Goal: Task Accomplishment & Management: Use online tool/utility

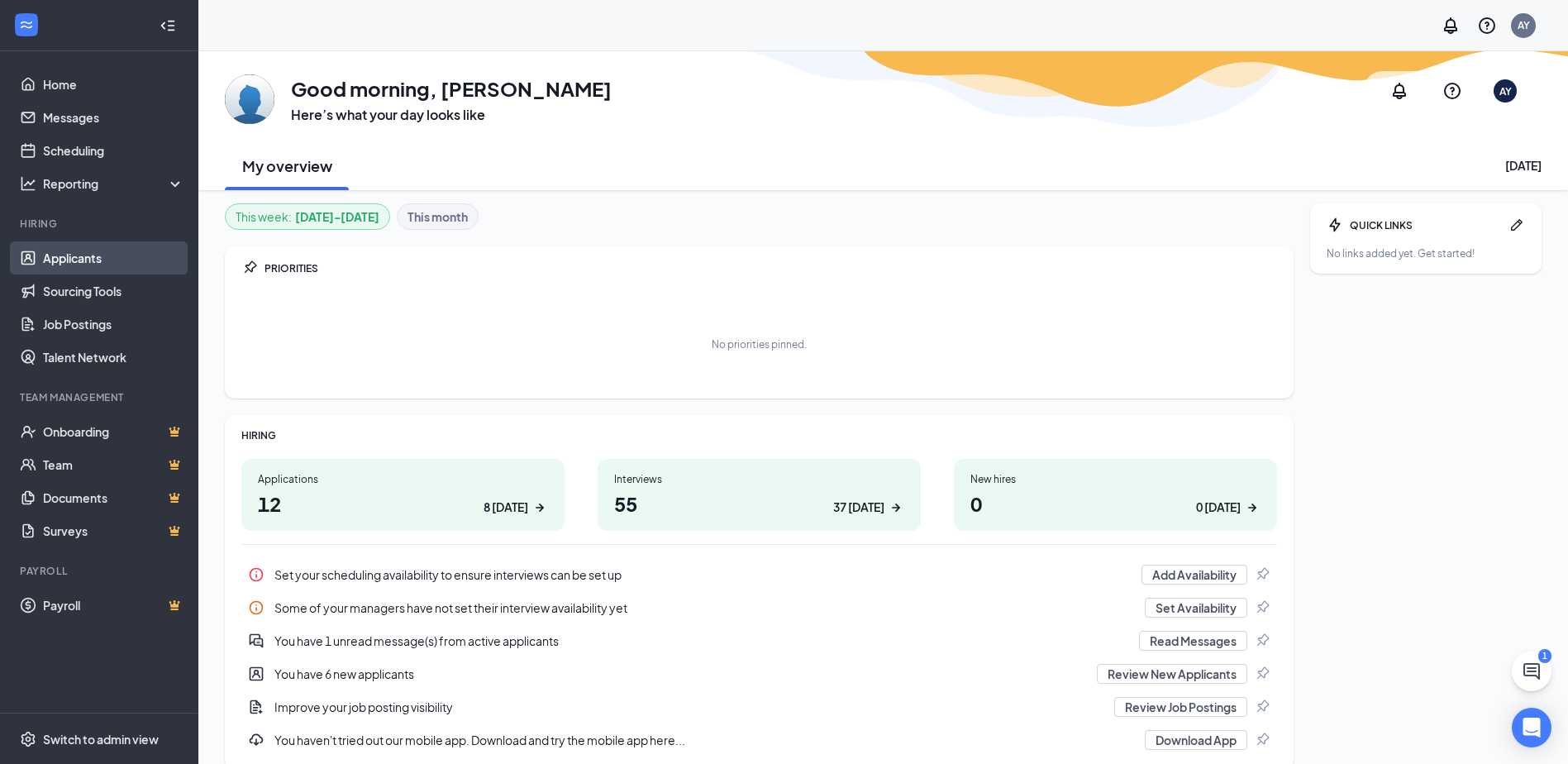
click at [87, 248] on link "Applicants" at bounding box center [113, 257] width 141 height 33
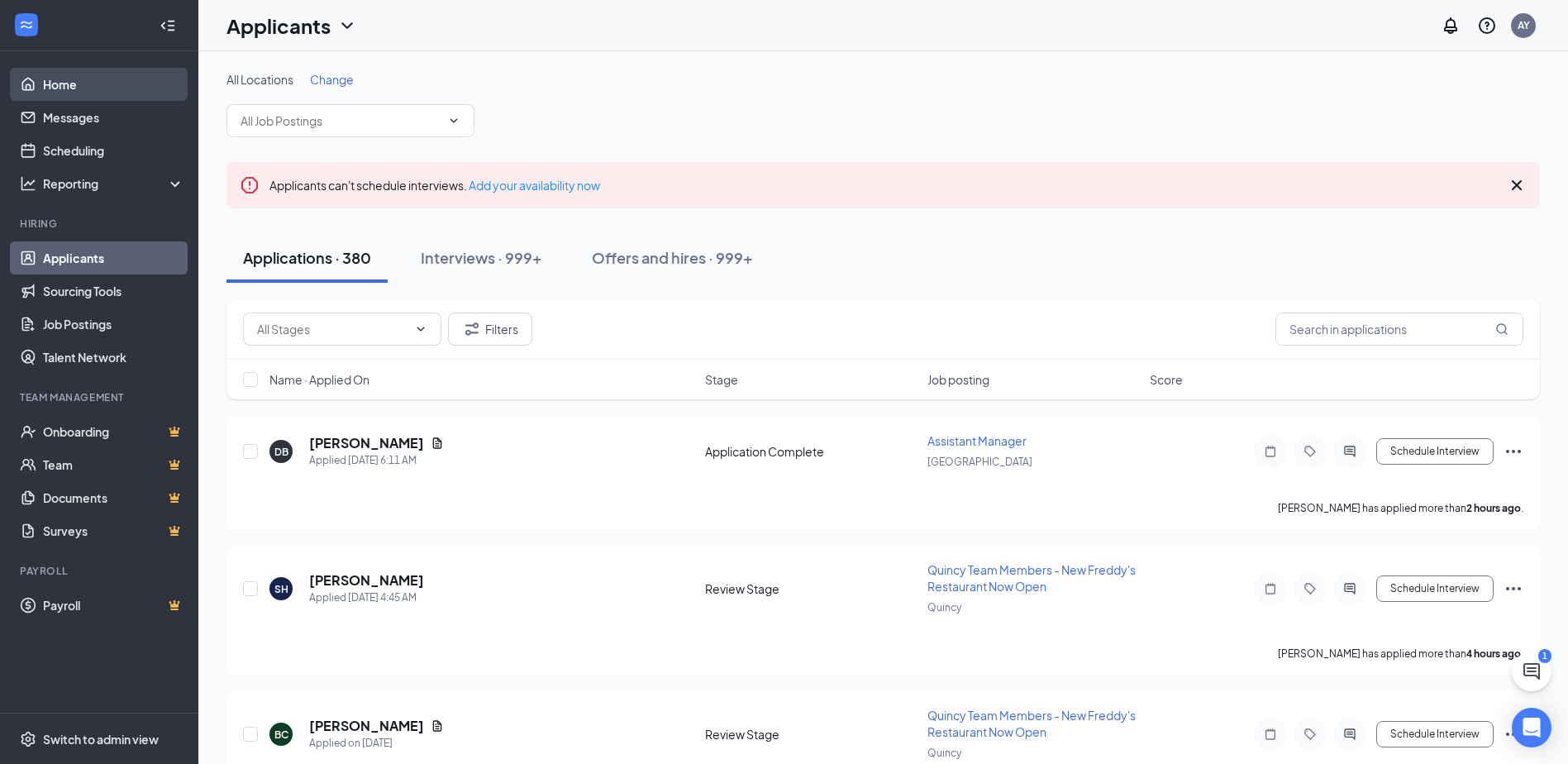
click at [53, 73] on link "Home" at bounding box center [113, 83] width 141 height 33
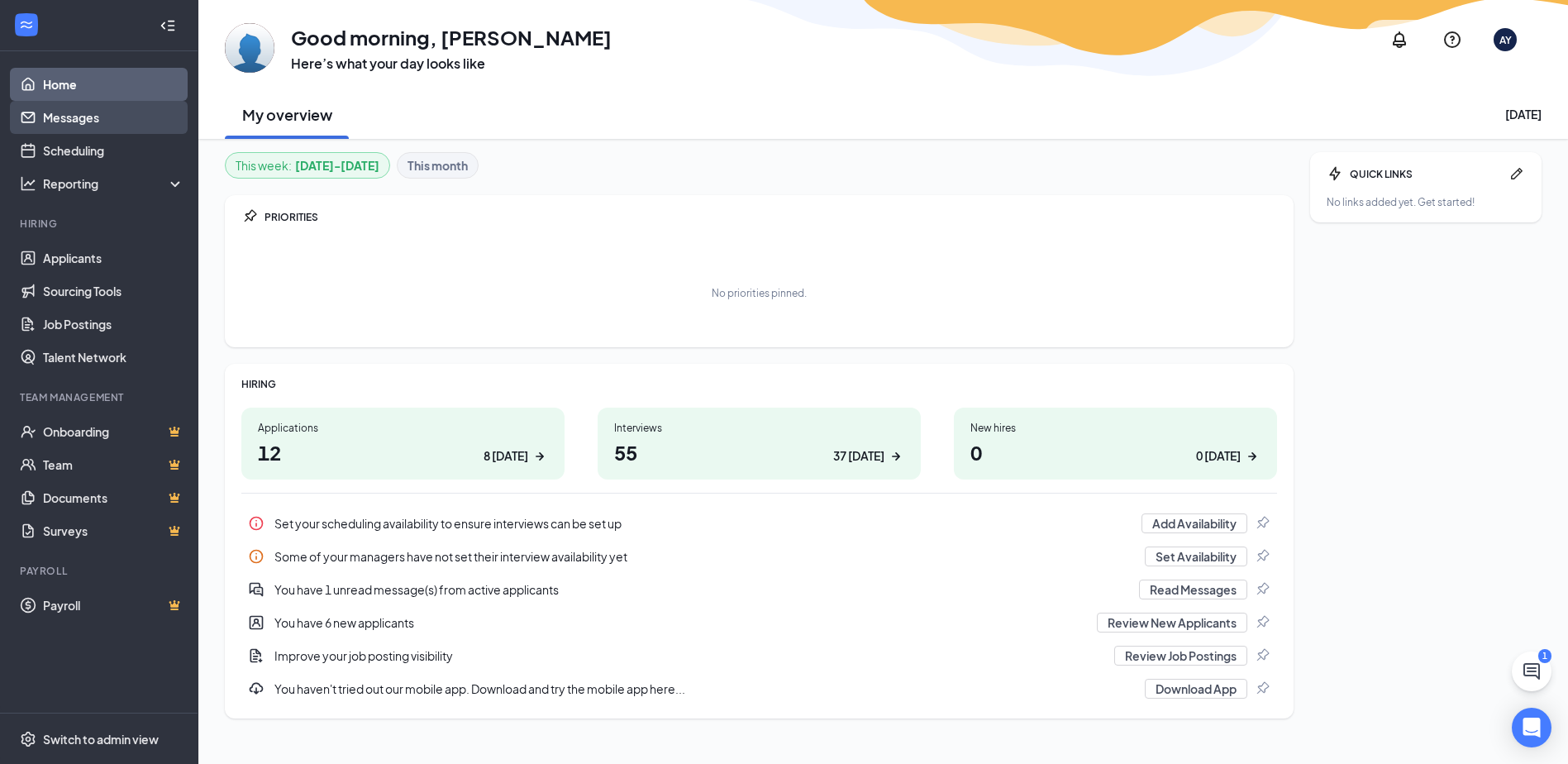
click at [83, 120] on link "Messages" at bounding box center [113, 117] width 141 height 33
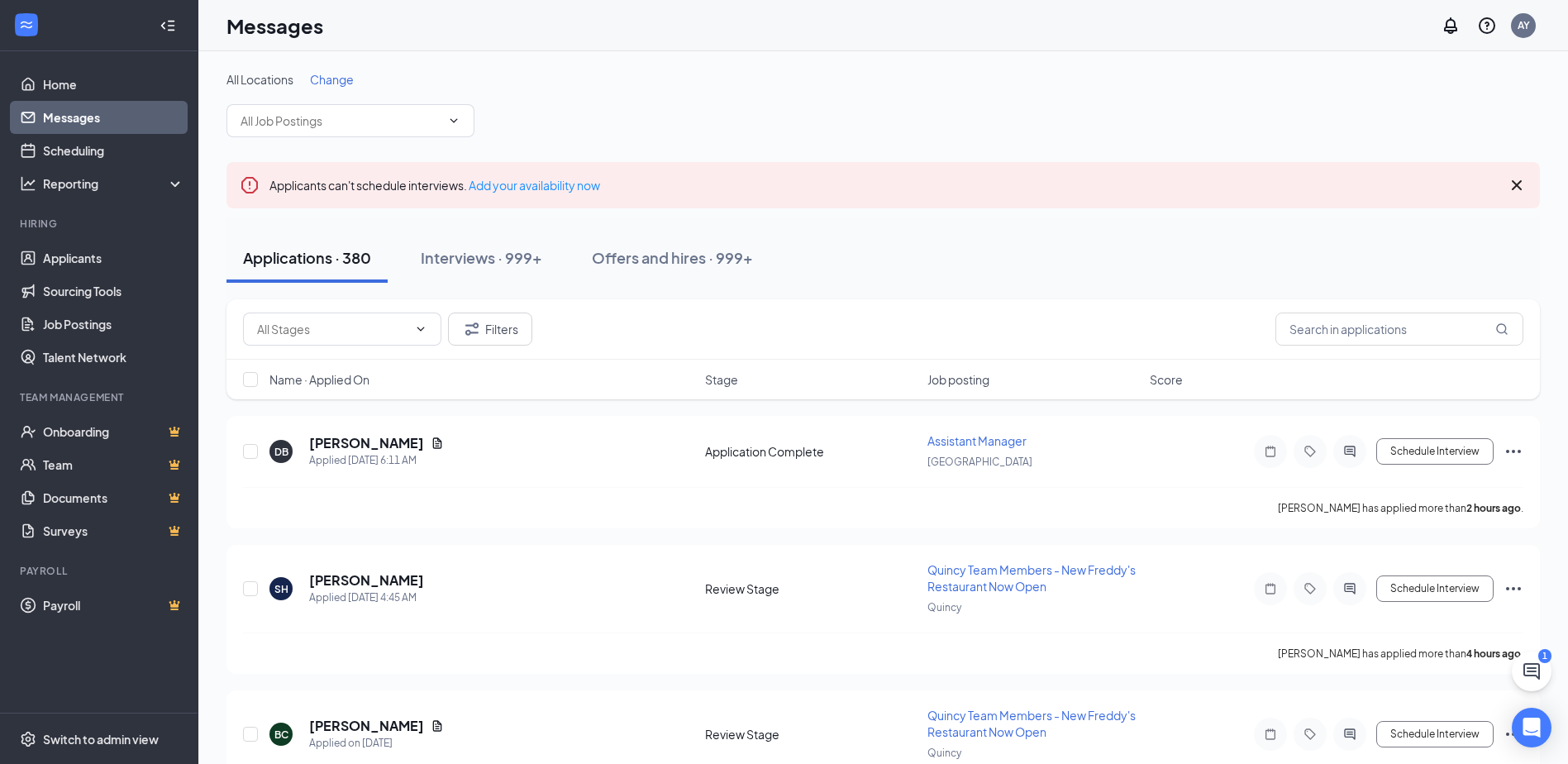
click at [101, 127] on link "Messages" at bounding box center [113, 117] width 141 height 33
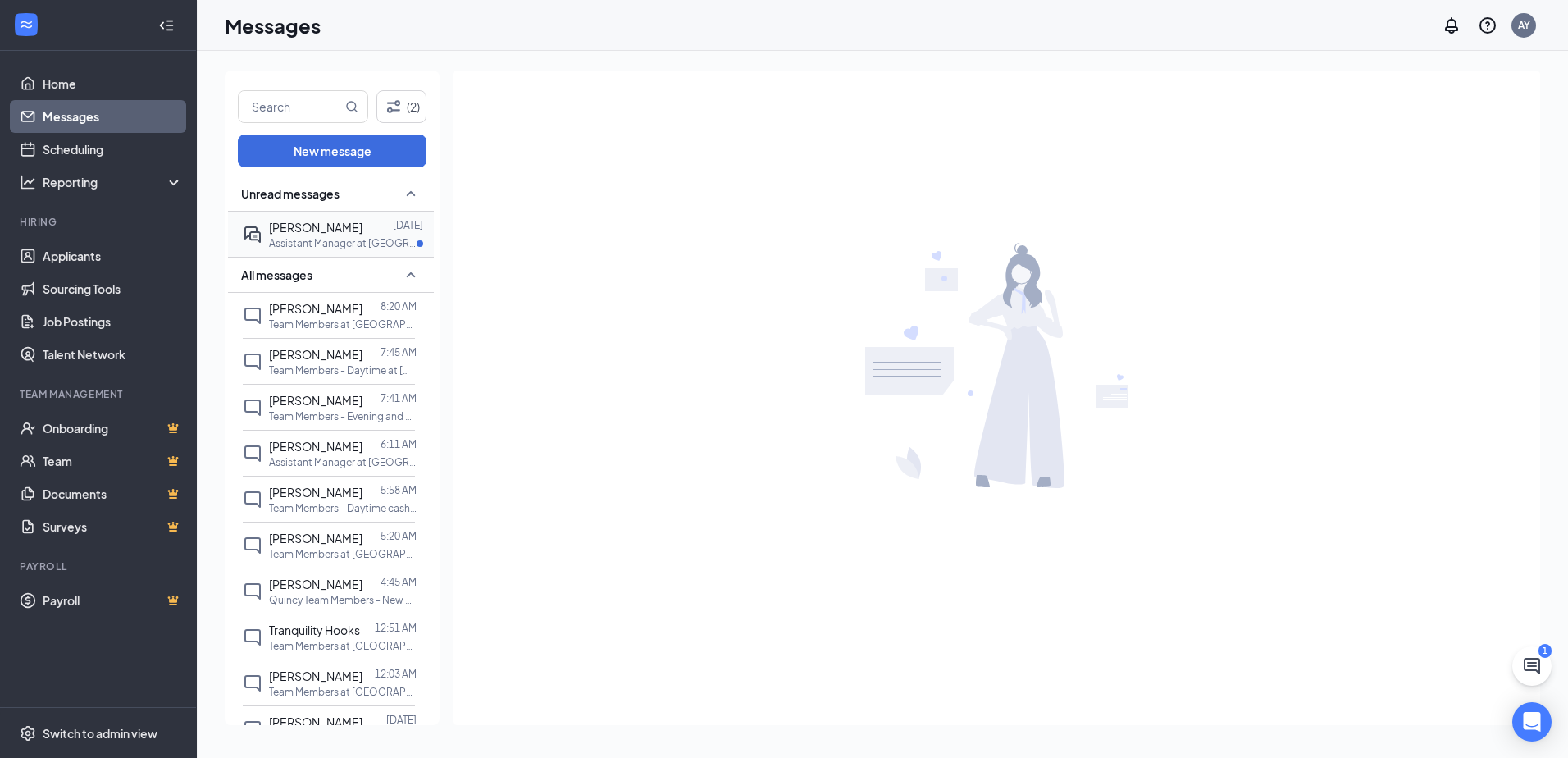
click at [282, 233] on span "[PERSON_NAME]" at bounding box center [316, 227] width 93 height 15
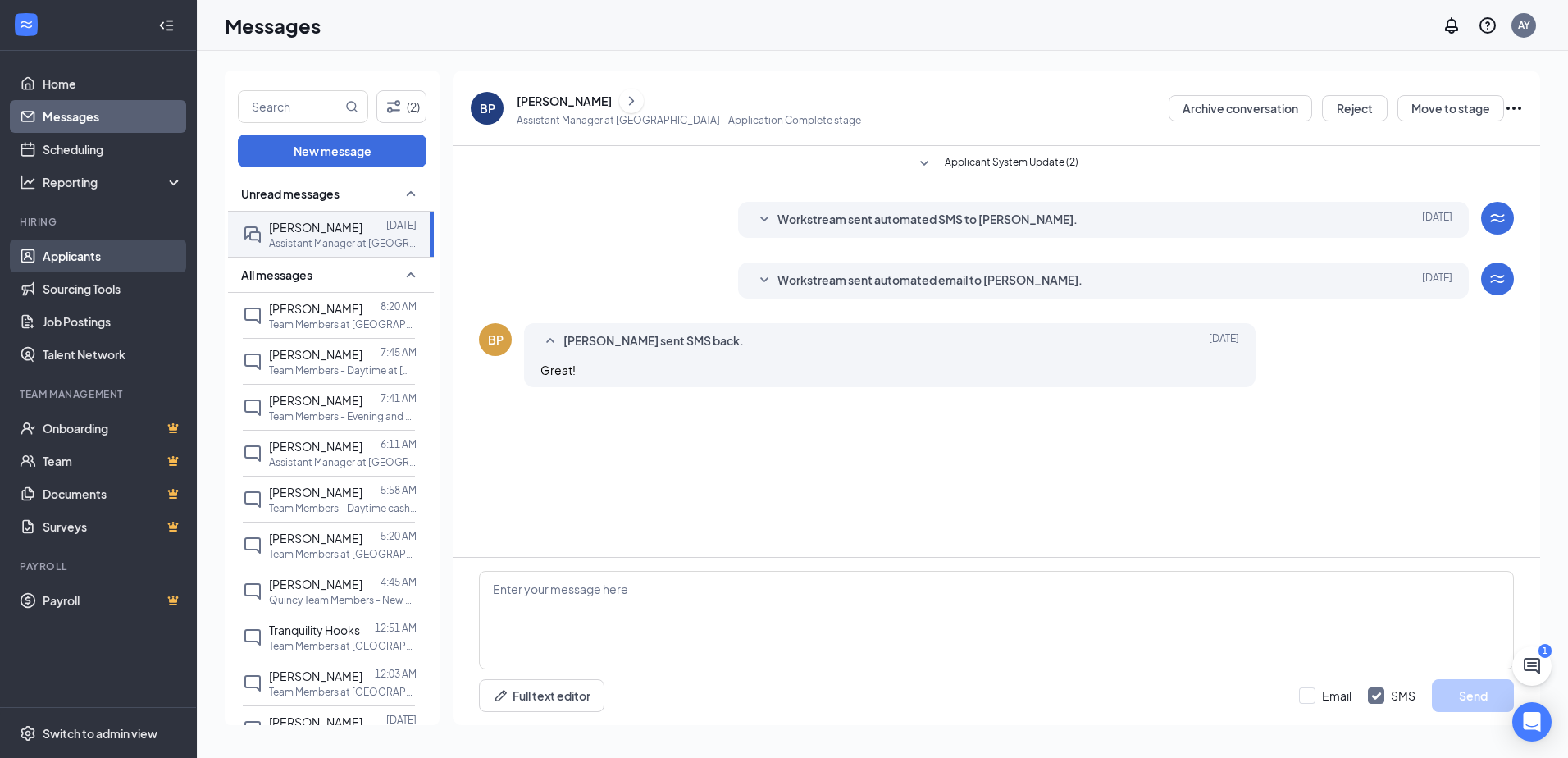
click at [157, 272] on link "Applicants" at bounding box center [112, 255] width 140 height 33
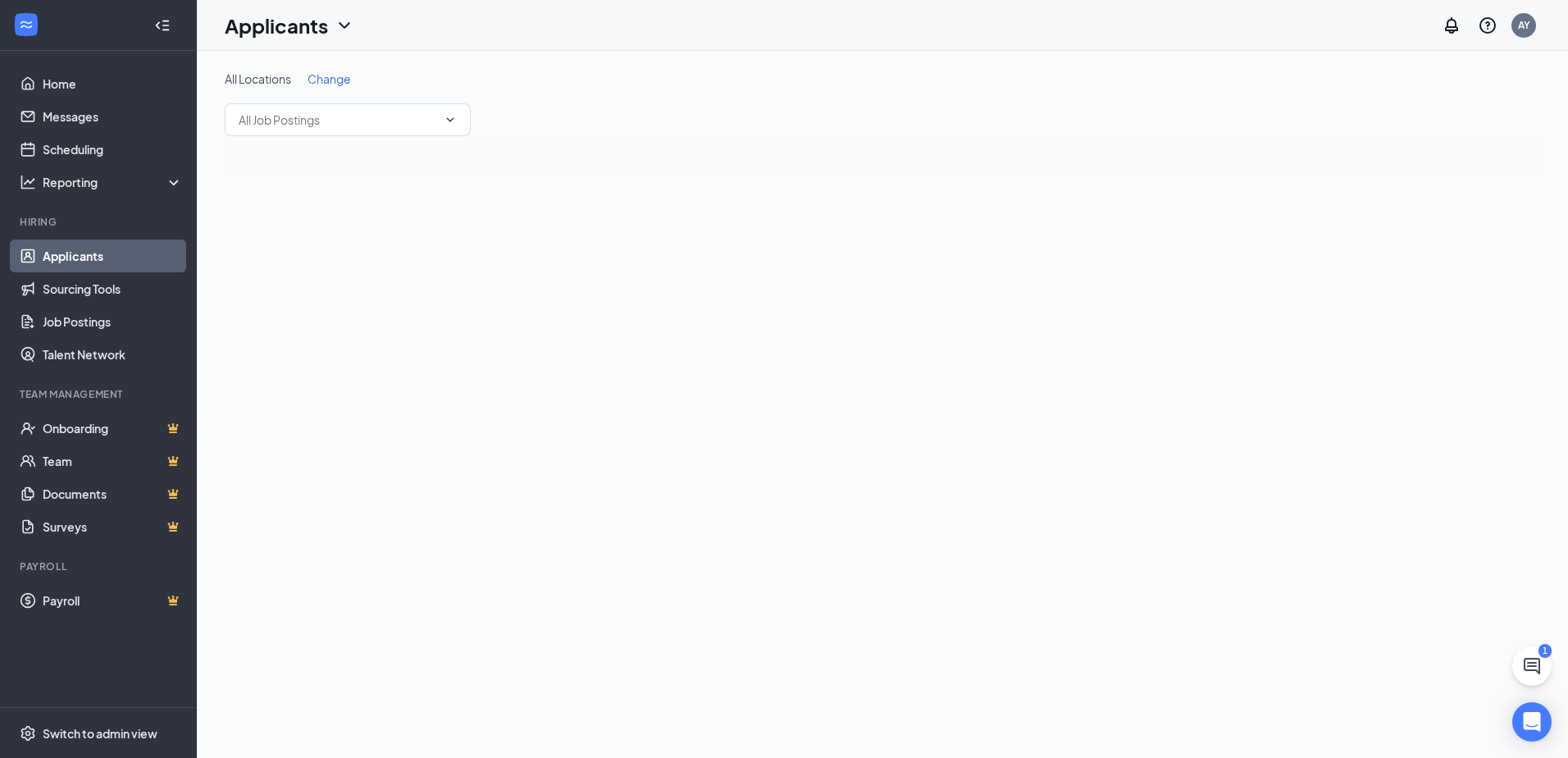
click at [168, 11] on div at bounding box center [166, 25] width 33 height 33
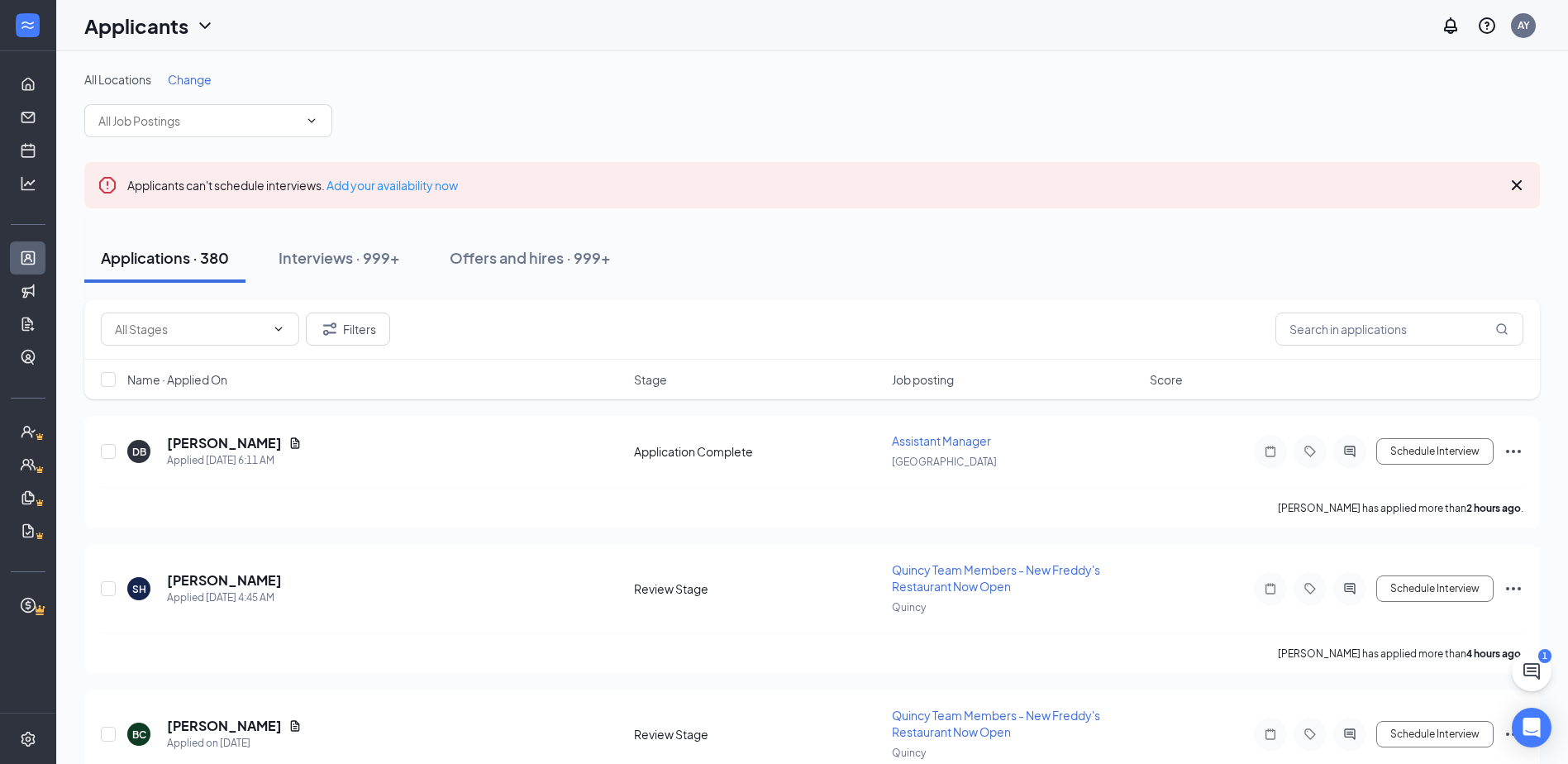
click at [1524, 175] on icon "Cross" at bounding box center [1517, 185] width 20 height 20
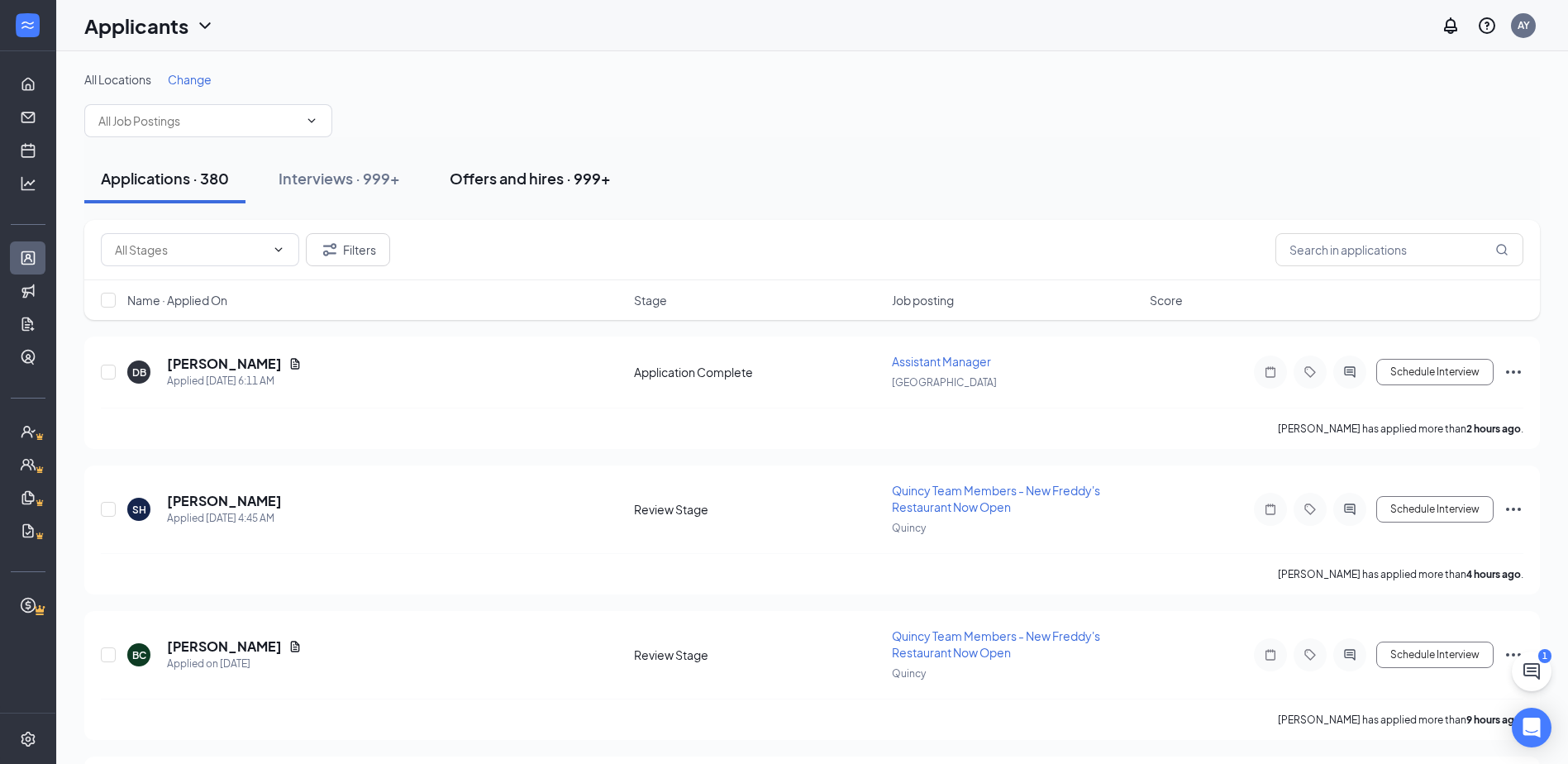
click at [562, 177] on div "Offers and hires · 999+" at bounding box center [531, 177] width 162 height 20
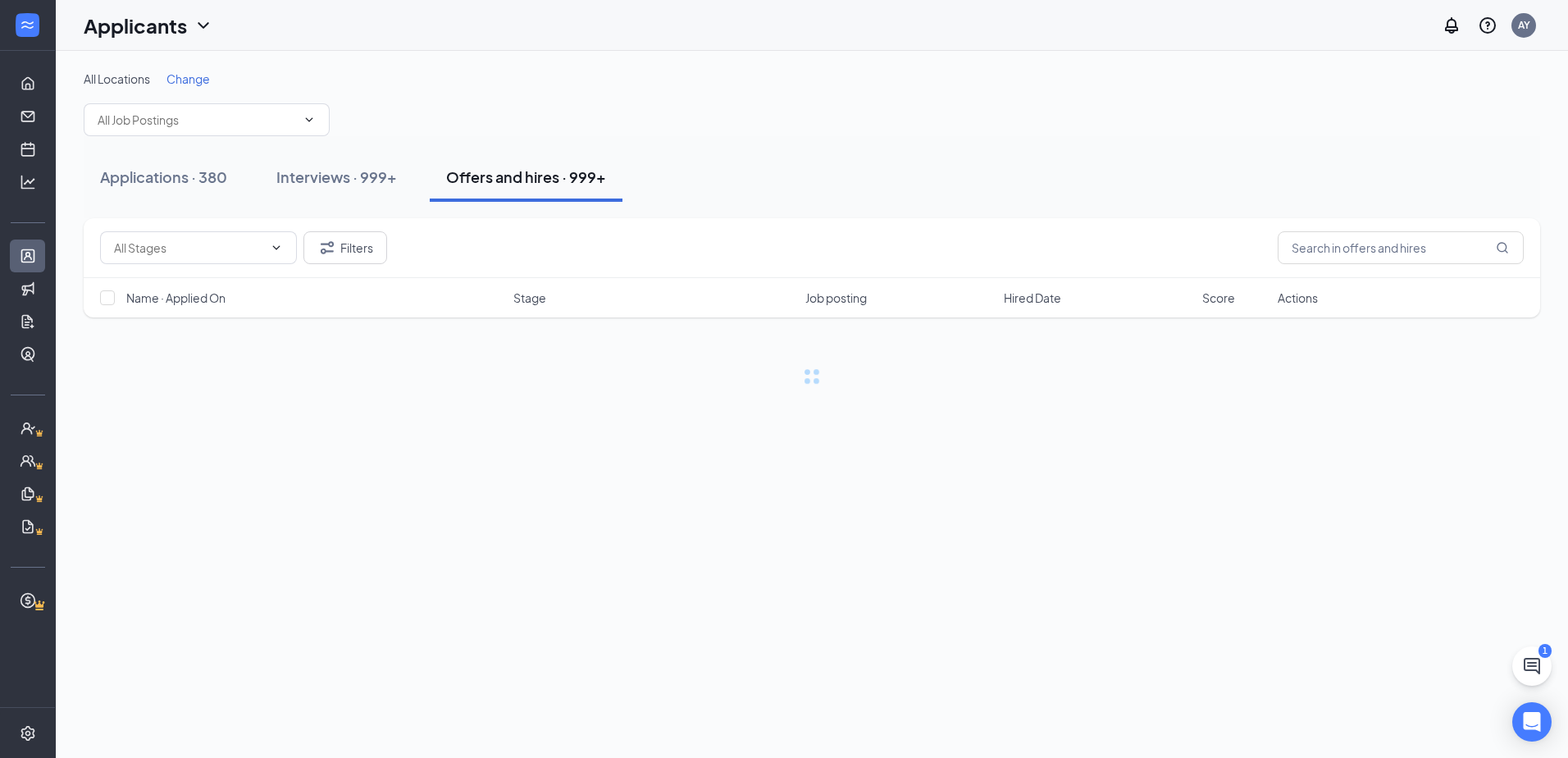
click at [1021, 301] on span "Hired Date" at bounding box center [1032, 298] width 57 height 17
click at [1542, 668] on button at bounding box center [1532, 666] width 40 height 40
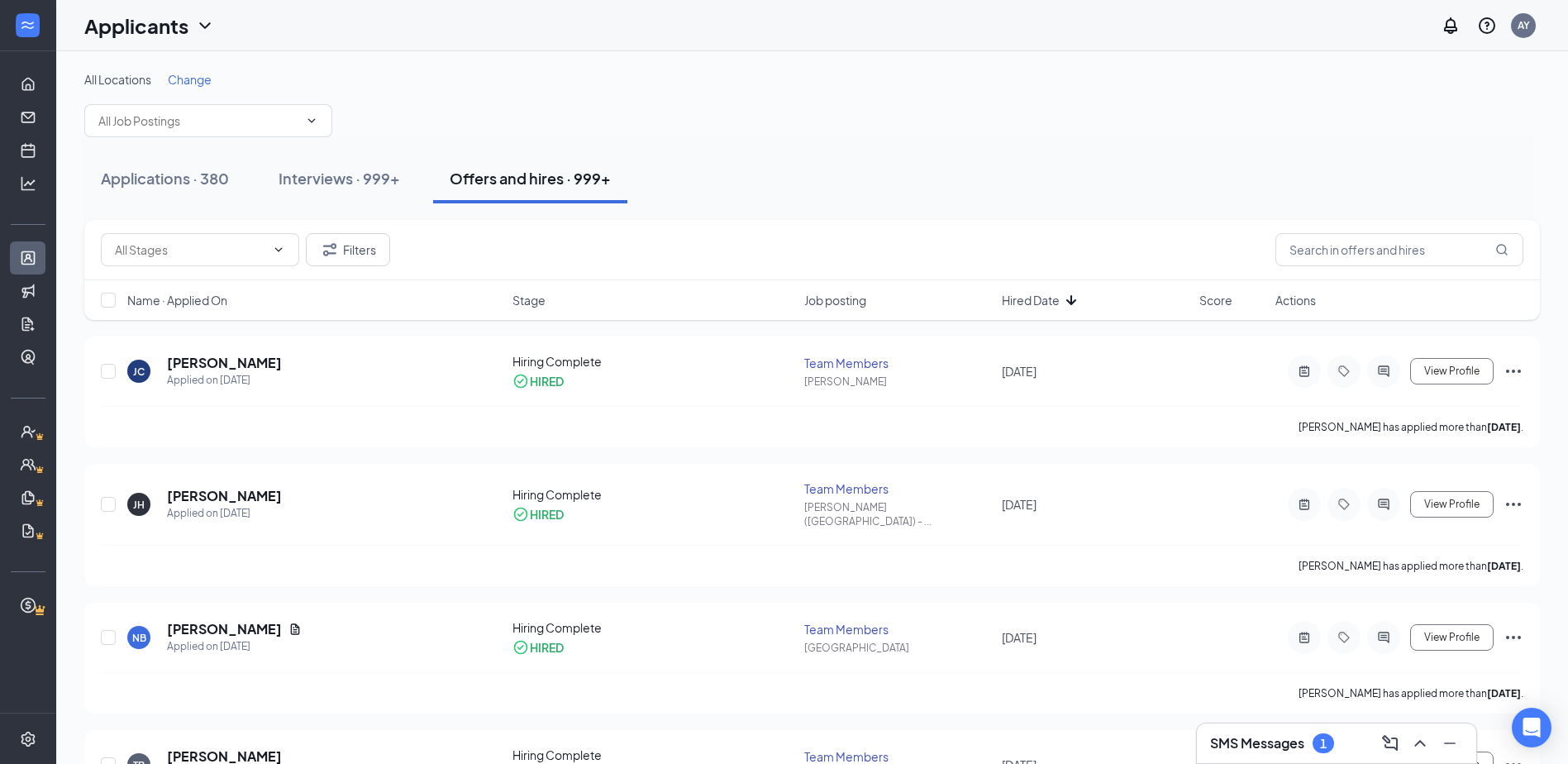
click at [1346, 753] on div "SMS Messages 1" at bounding box center [1336, 743] width 253 height 27
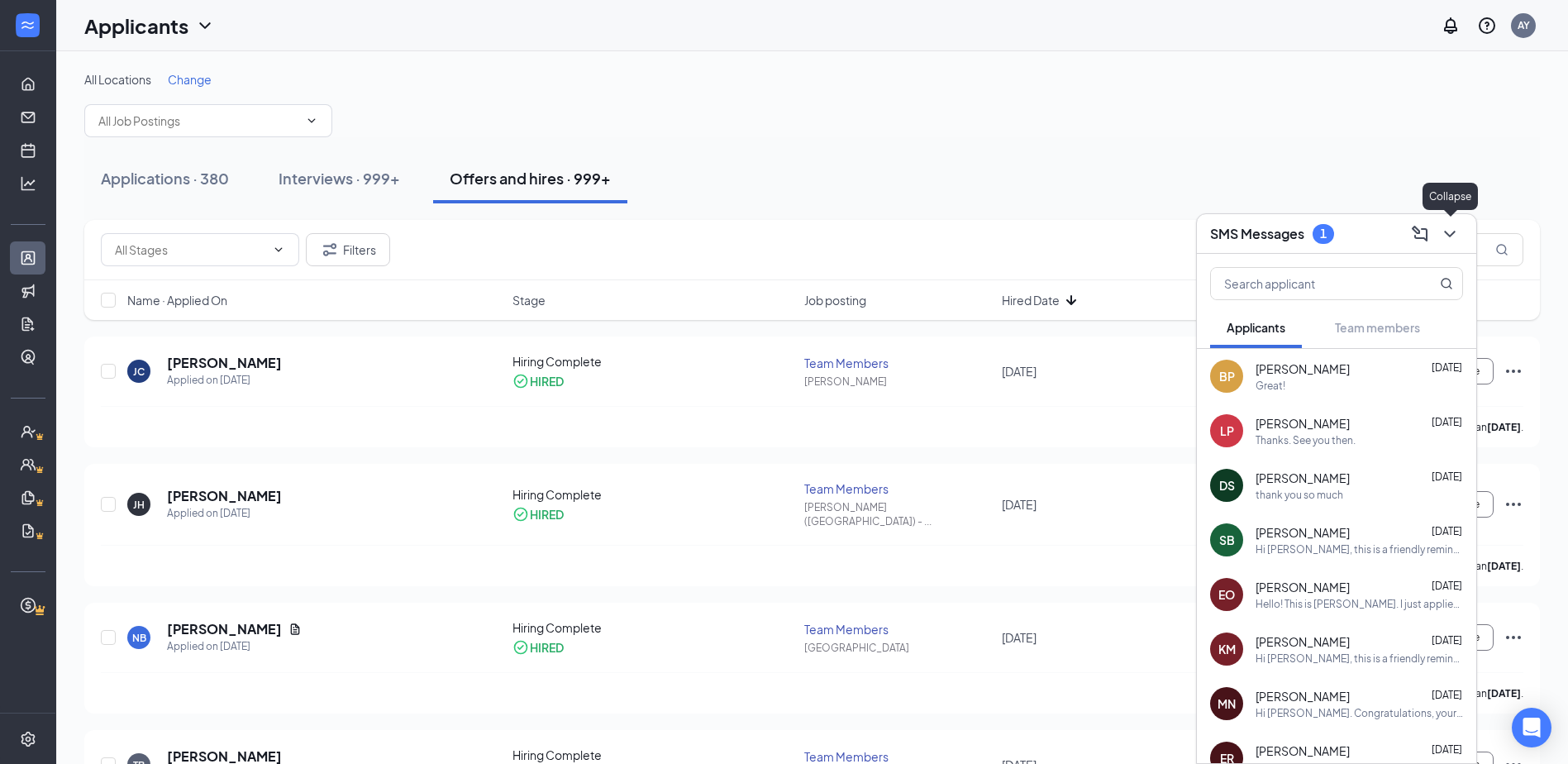
click at [1459, 238] on icon "ChevronDown" at bounding box center [1450, 233] width 20 height 20
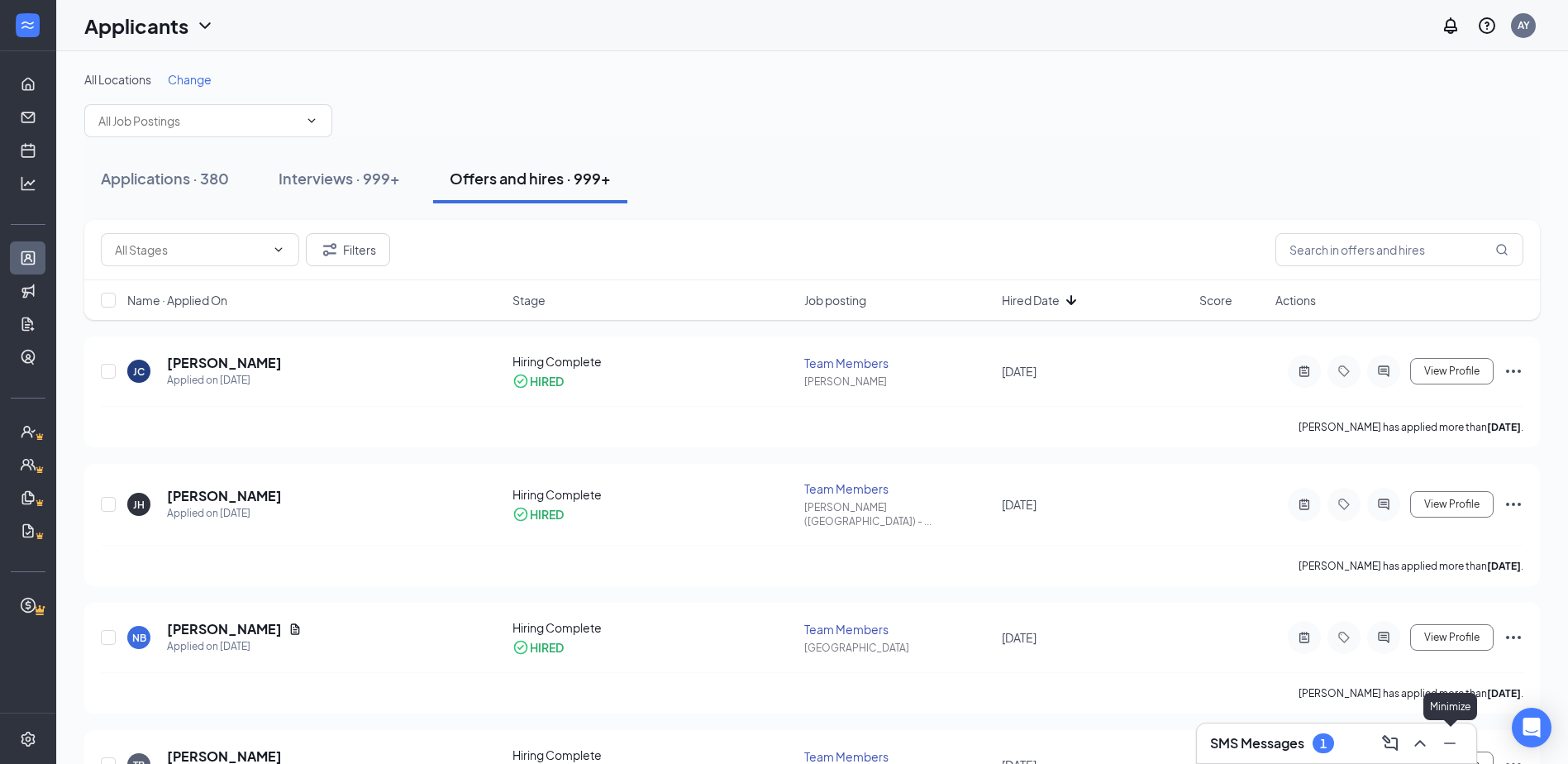
click at [1450, 744] on icon "Minimize" at bounding box center [1450, 743] width 20 height 20
click at [1428, 235] on input "text" at bounding box center [1399, 249] width 248 height 33
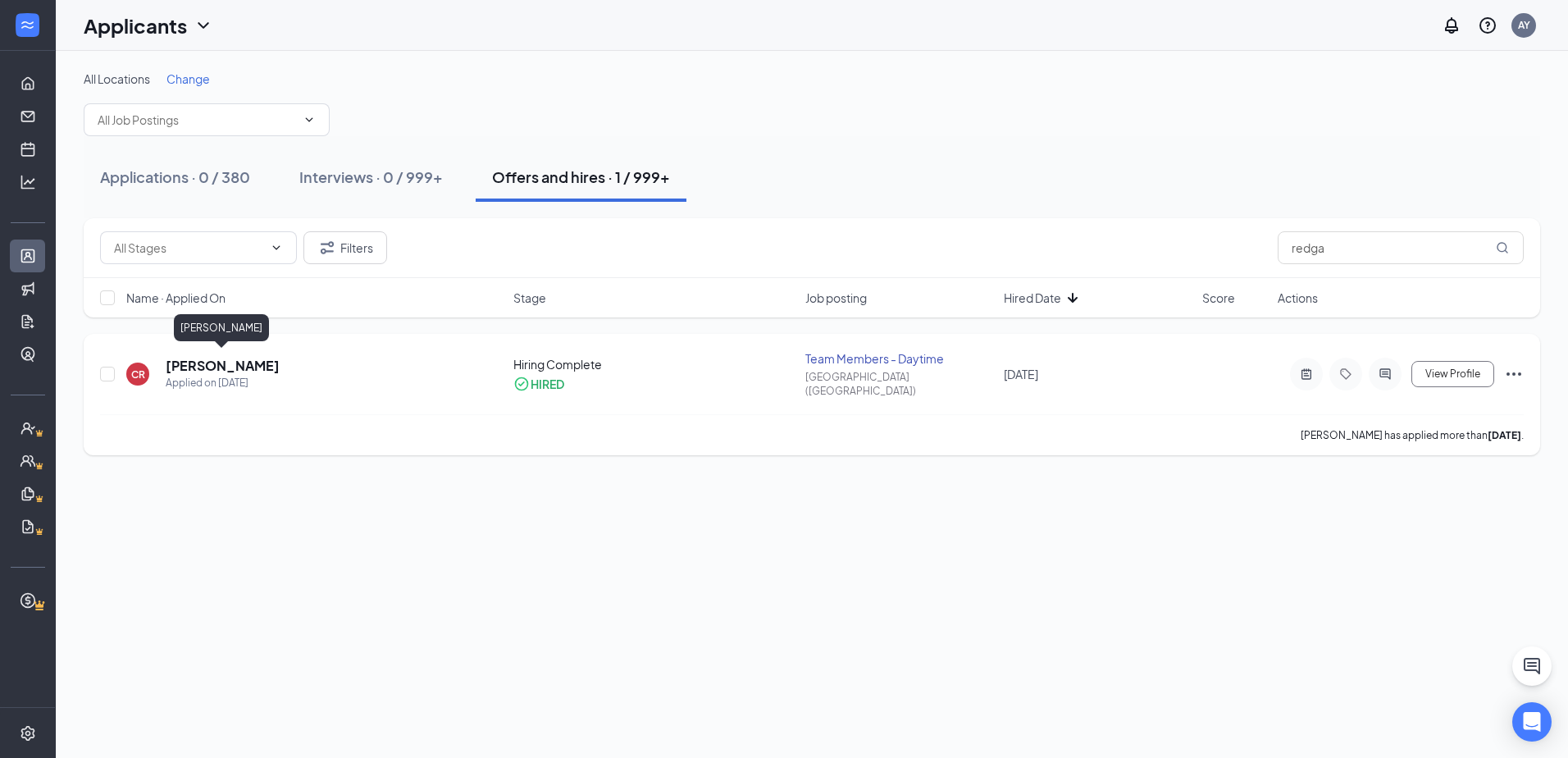
click at [224, 357] on h5 "[PERSON_NAME]" at bounding box center [222, 365] width 114 height 18
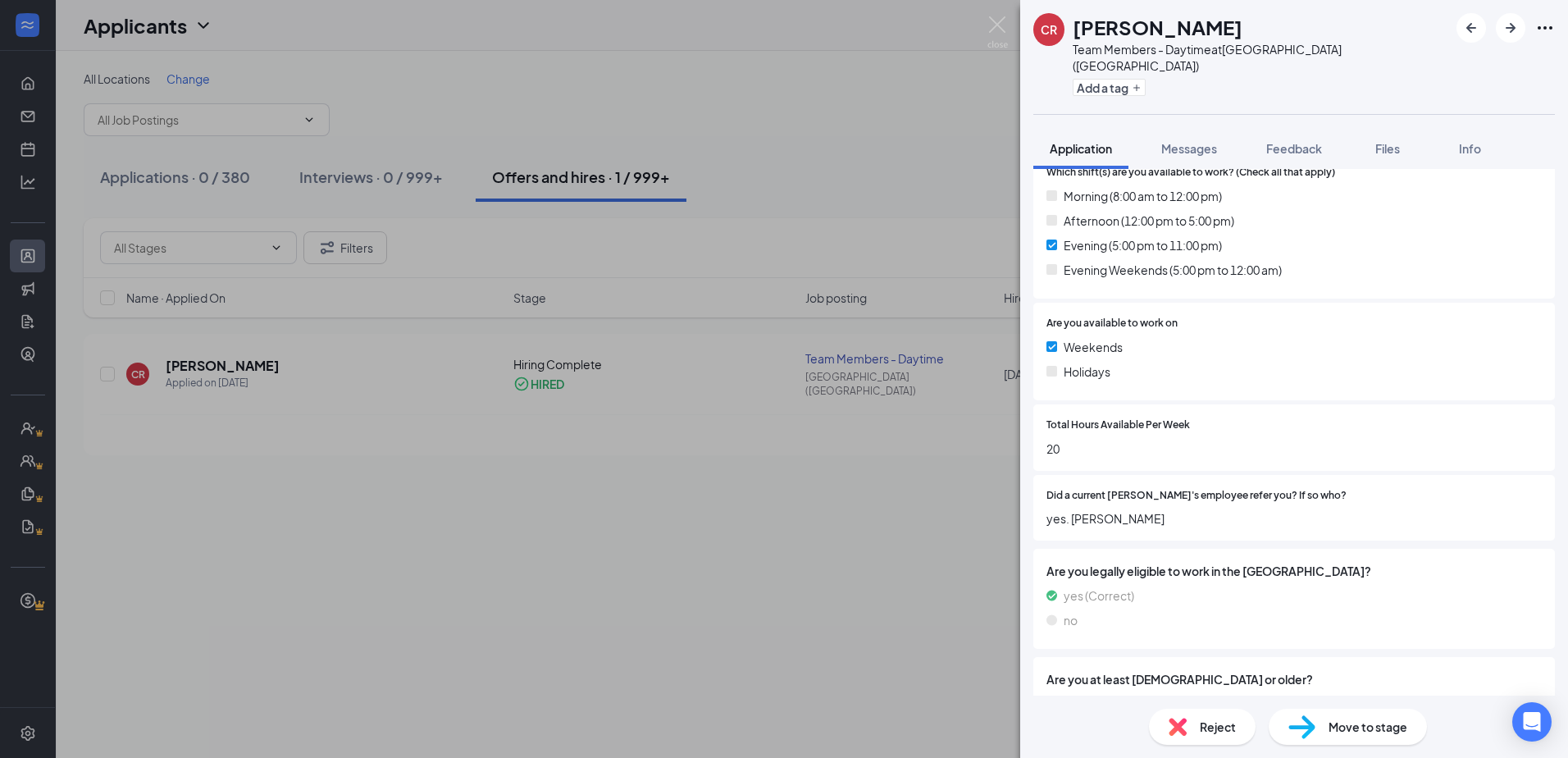
scroll to position [656, 0]
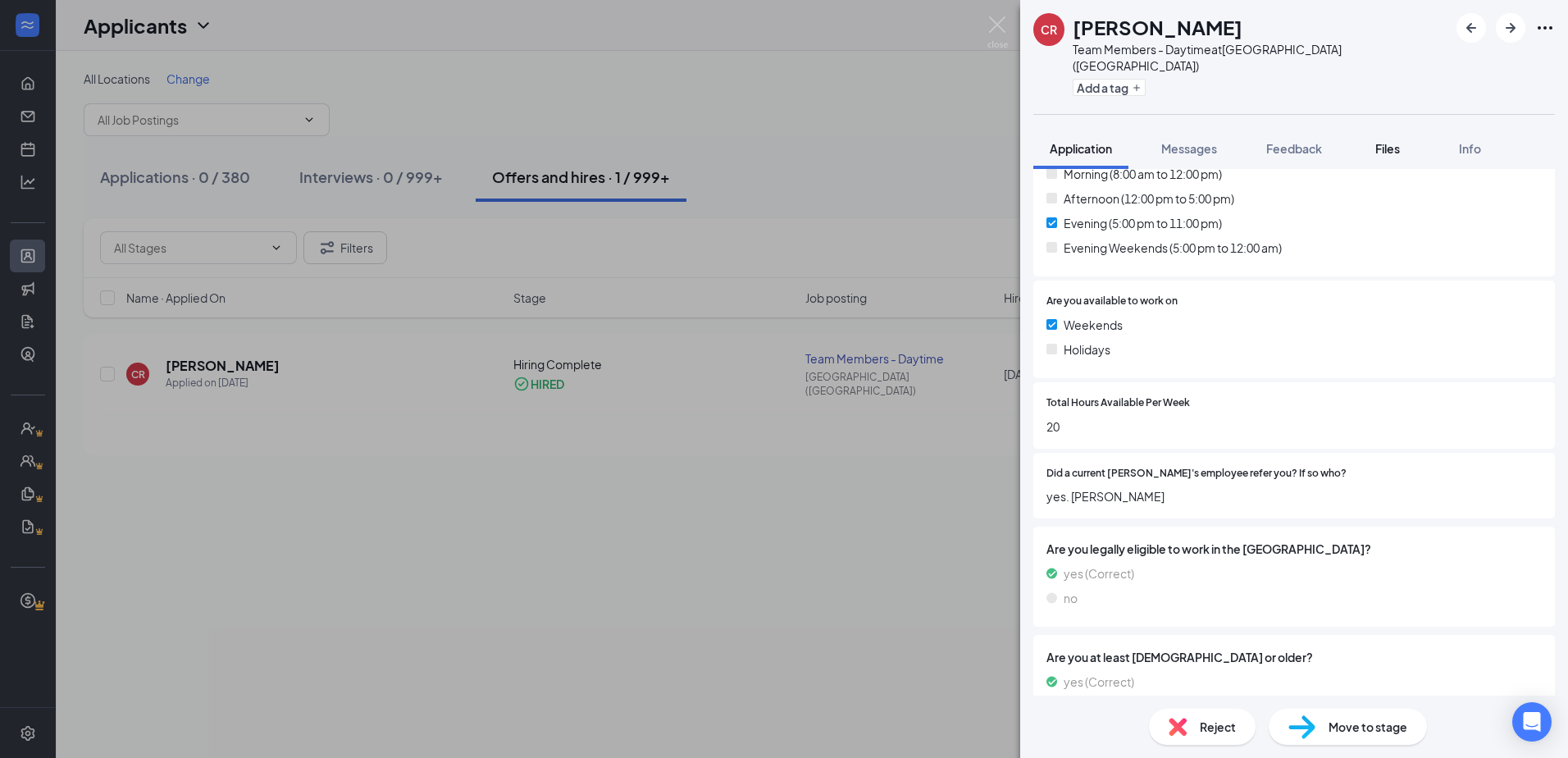
click at [1362, 129] on button "Files" at bounding box center [1388, 148] width 66 height 41
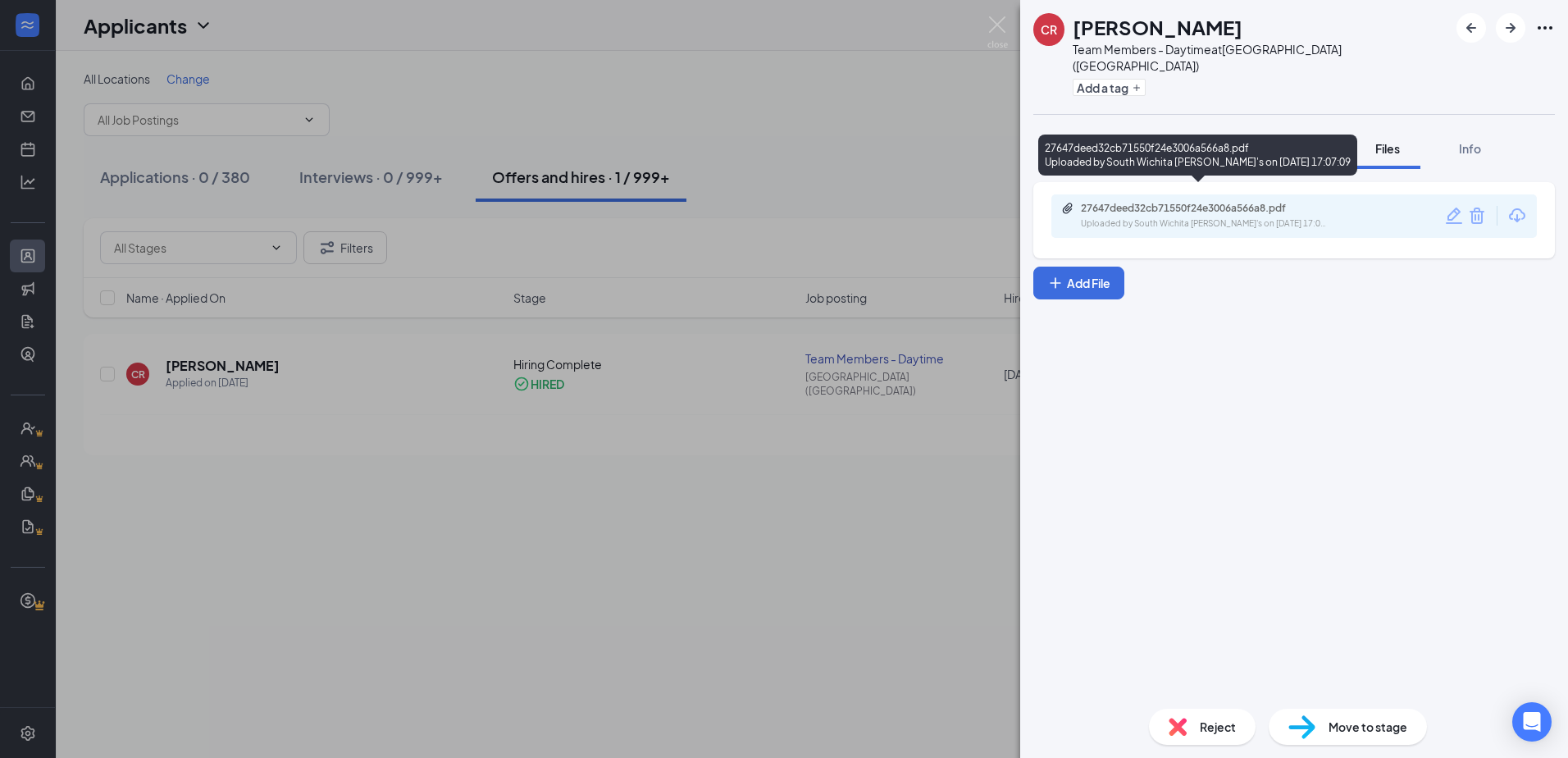
click at [1222, 217] on div "Uploaded by South Wichita [PERSON_NAME]'s on [DATE] 17:07:09" at bounding box center [1204, 224] width 246 height 13
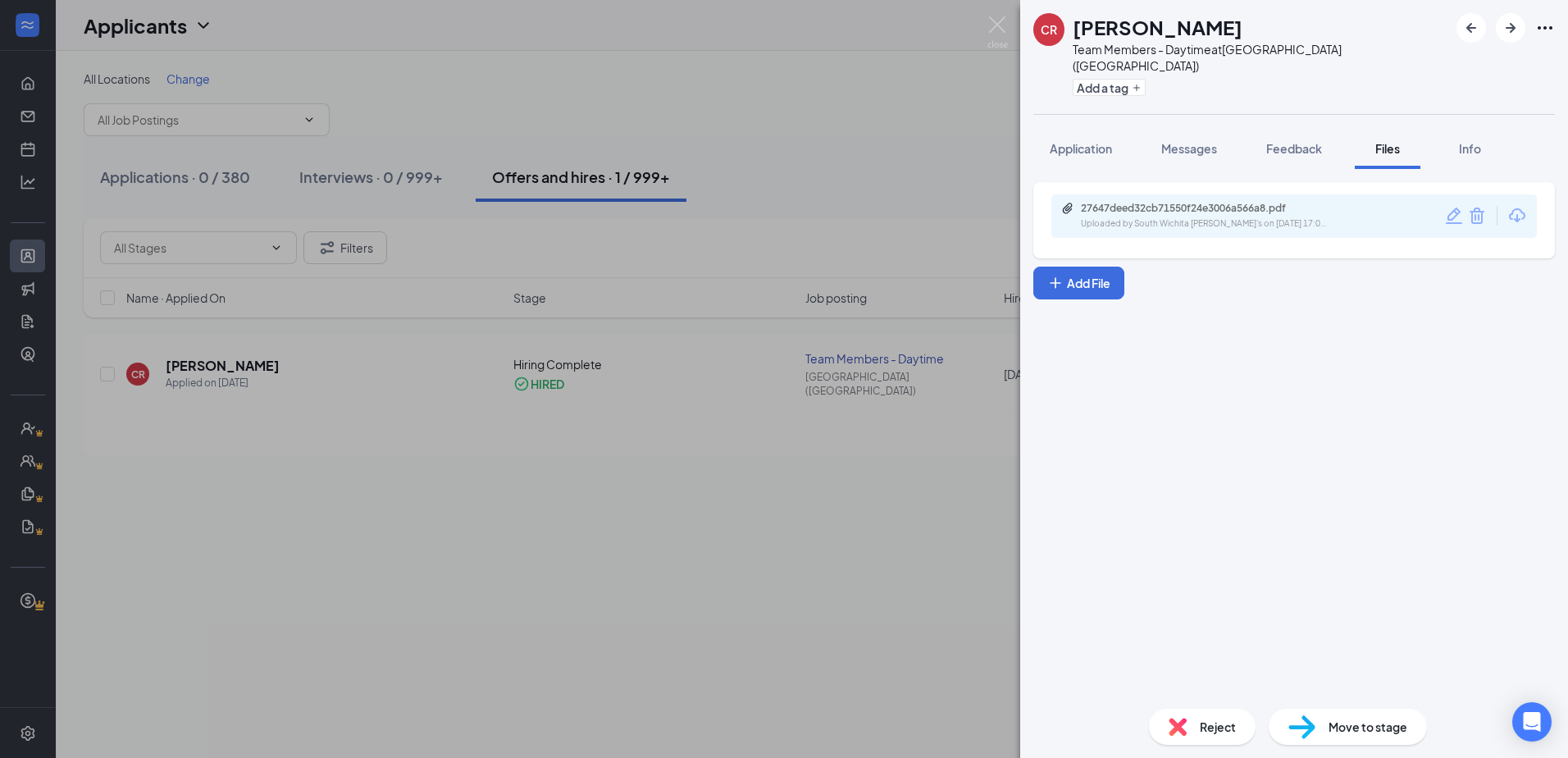
click at [823, 224] on div "CR [PERSON_NAME] Team Members - Daytime at [GEOGRAPHIC_DATA] ([GEOGRAPHIC_DATA]…" at bounding box center [784, 379] width 1568 height 758
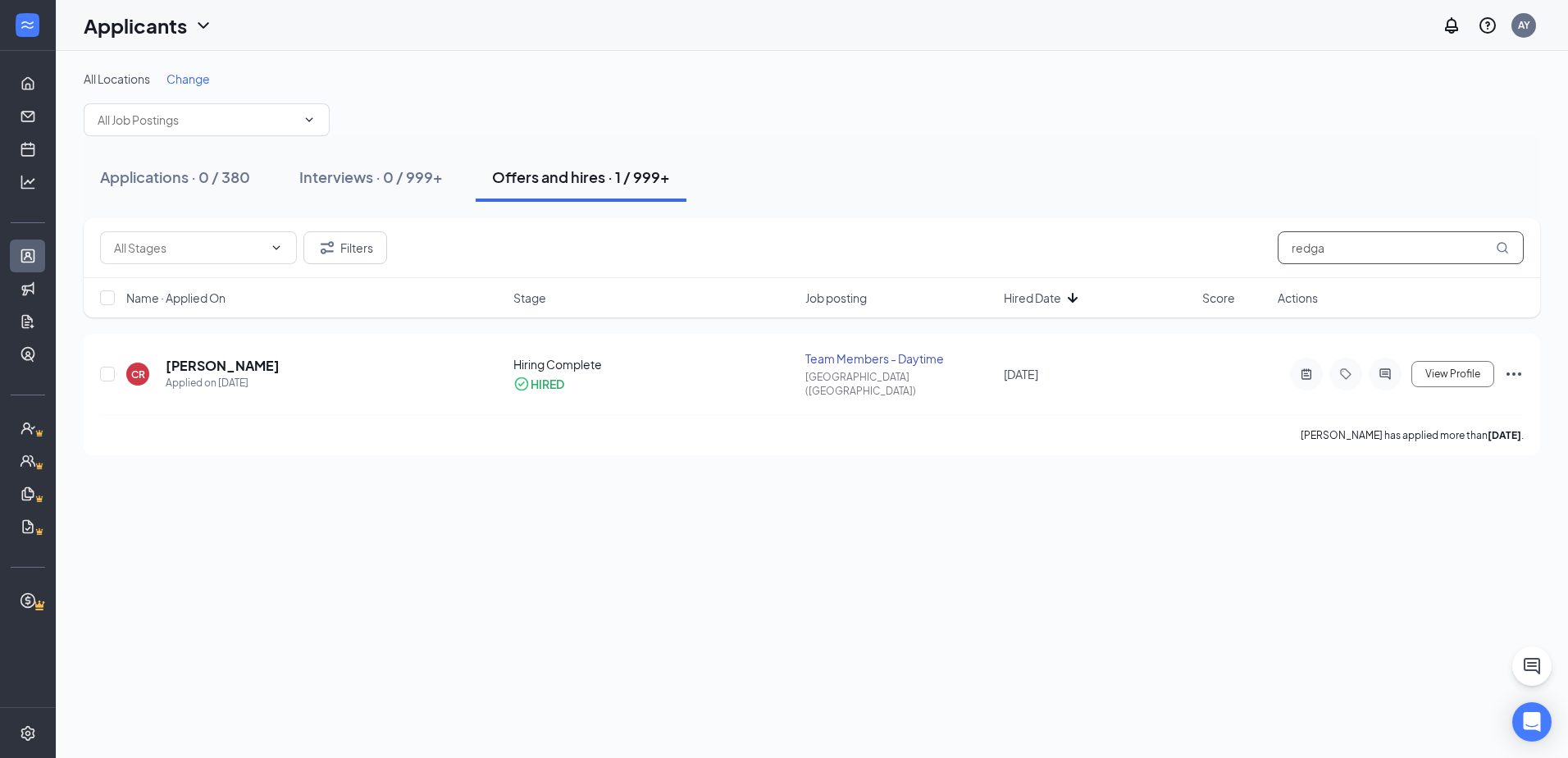
click at [1352, 232] on input "redga" at bounding box center [1400, 247] width 246 height 33
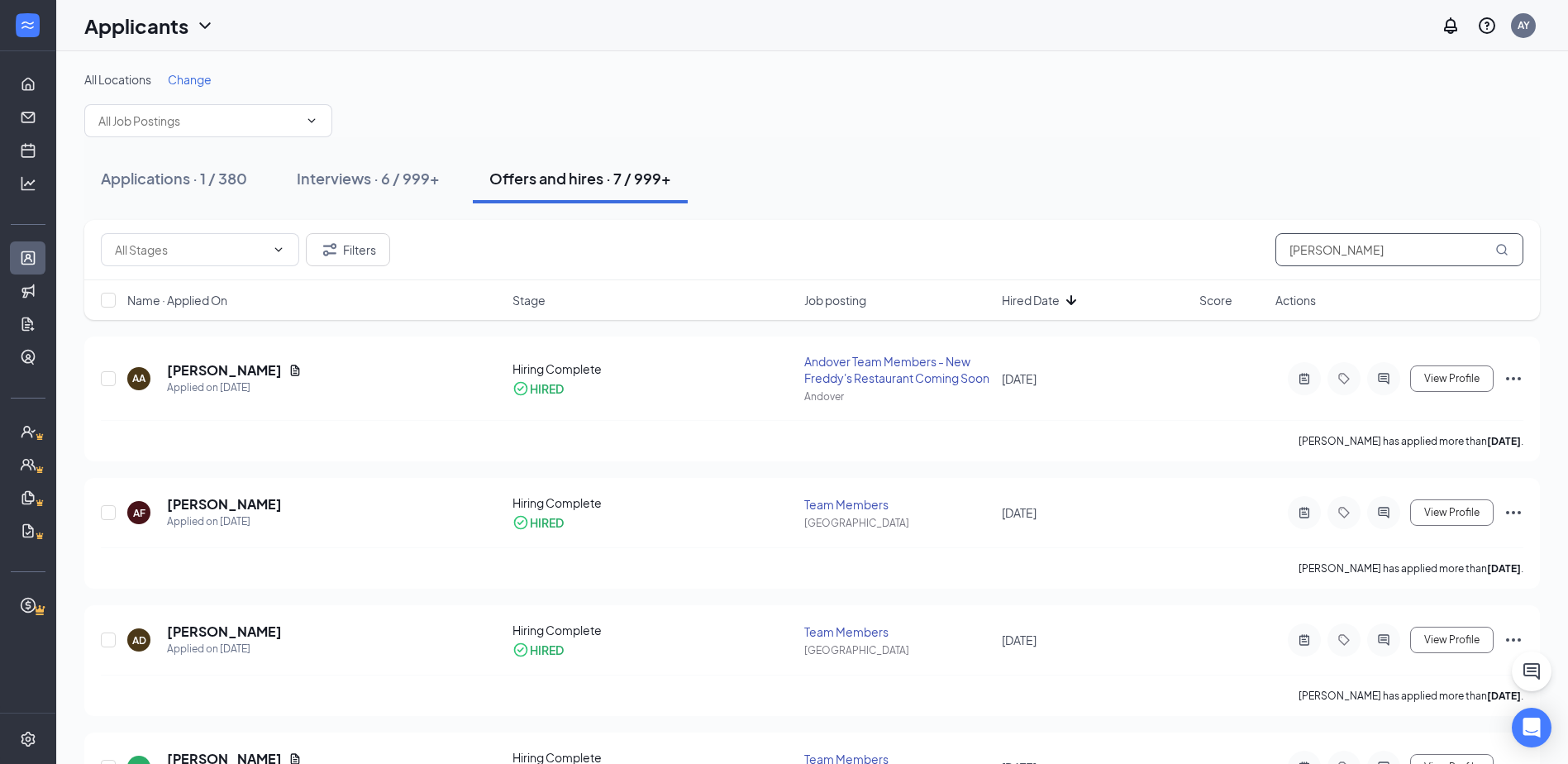
click at [1352, 238] on input "[PERSON_NAME]" at bounding box center [1399, 249] width 248 height 33
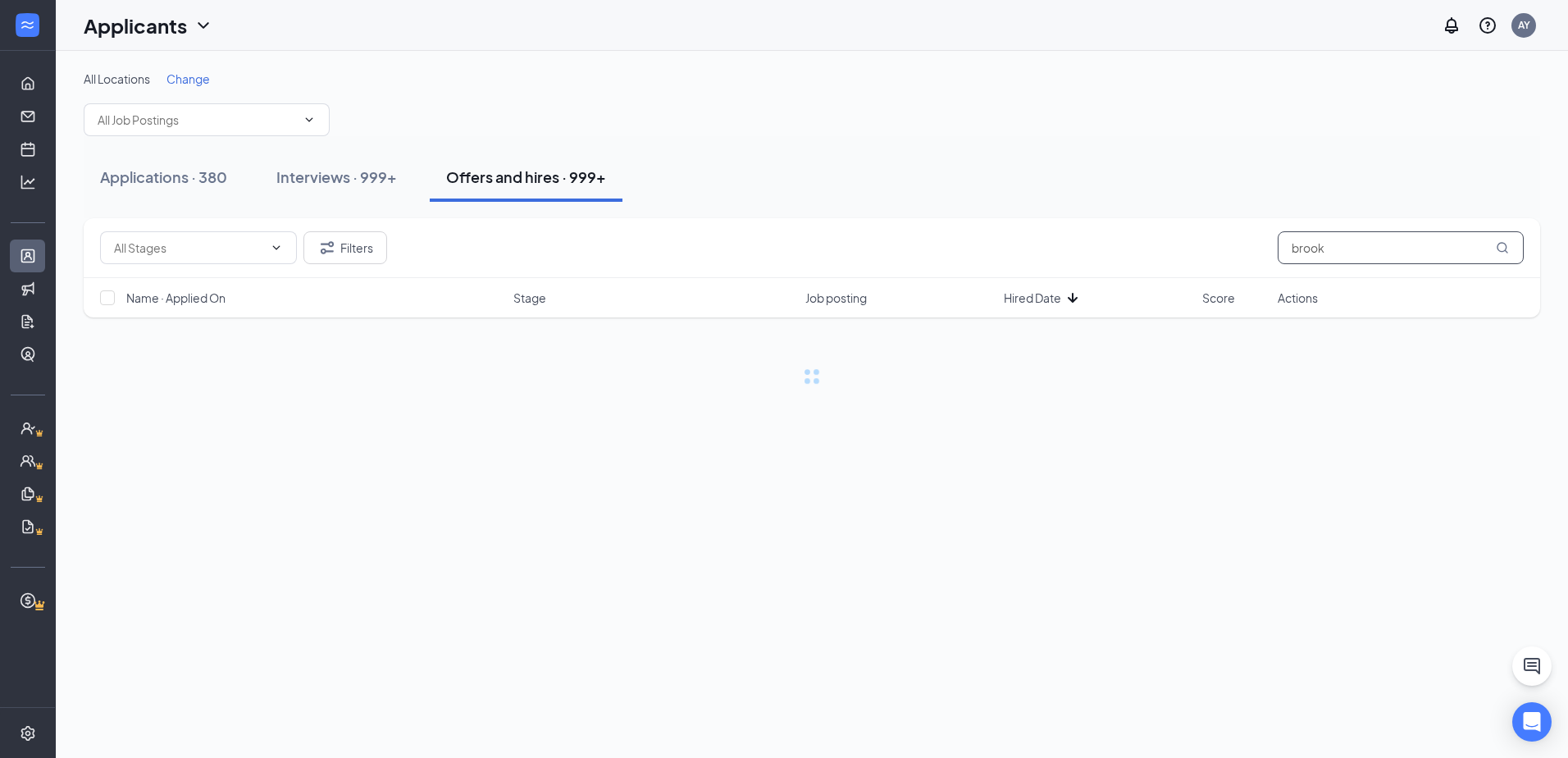
type input "brook"
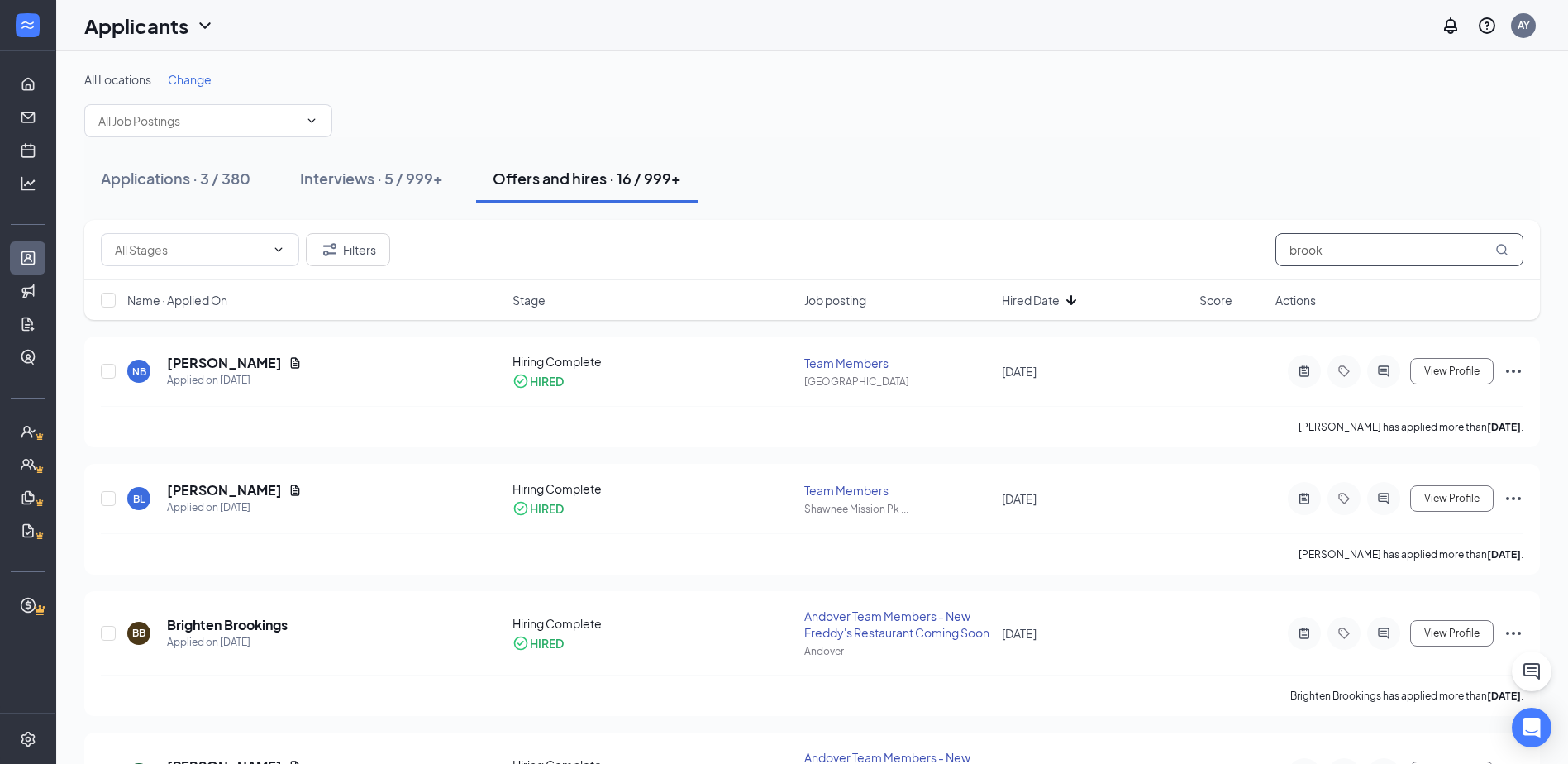
click at [1348, 246] on input "brook" at bounding box center [1399, 249] width 248 height 33
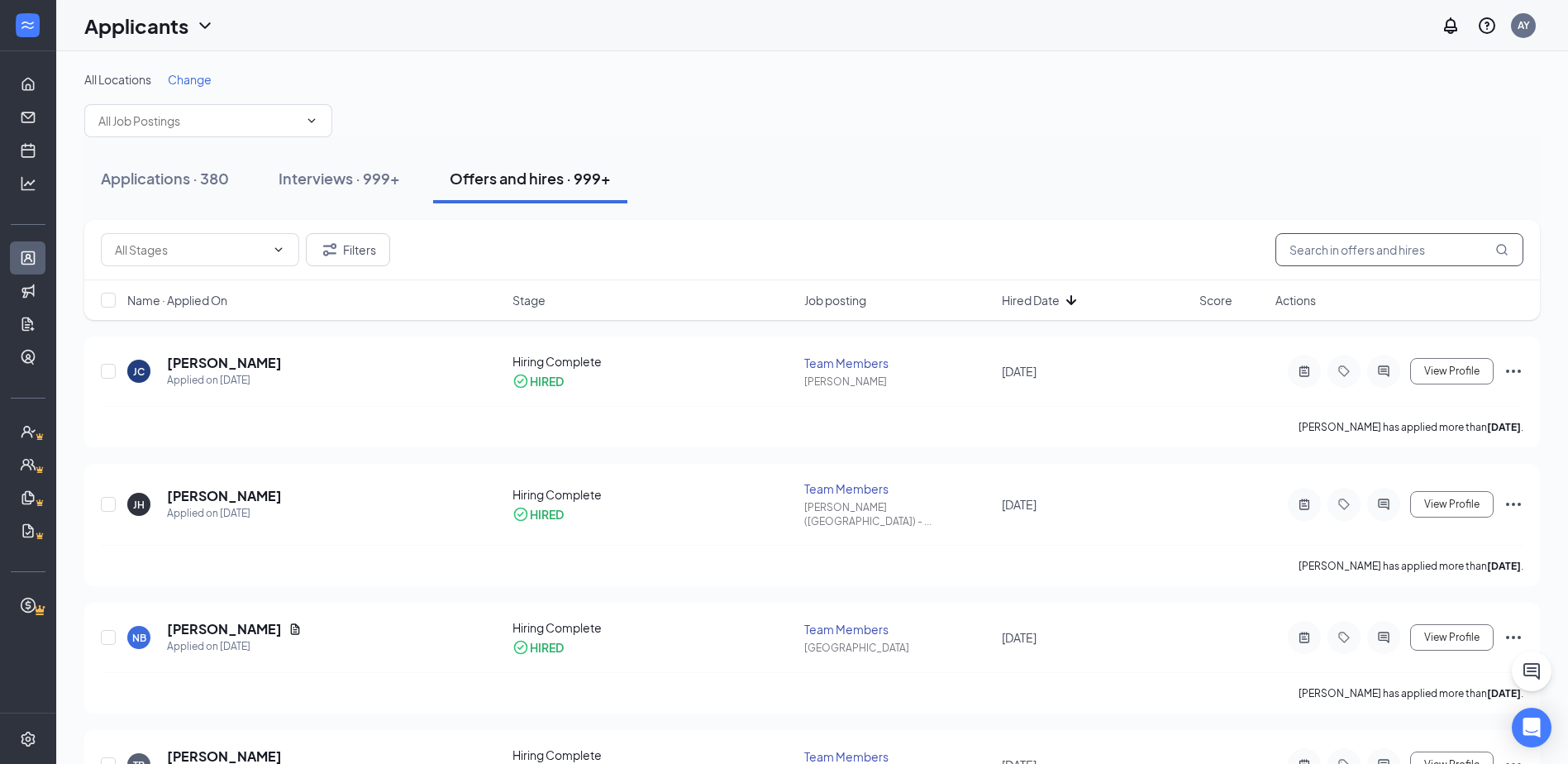
click at [1394, 243] on input "text" at bounding box center [1399, 249] width 248 height 33
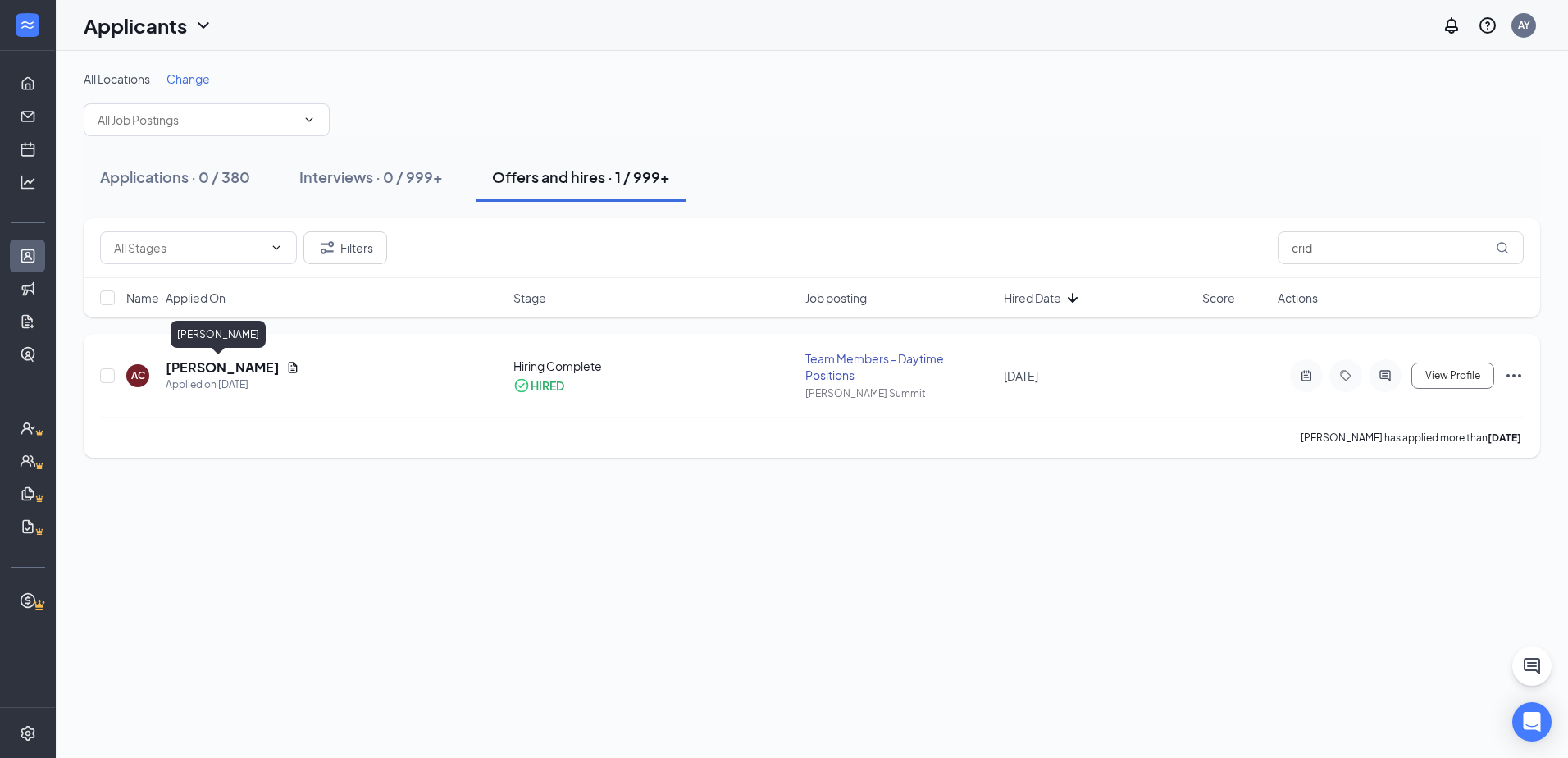
click at [237, 369] on h5 "[PERSON_NAME]" at bounding box center [222, 367] width 114 height 18
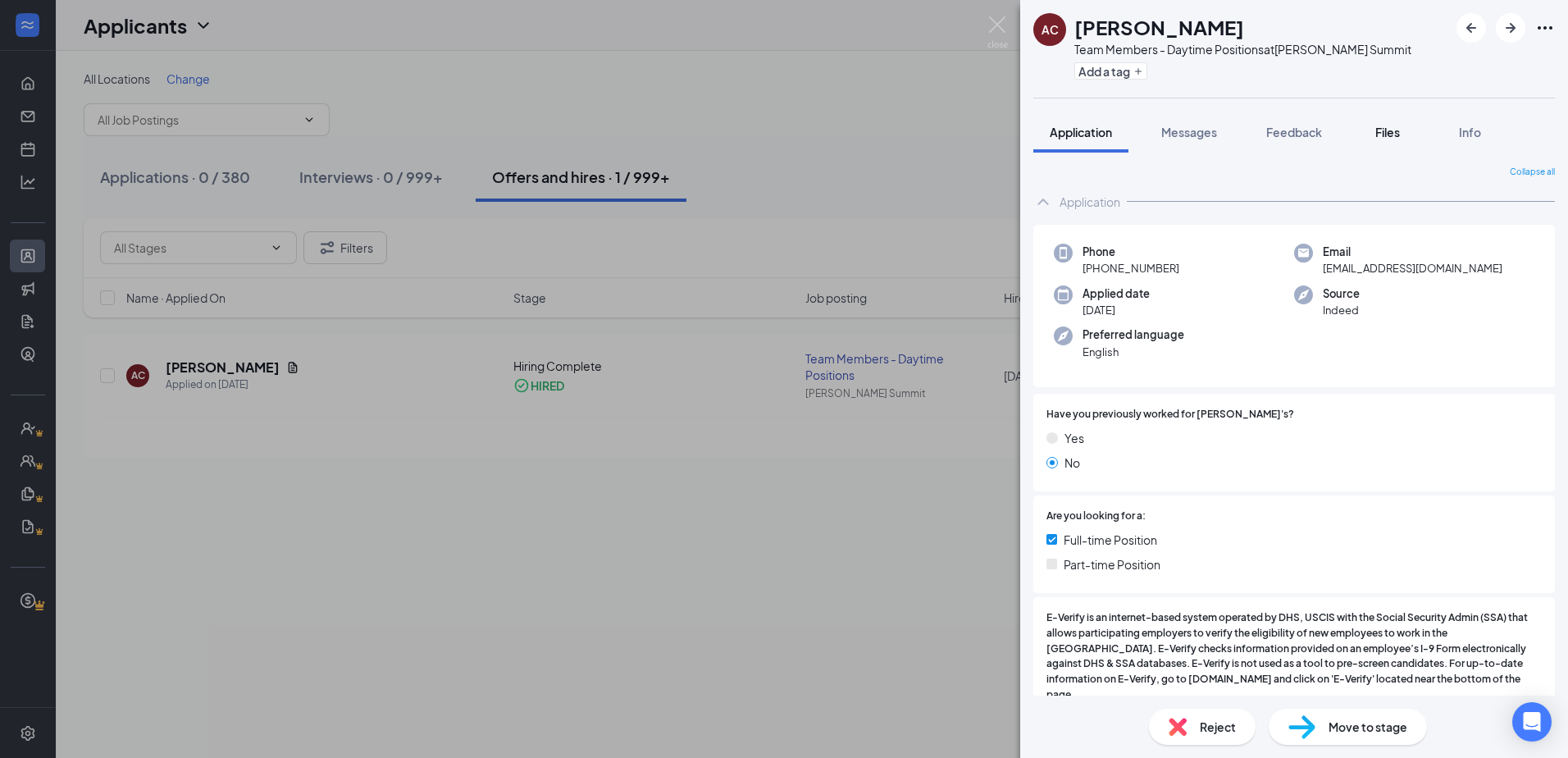
click at [1374, 138] on div "Files" at bounding box center [1387, 132] width 33 height 17
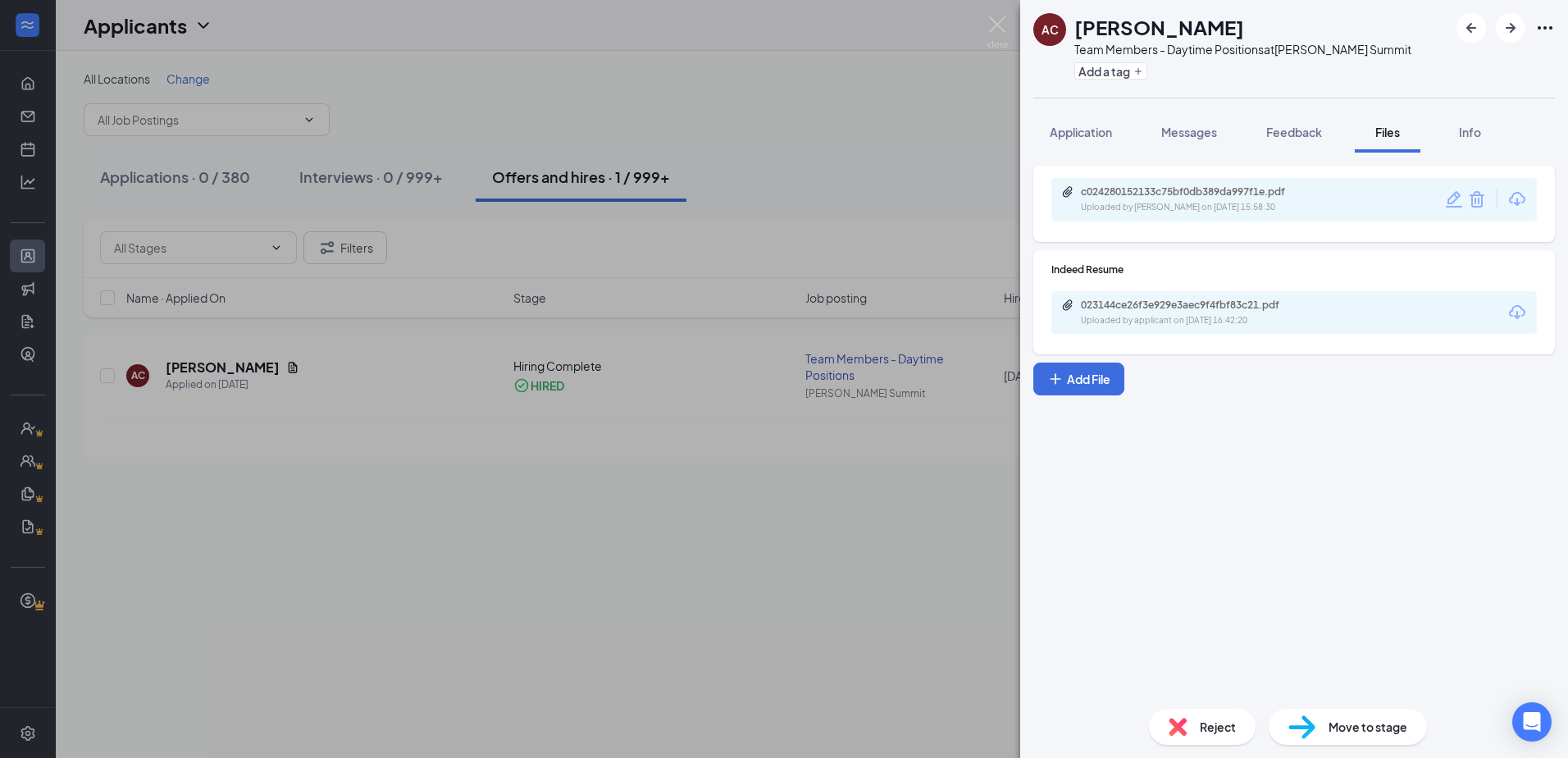
click at [1287, 205] on div "Uploaded by [PERSON_NAME] on [DATE] 15:58:30" at bounding box center [1204, 207] width 246 height 13
click at [1094, 126] on span "Application" at bounding box center [1080, 132] width 63 height 15
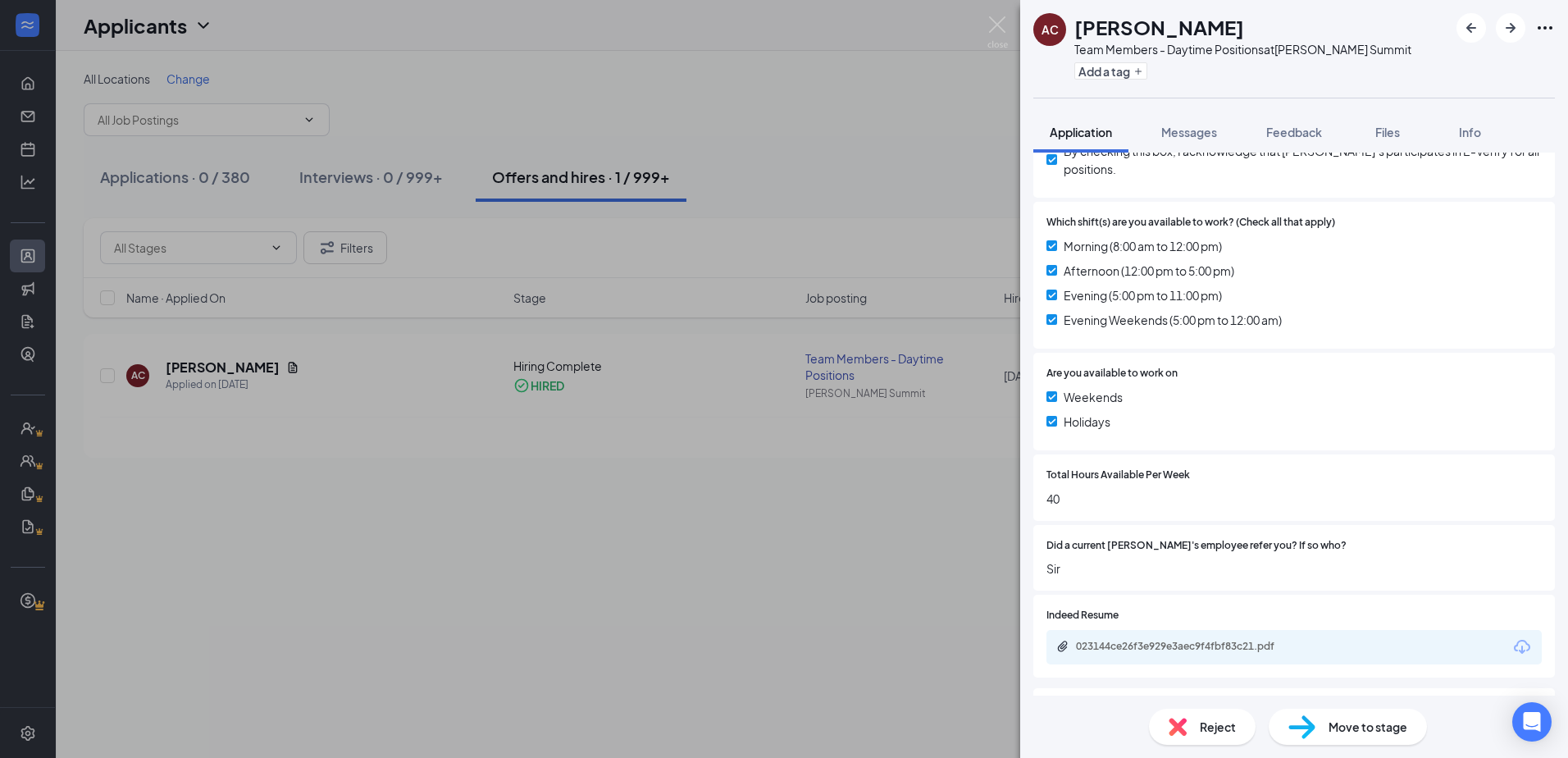
scroll to position [574, 0]
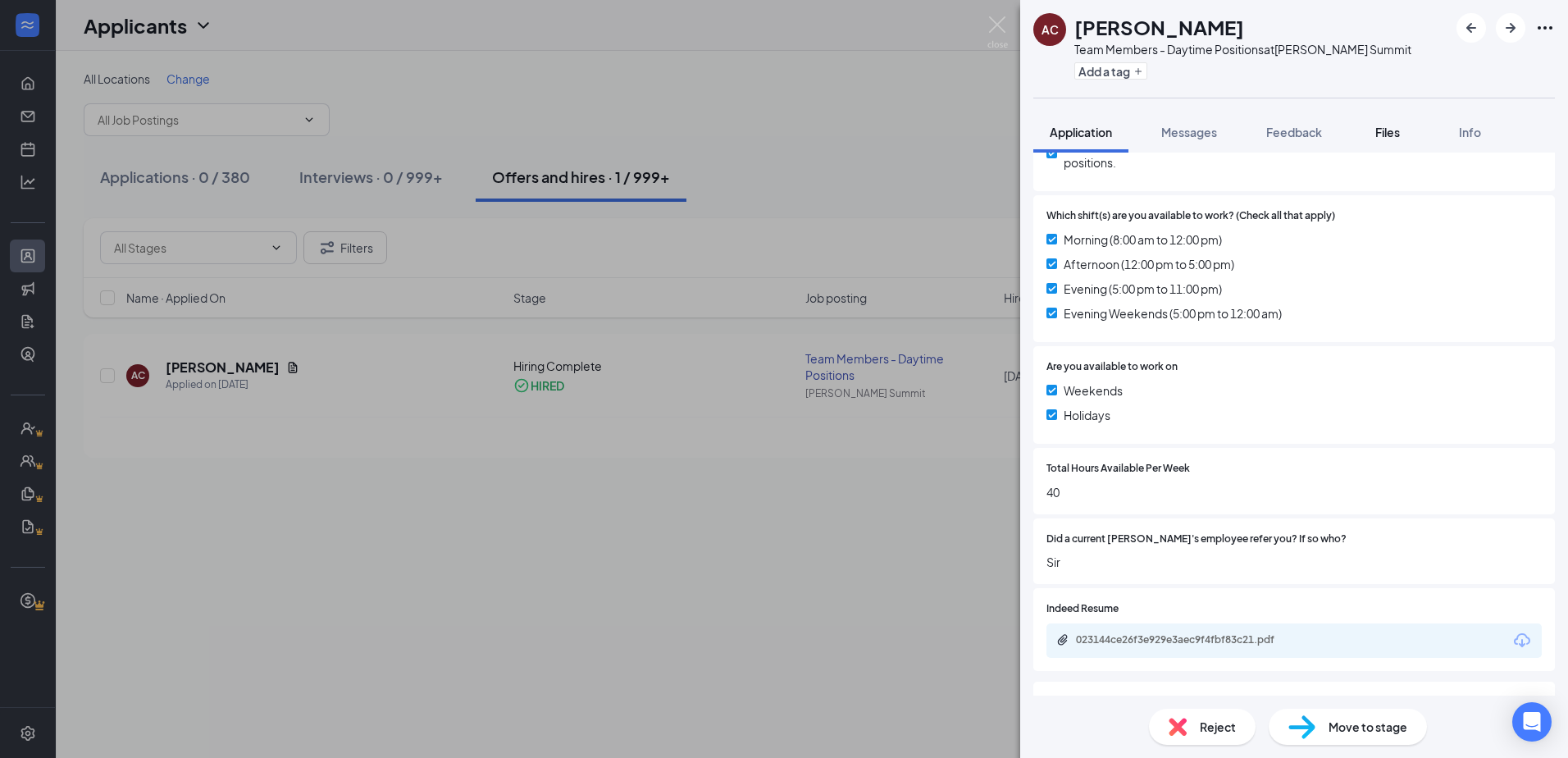
click at [1397, 142] on button "Files" at bounding box center [1388, 132] width 66 height 41
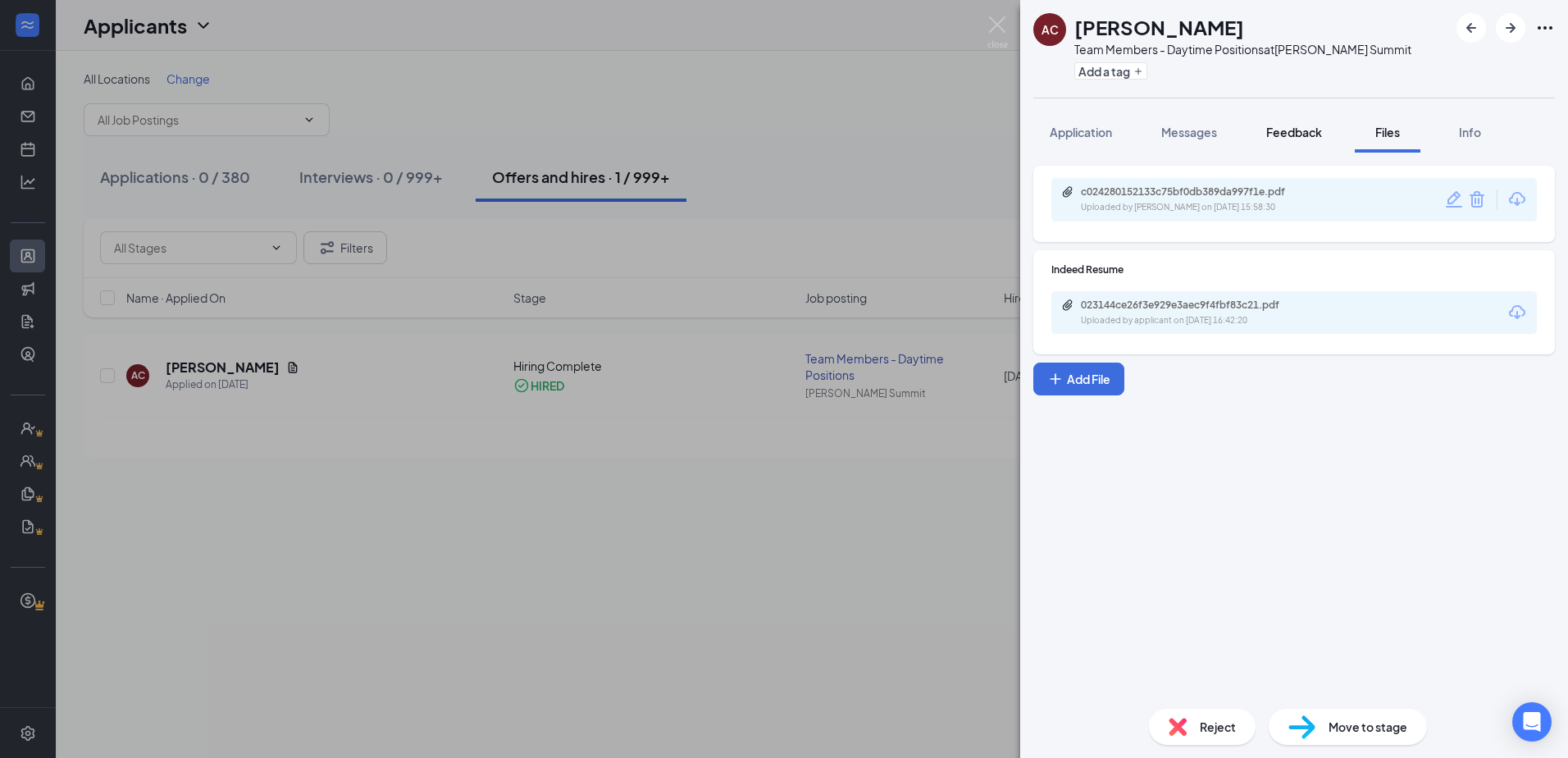
click at [1263, 141] on button "Feedback" at bounding box center [1293, 132] width 89 height 41
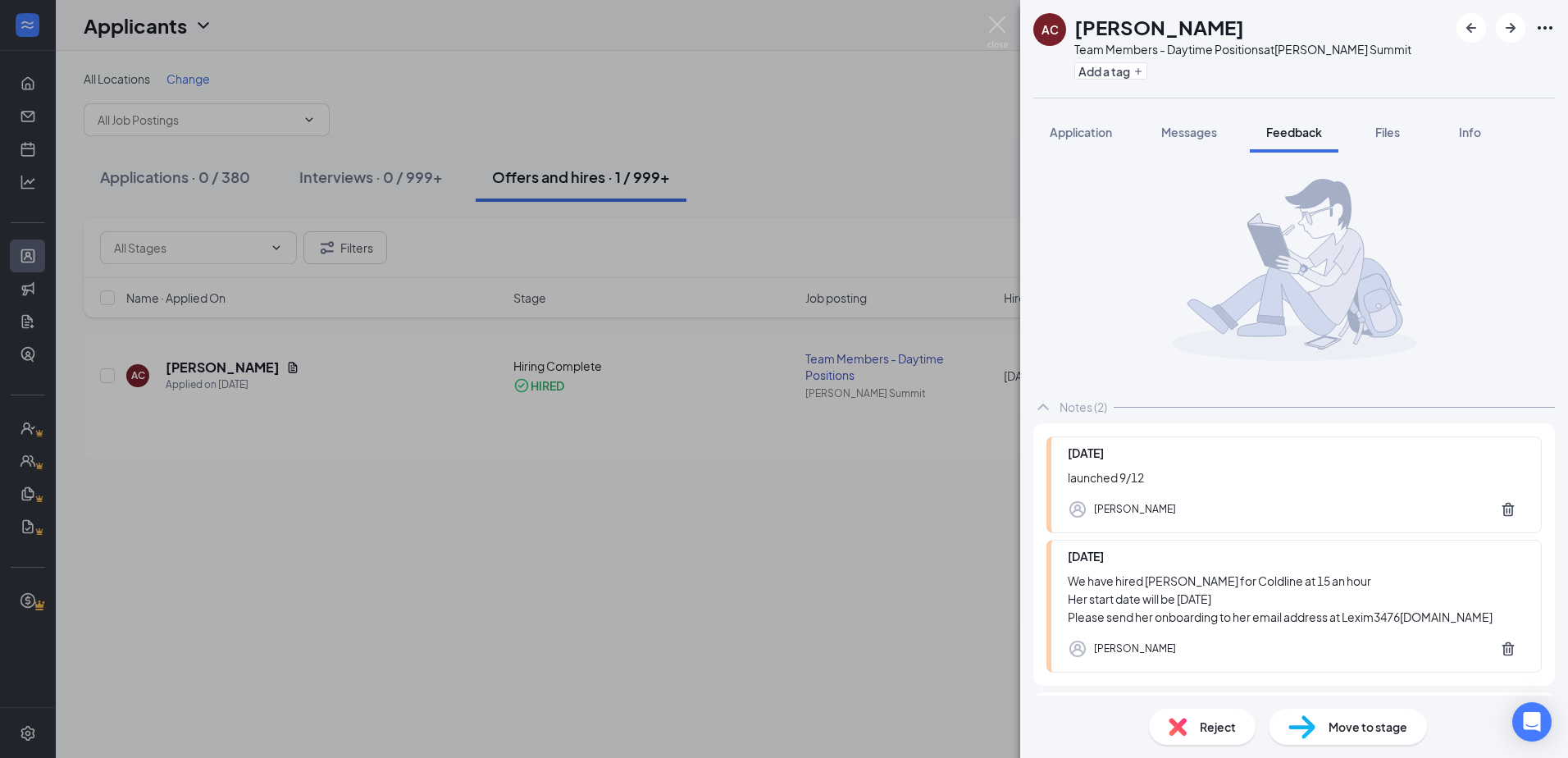
click at [814, 126] on div "AC [PERSON_NAME] Team Members - Daytime Positions at [PERSON_NAME] Summit Add a…" at bounding box center [784, 379] width 1568 height 758
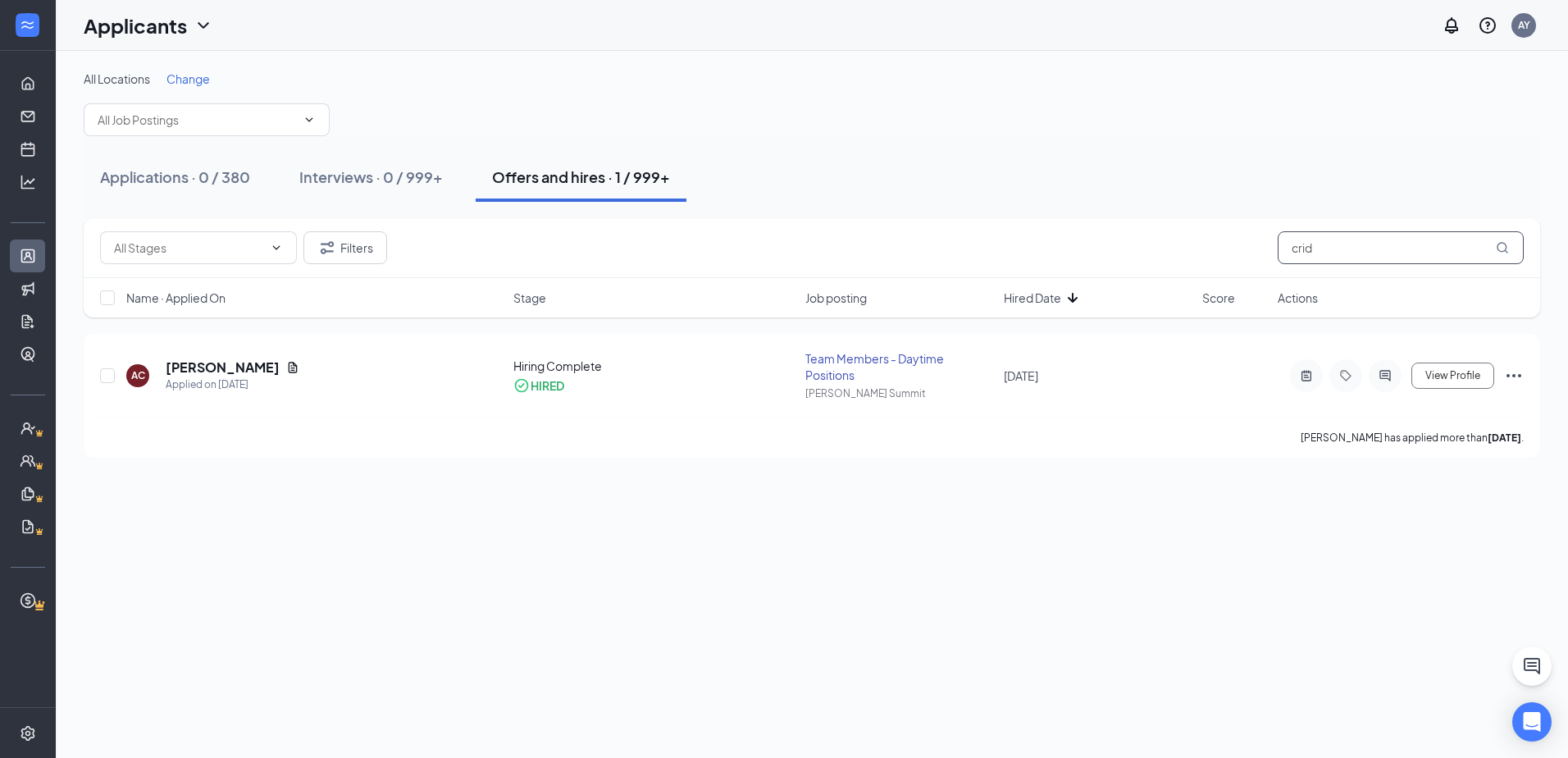
click at [1417, 258] on input "crid" at bounding box center [1400, 247] width 246 height 33
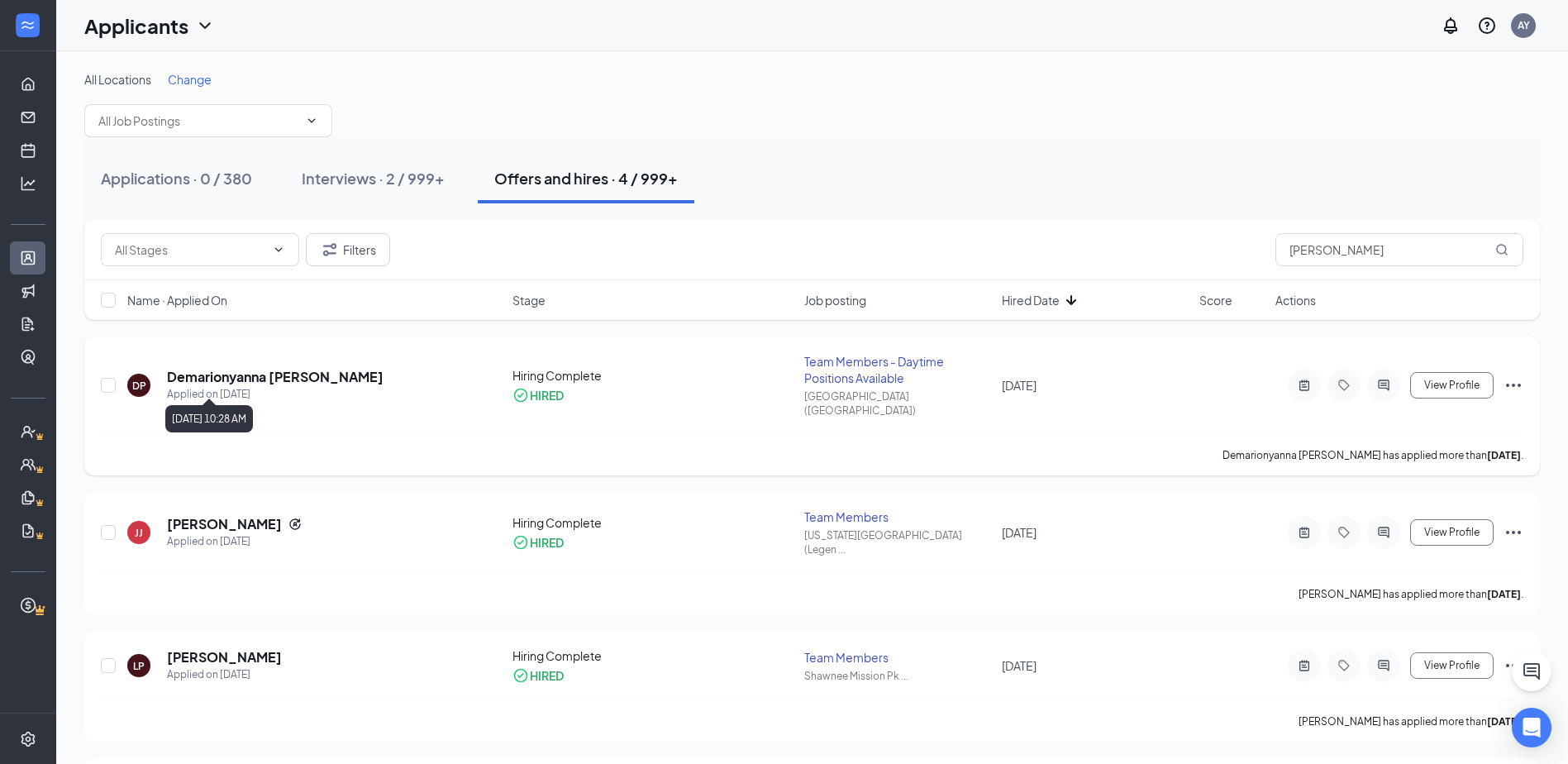
click at [295, 375] on h5 "Demarionyanna [PERSON_NAME]" at bounding box center [275, 376] width 217 height 18
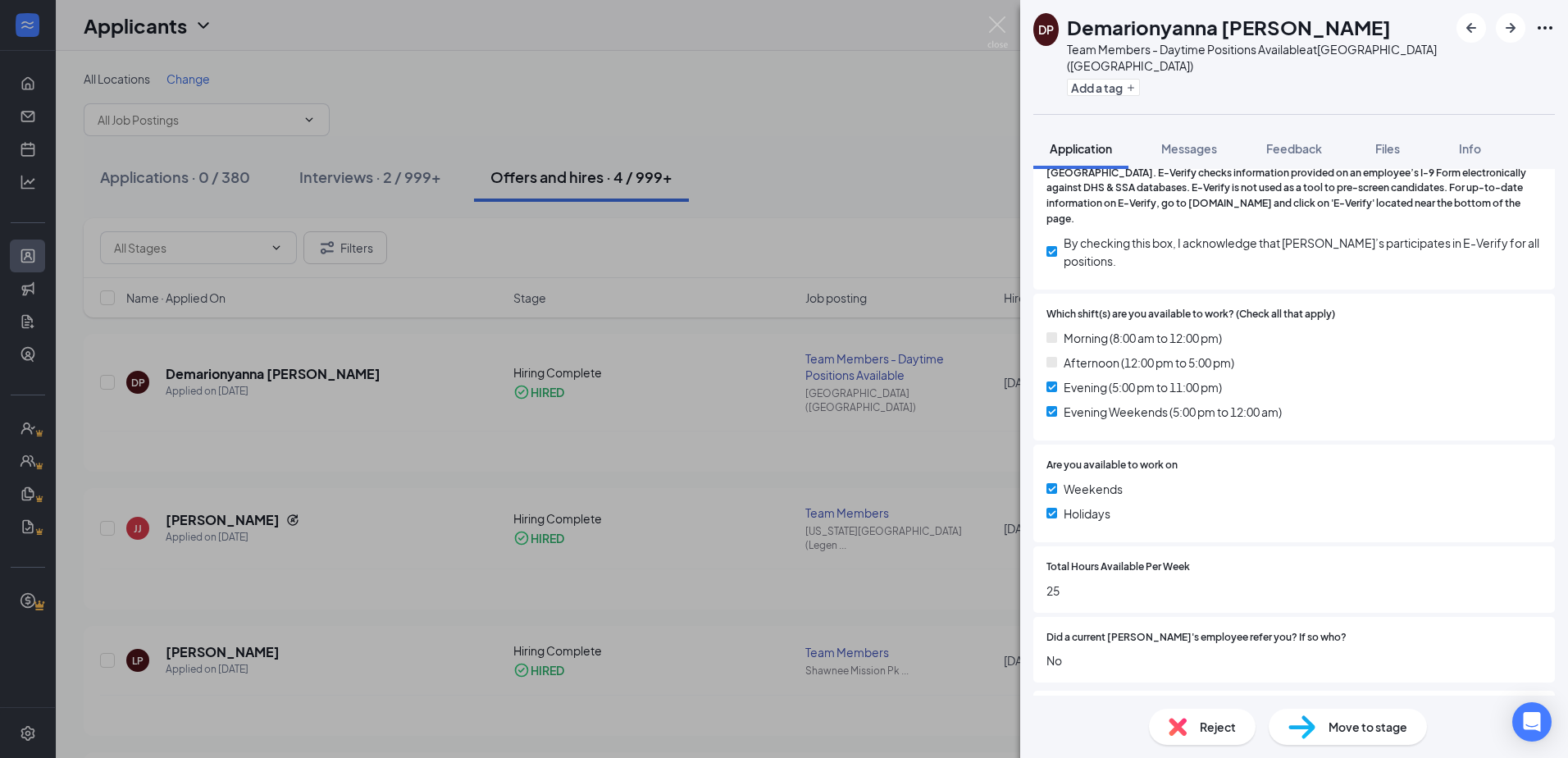
scroll to position [574, 0]
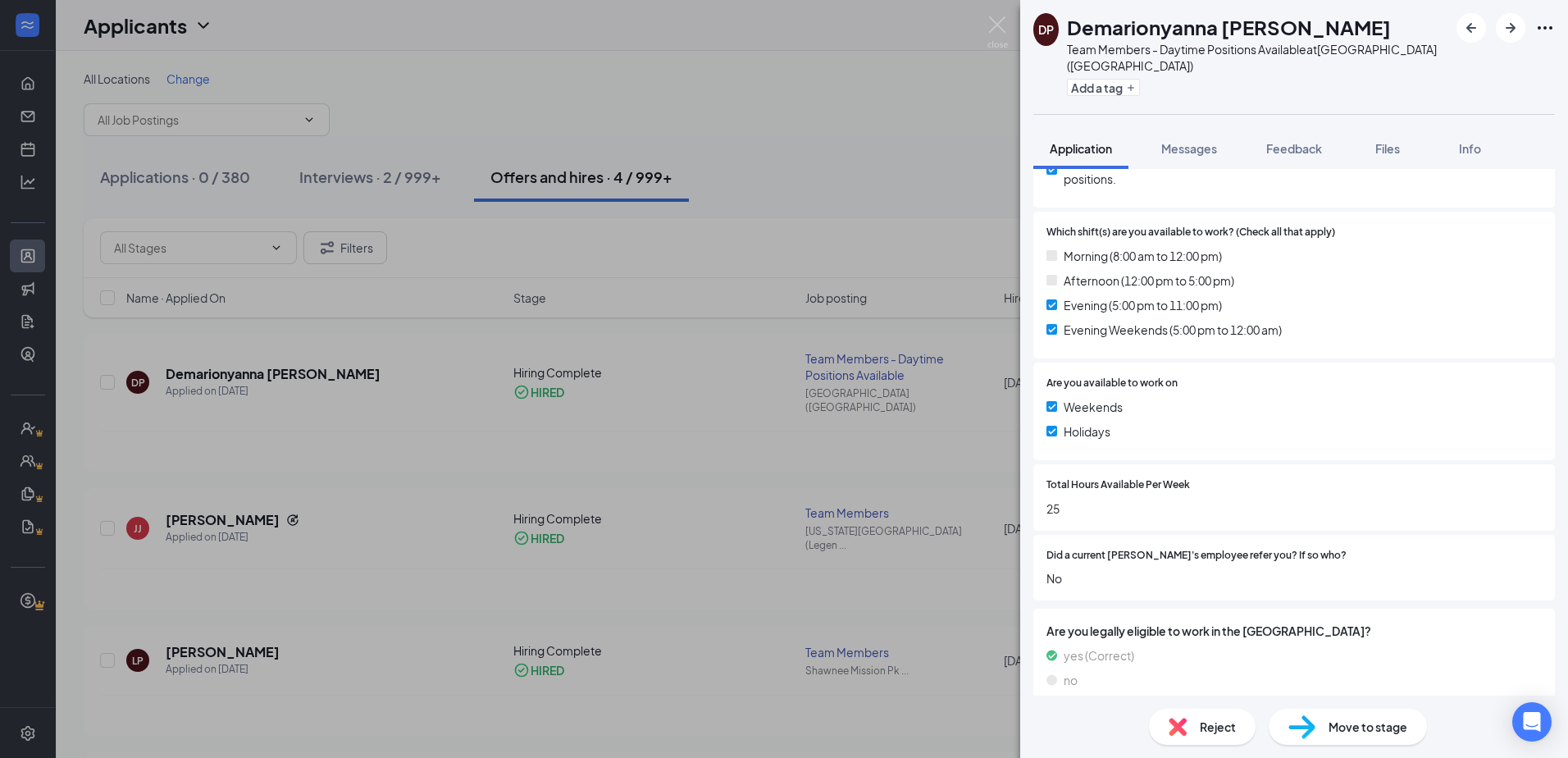
drag, startPoint x: 1395, startPoint y: 137, endPoint x: 1284, endPoint y: 189, distance: 122.6
click at [1395, 141] on span "Files" at bounding box center [1388, 148] width 25 height 15
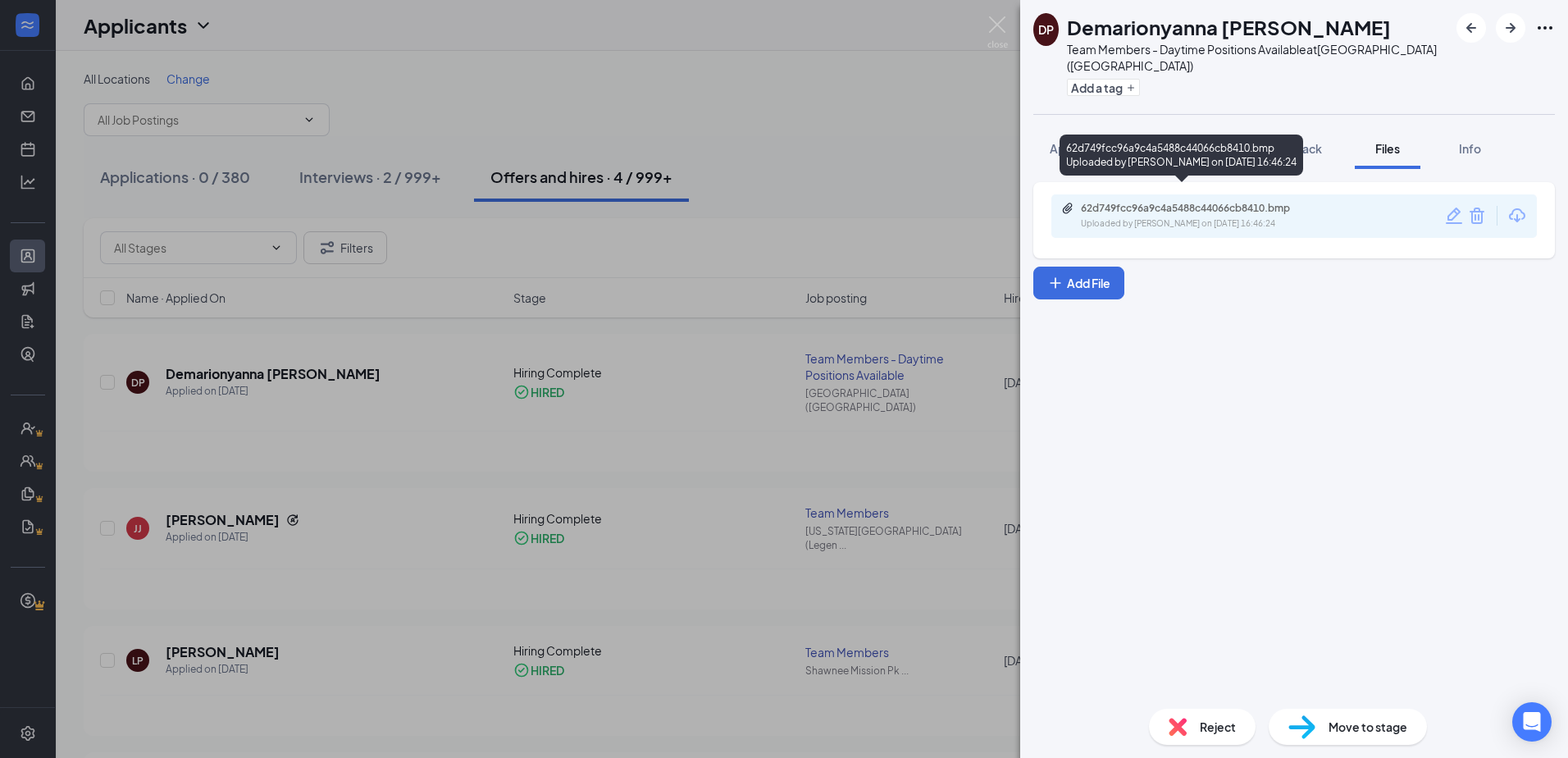
drag, startPoint x: 1281, startPoint y: 189, endPoint x: 1241, endPoint y: 208, distance: 44.3
click at [1241, 217] on div "Uploaded by [PERSON_NAME] on [DATE] 16:46:24" at bounding box center [1204, 224] width 246 height 13
click at [939, 152] on div "DP Demarionyanna [PERSON_NAME] Team Members - Daytime Positions Available at [G…" at bounding box center [784, 379] width 1568 height 758
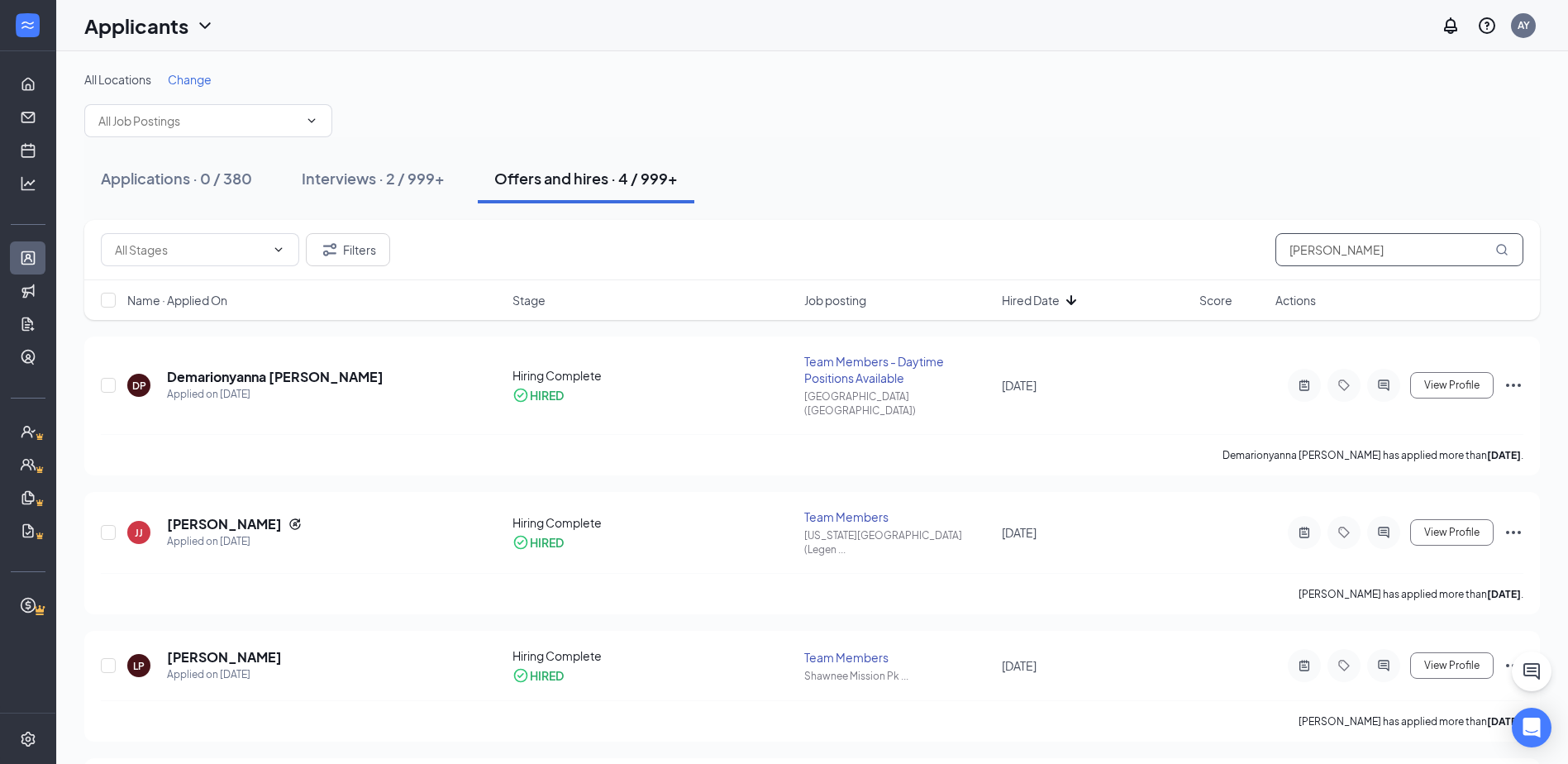
click at [1341, 247] on input "[PERSON_NAME]" at bounding box center [1399, 249] width 248 height 33
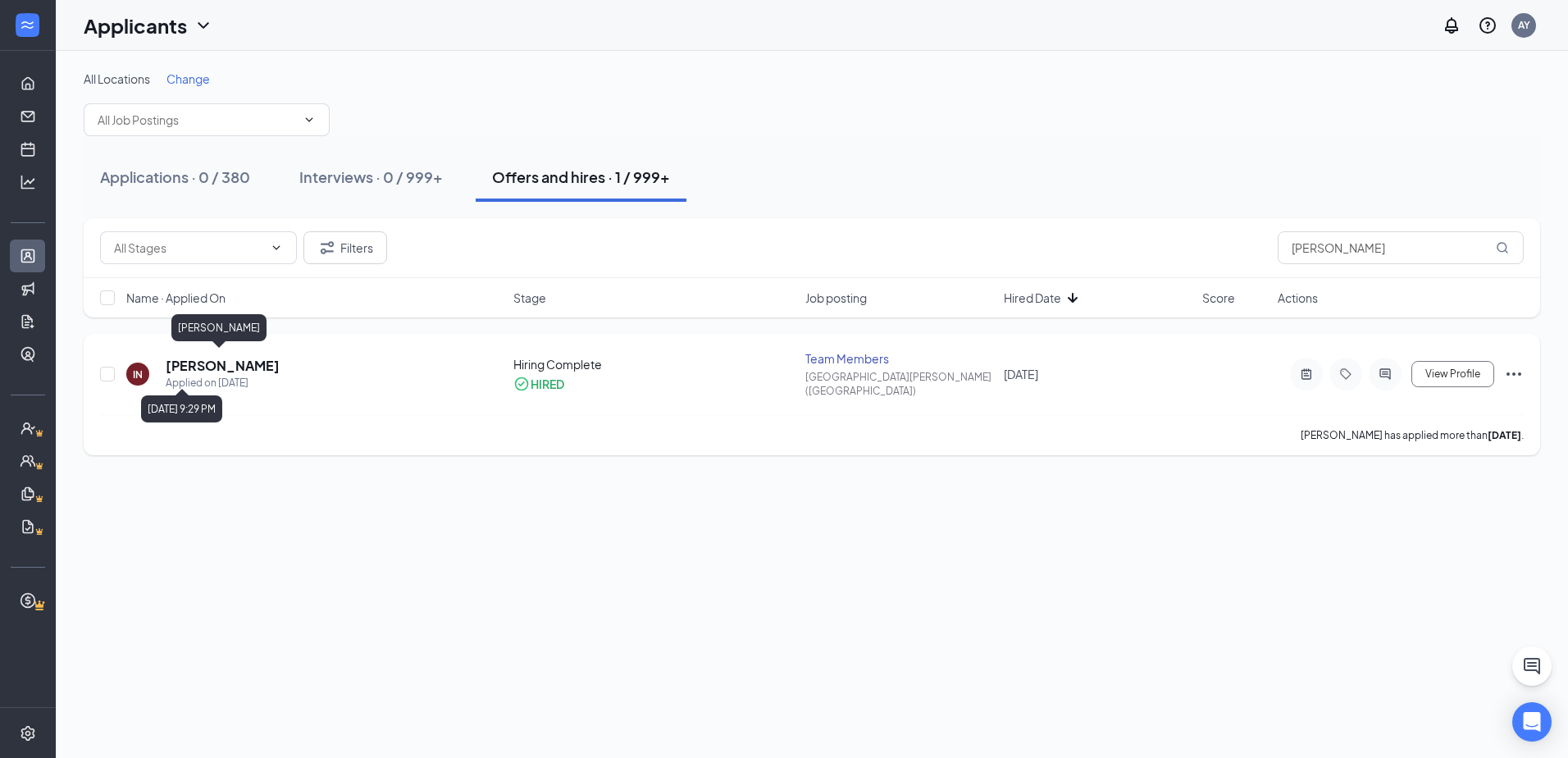
click at [221, 357] on h5 "[PERSON_NAME]" at bounding box center [222, 365] width 114 height 18
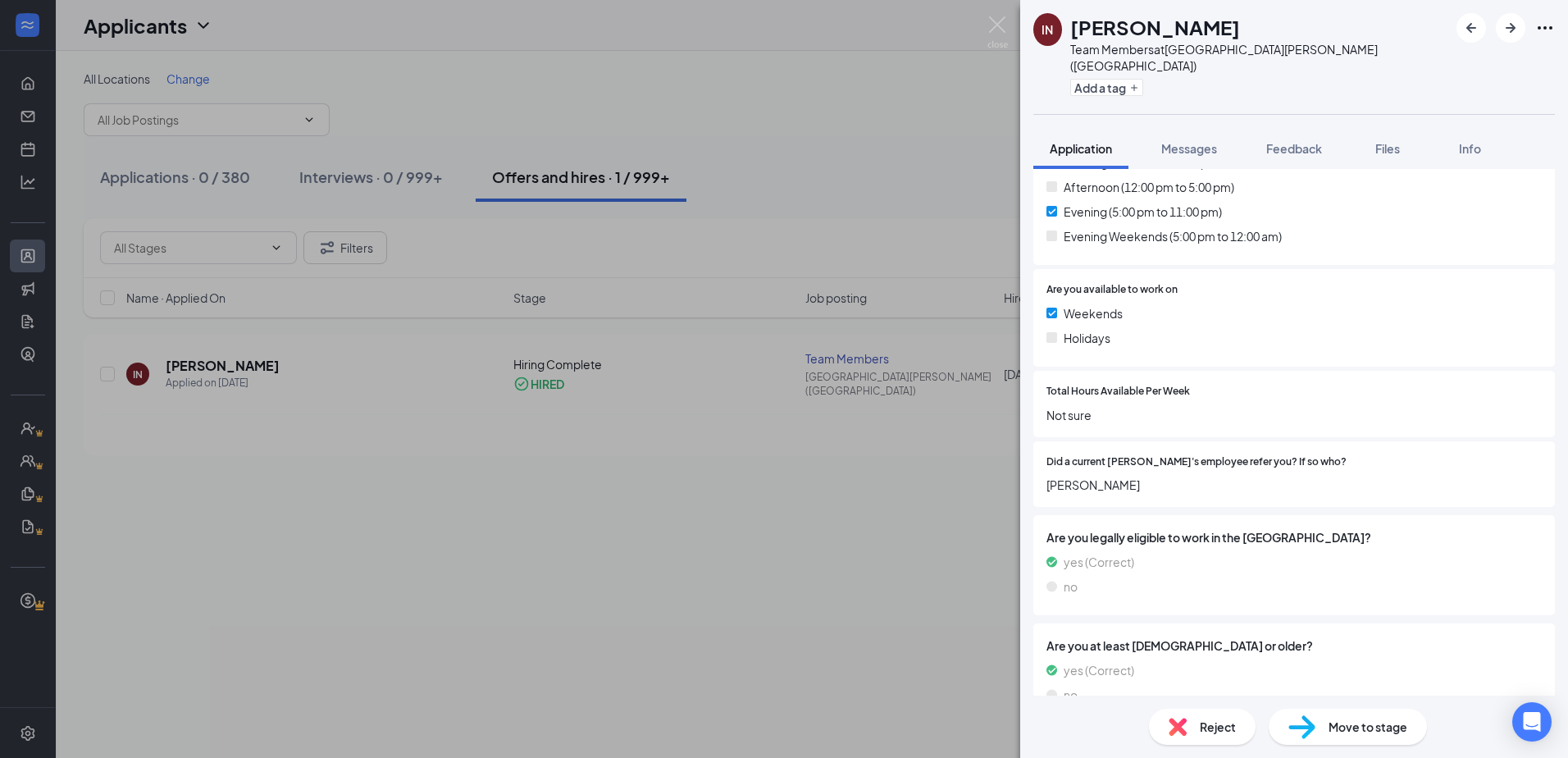
scroll to position [668, 0]
drag, startPoint x: 1394, startPoint y: 122, endPoint x: 311, endPoint y: 204, distance: 1086.1
click at [1394, 128] on button "Files" at bounding box center [1388, 148] width 66 height 41
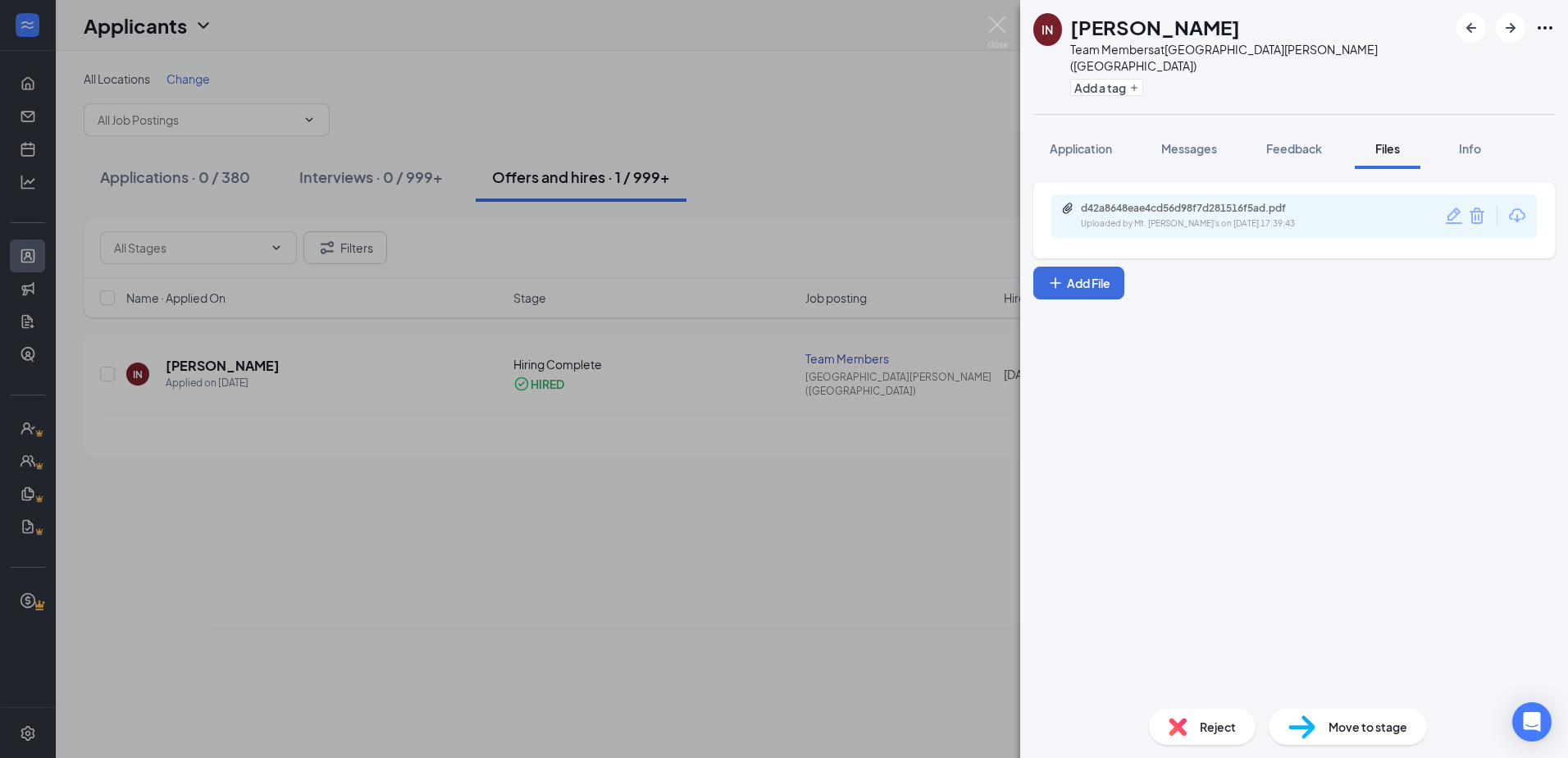
click at [1280, 202] on div "d42a8648eae4cd56d98f7d281516f5ad.pdf" at bounding box center [1196, 208] width 230 height 13
drag, startPoint x: 1349, startPoint y: 146, endPoint x: 1335, endPoint y: 142, distance: 14.6
click at [1349, 146] on div "Application Messages Feedback Files Info" at bounding box center [1294, 148] width 521 height 41
click at [1328, 138] on button "Feedback" at bounding box center [1293, 148] width 89 height 41
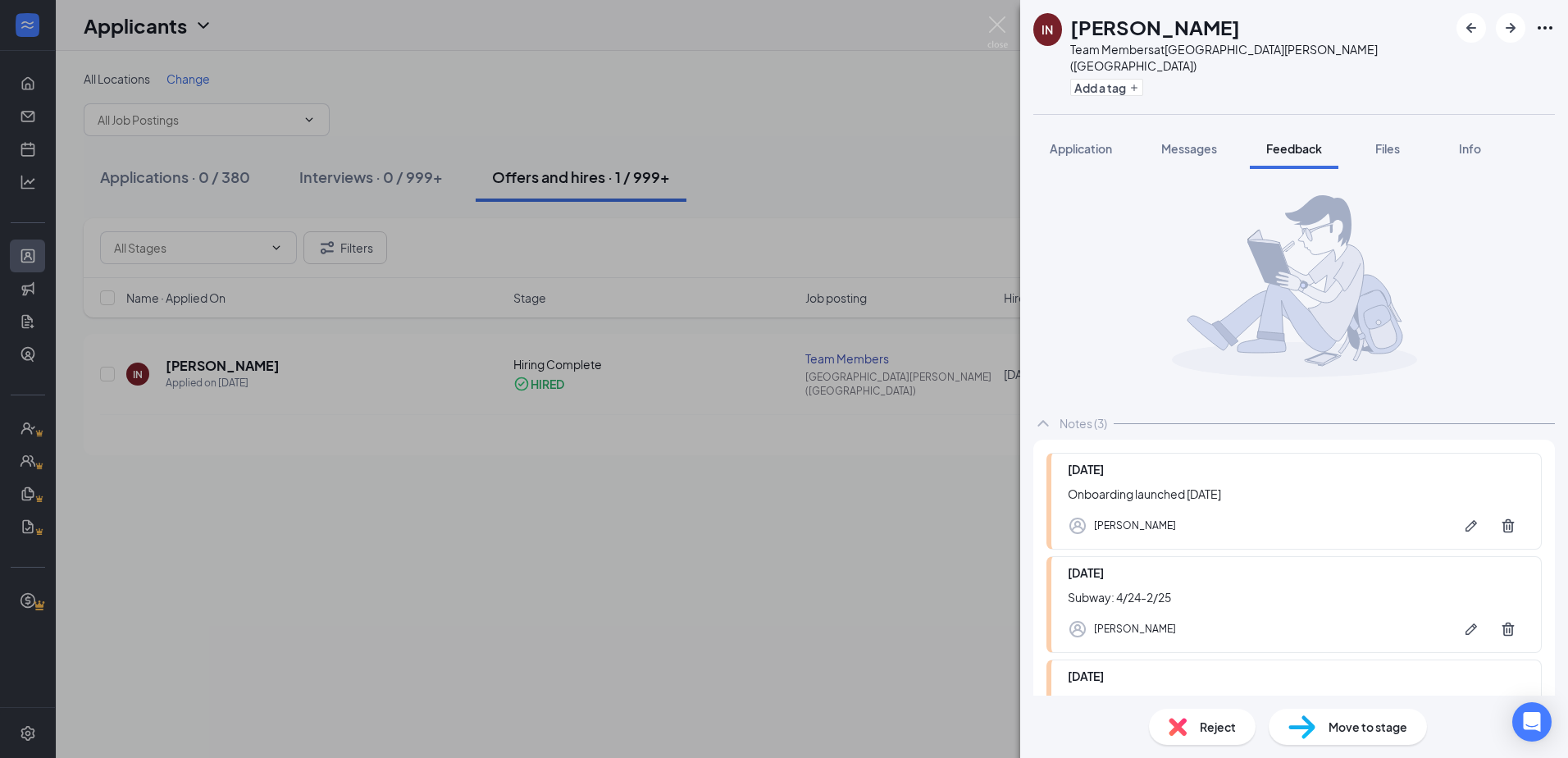
scroll to position [135, 0]
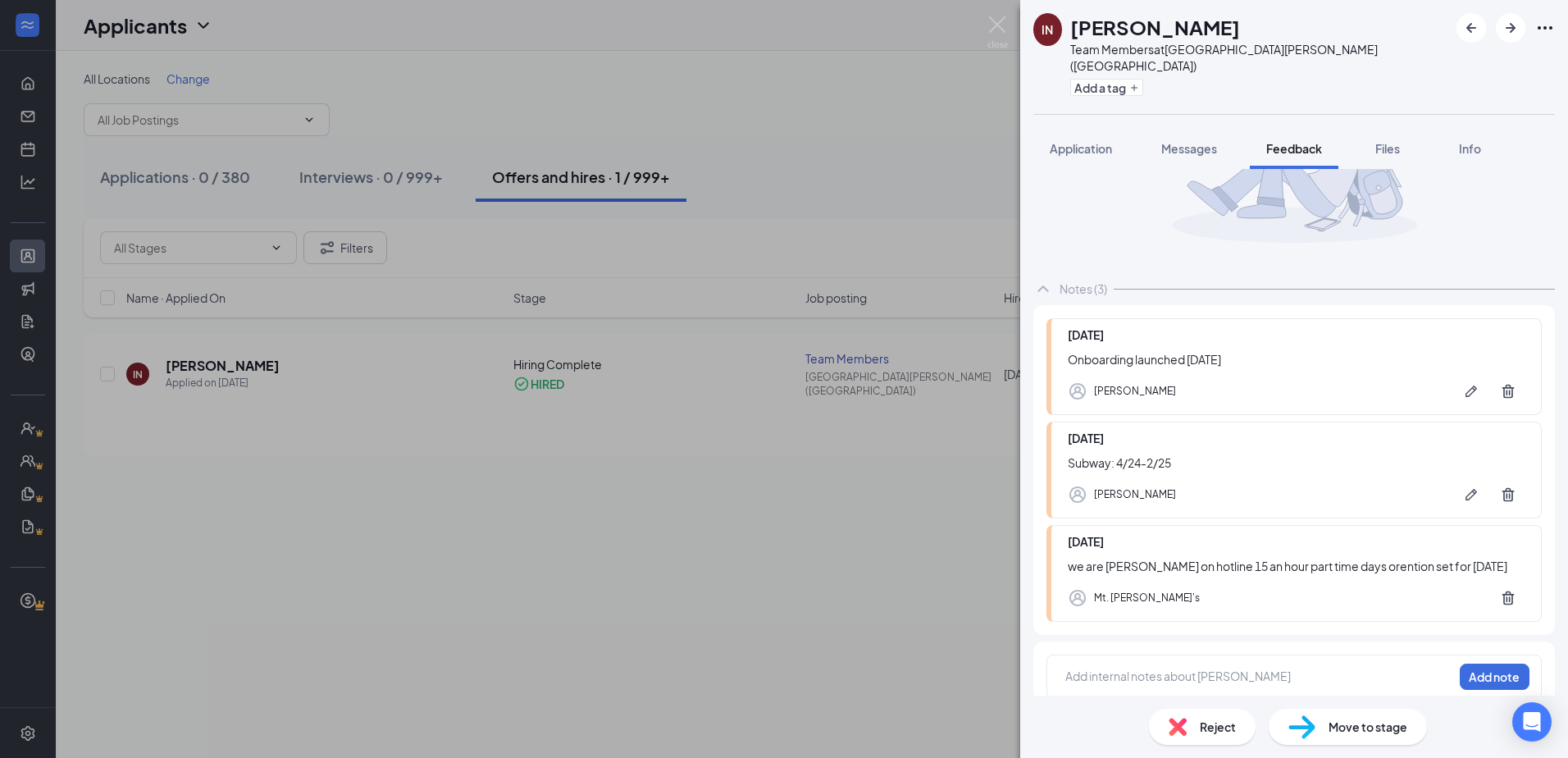
click at [792, 183] on div "IN [PERSON_NAME] Team Members at [GEOGRAPHIC_DATA][PERSON_NAME] ([GEOGRAPHIC_DA…" at bounding box center [784, 379] width 1568 height 758
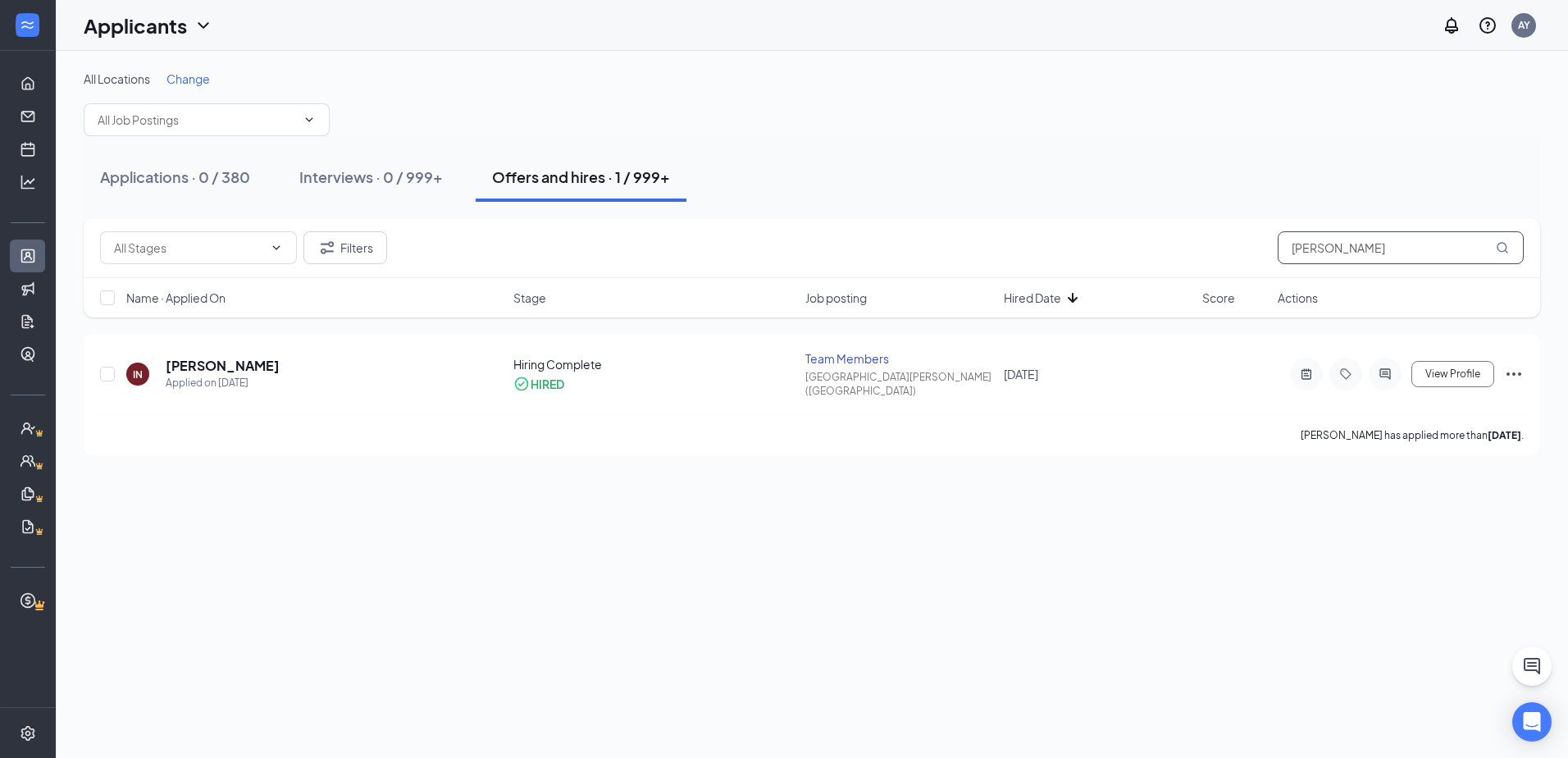
click at [1385, 253] on input "[PERSON_NAME]" at bounding box center [1400, 247] width 246 height 33
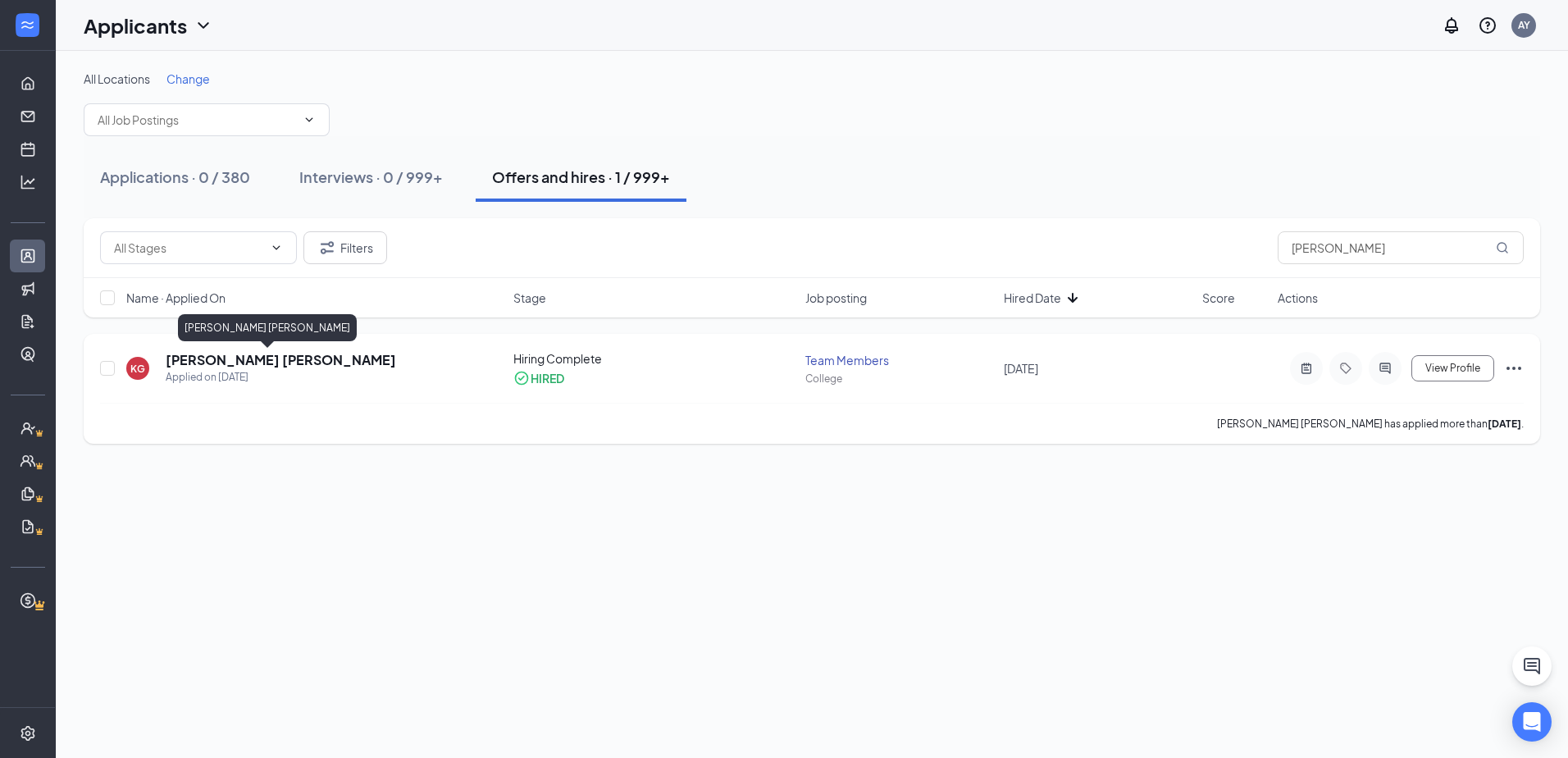
click at [210, 366] on h5 "[PERSON_NAME] [PERSON_NAME]" at bounding box center [281, 360] width 231 height 18
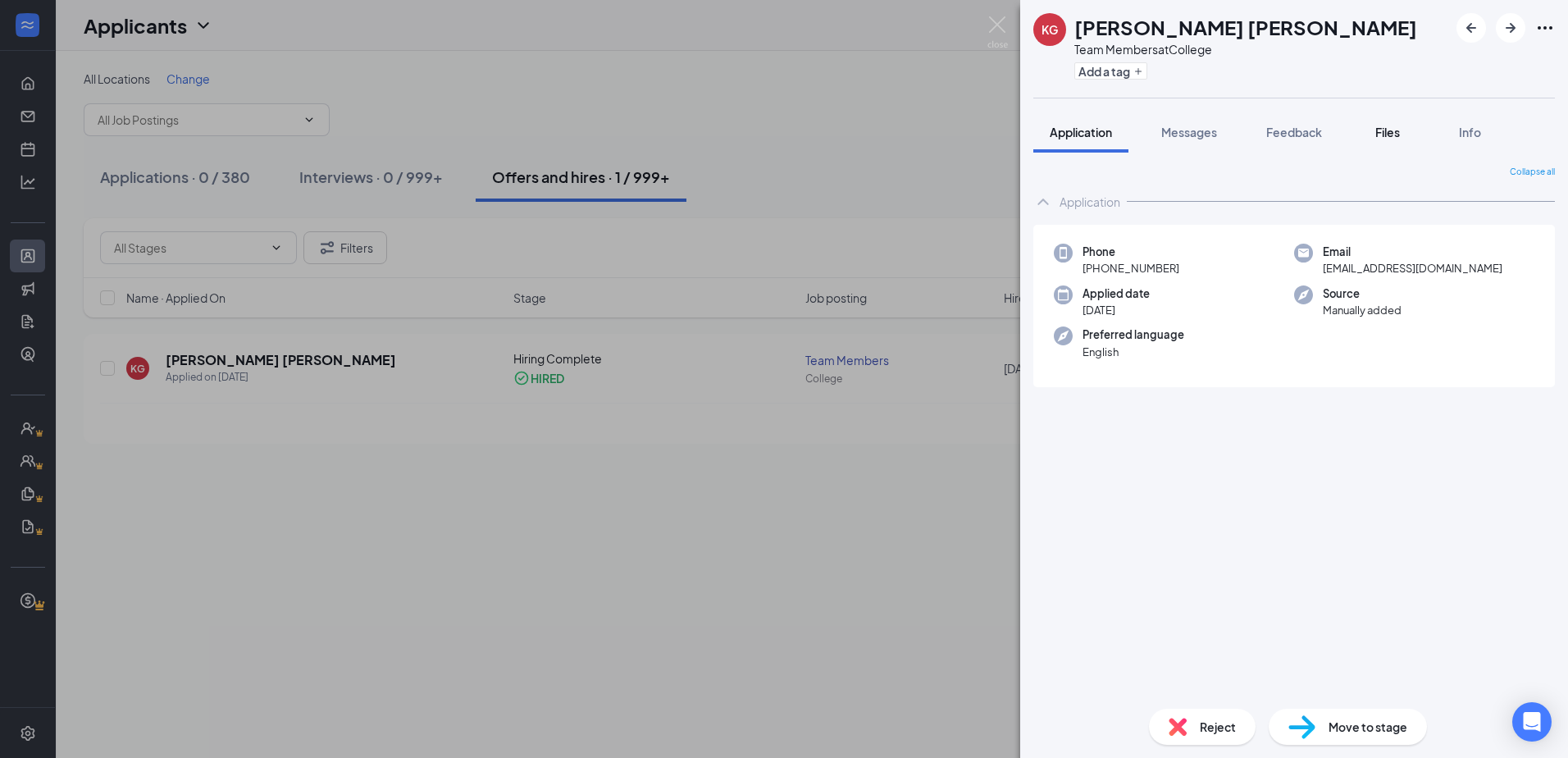
click at [1400, 136] on span "Files" at bounding box center [1388, 132] width 25 height 15
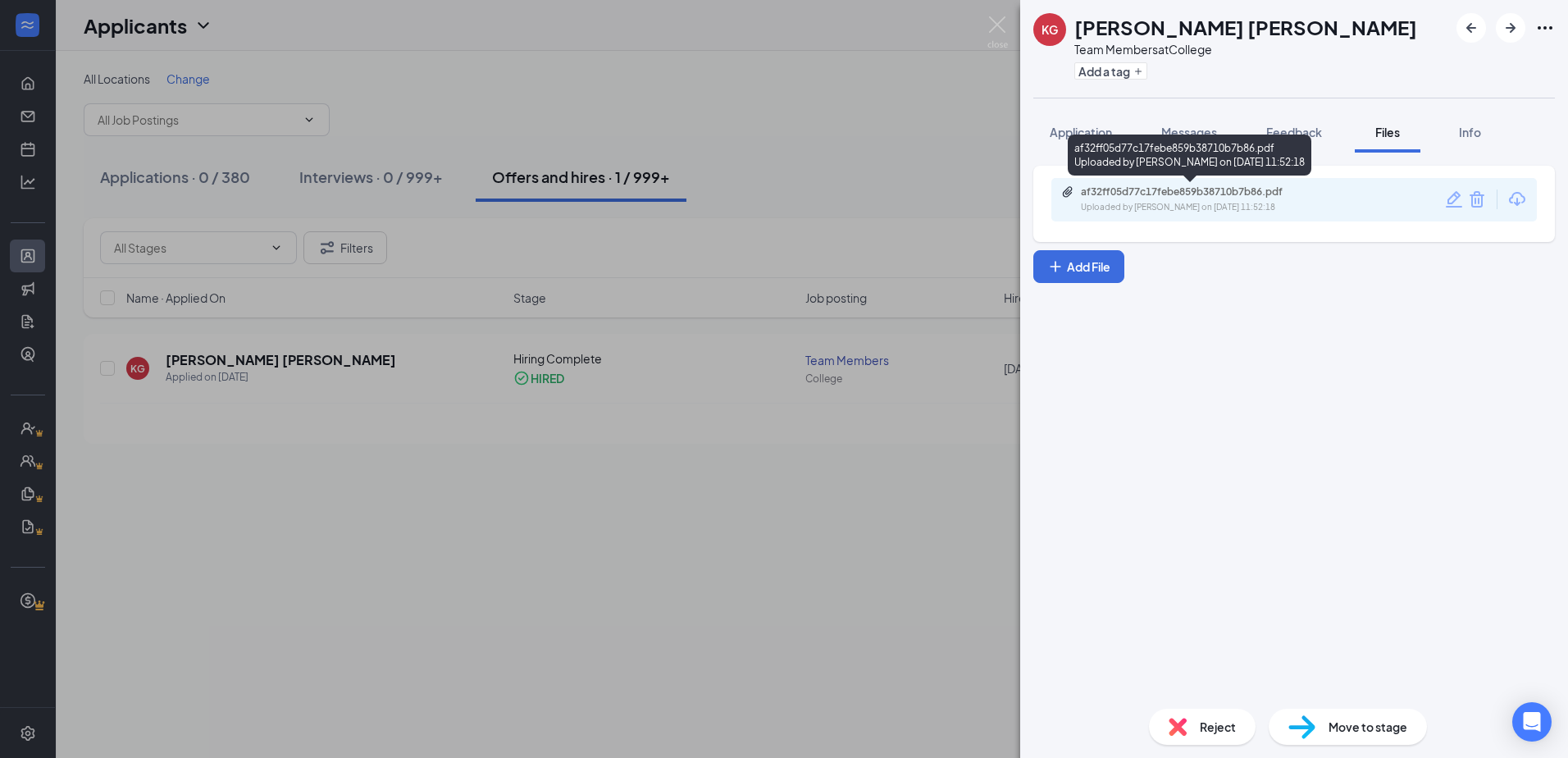
click at [1212, 208] on div "Uploaded by [PERSON_NAME] on [DATE] 11:52:18" at bounding box center [1204, 207] width 246 height 13
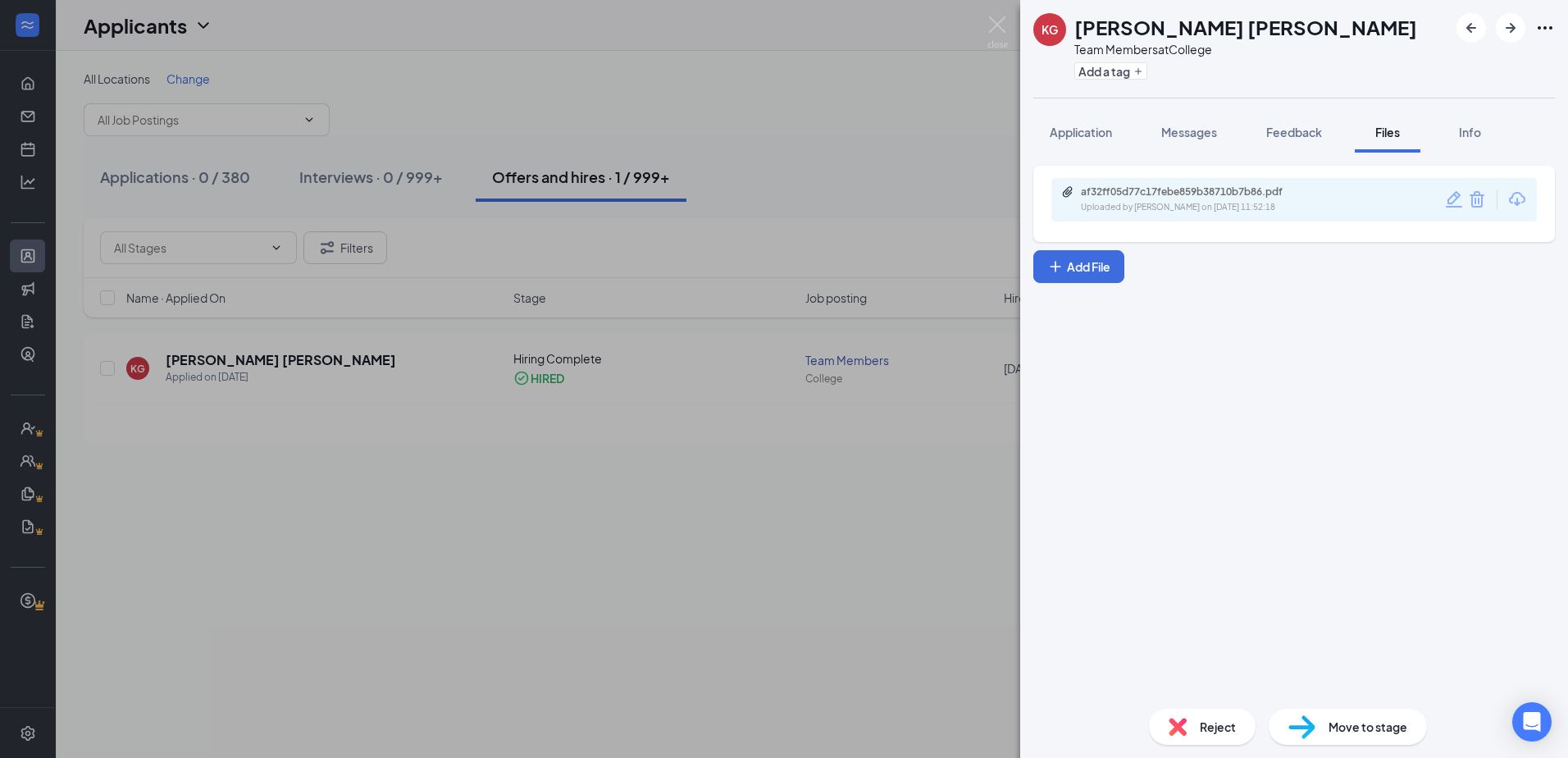
click at [816, 153] on div "KG [PERSON_NAME] [PERSON_NAME] Team Members at College Add a tag Application Me…" at bounding box center [784, 379] width 1568 height 758
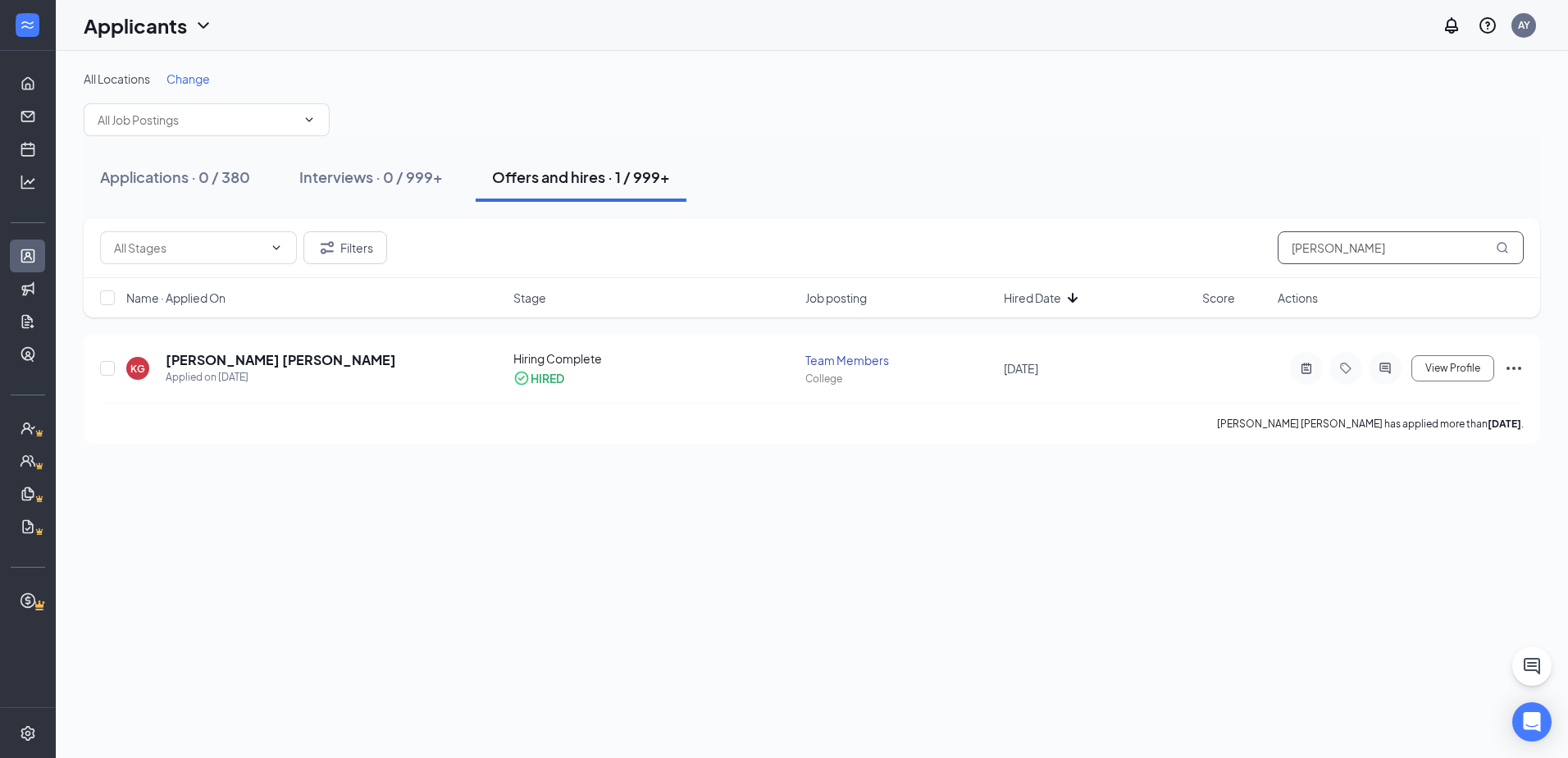
click at [1398, 251] on input "[PERSON_NAME]" at bounding box center [1400, 247] width 246 height 33
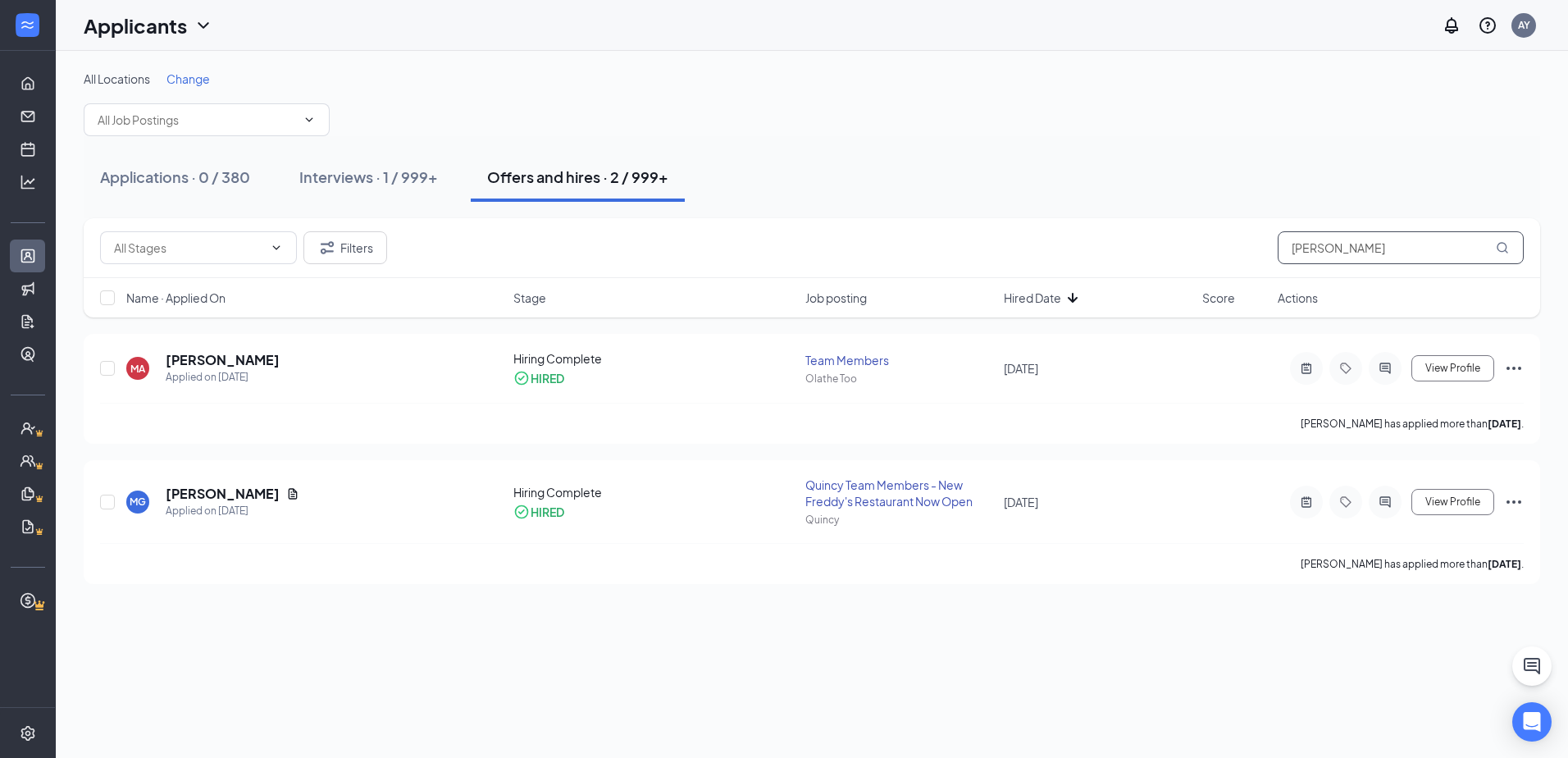
type input "[PERSON_NAME]"
click at [210, 358] on h5 "[PERSON_NAME]" at bounding box center [222, 360] width 114 height 18
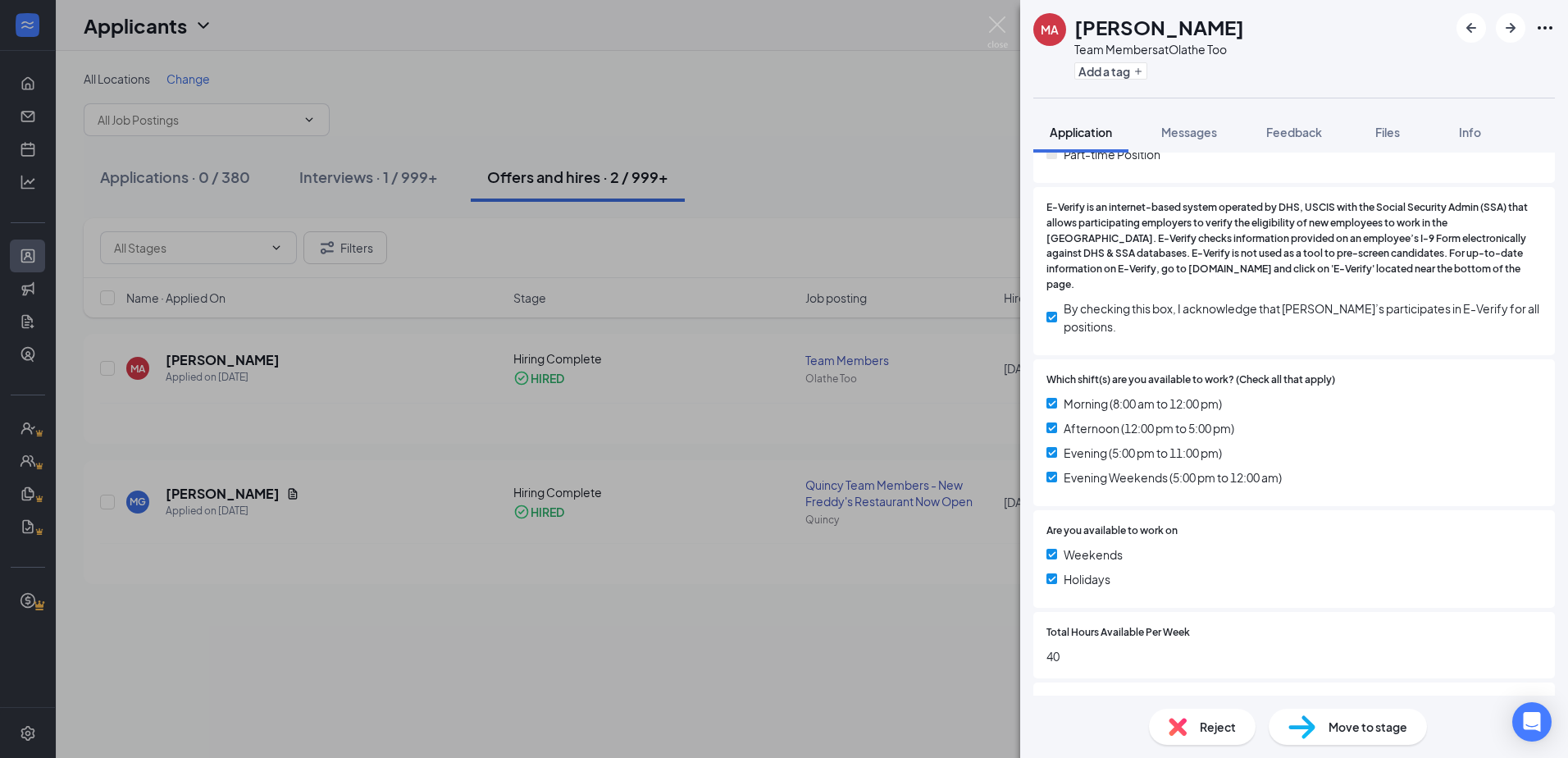
scroll to position [668, 0]
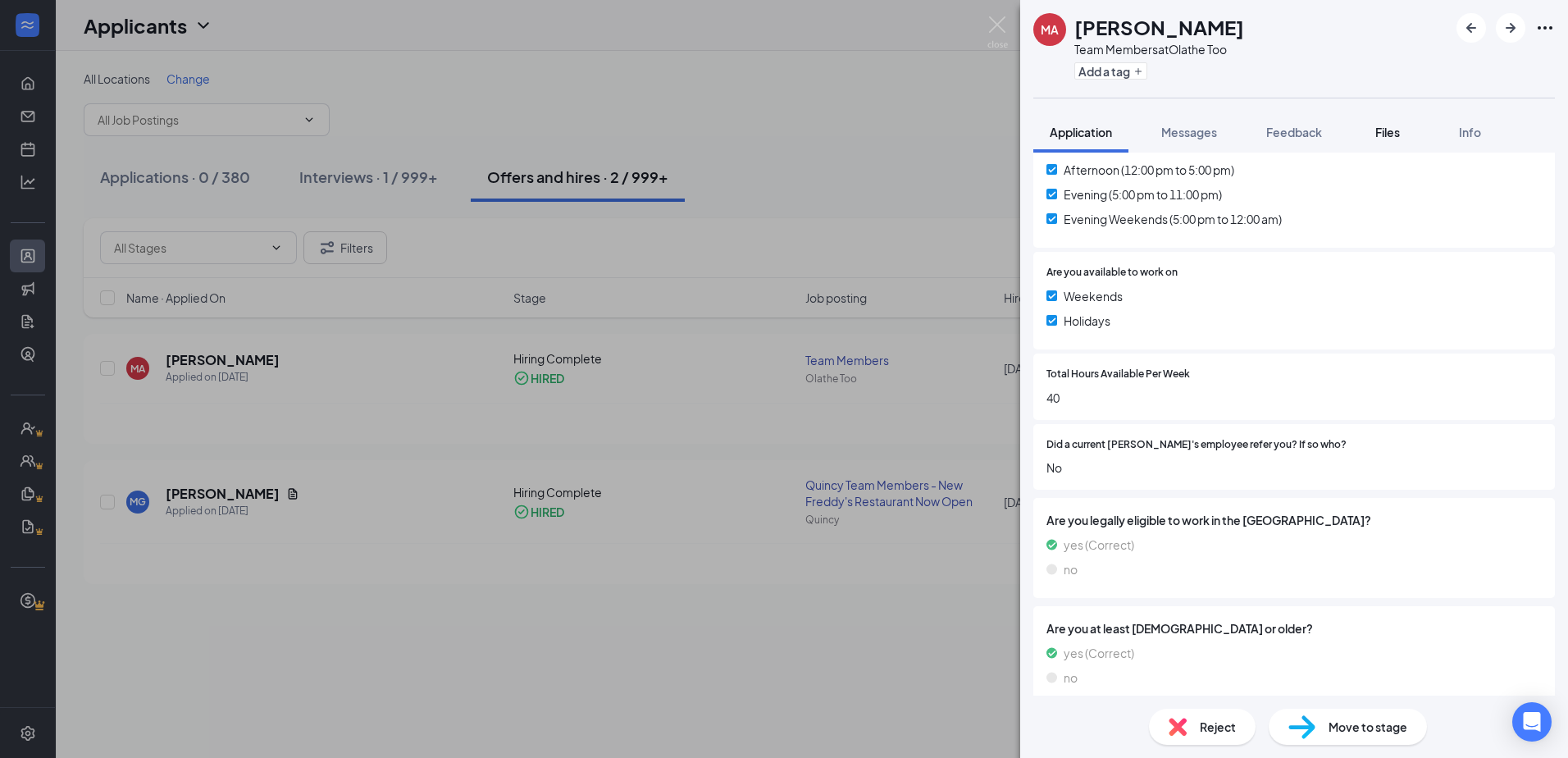
click at [1400, 128] on span "Files" at bounding box center [1388, 132] width 25 height 15
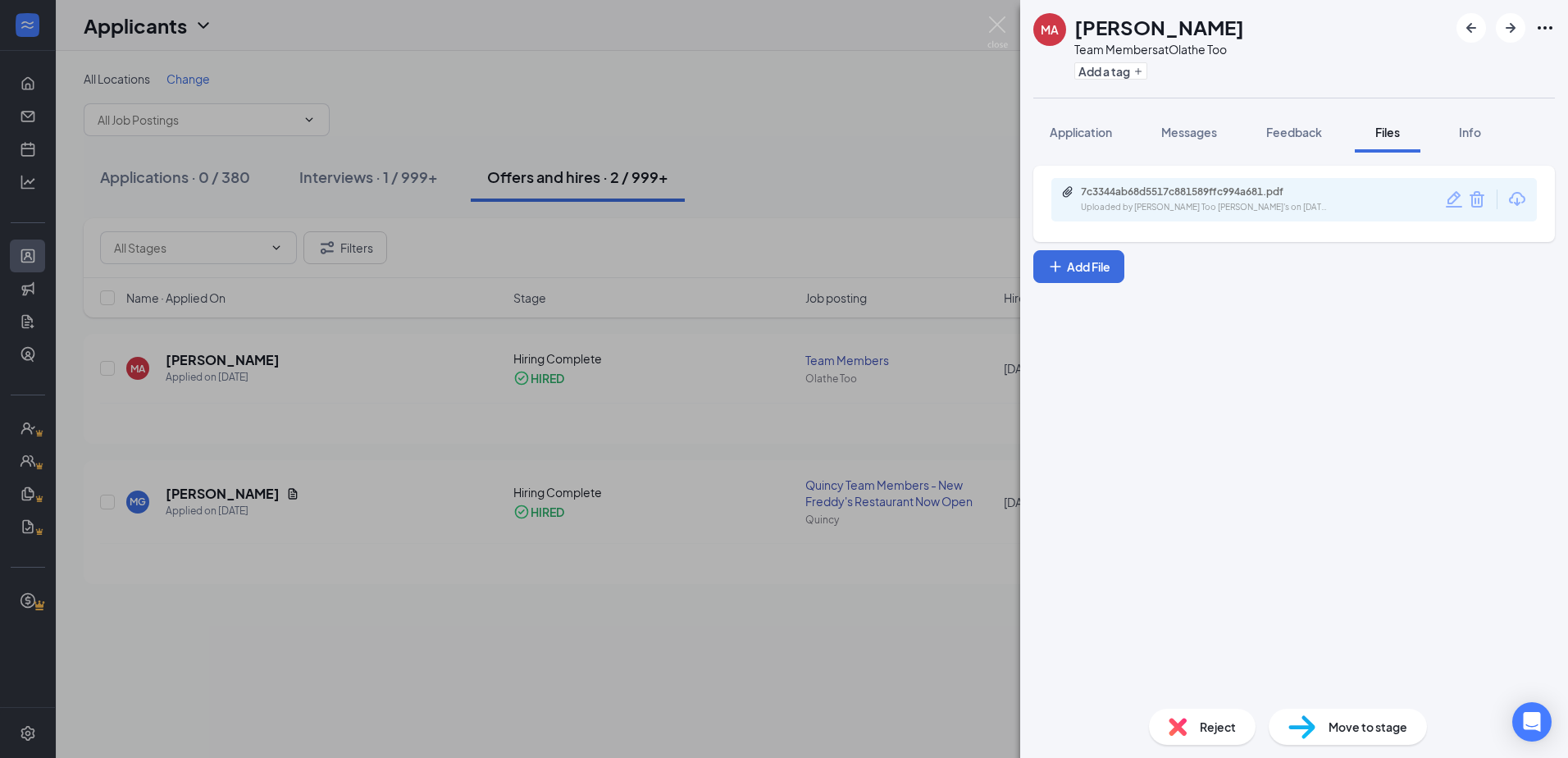
click at [1164, 197] on div "7c3344ab68d5517c881589ffc994a681.pdf" at bounding box center [1196, 191] width 230 height 13
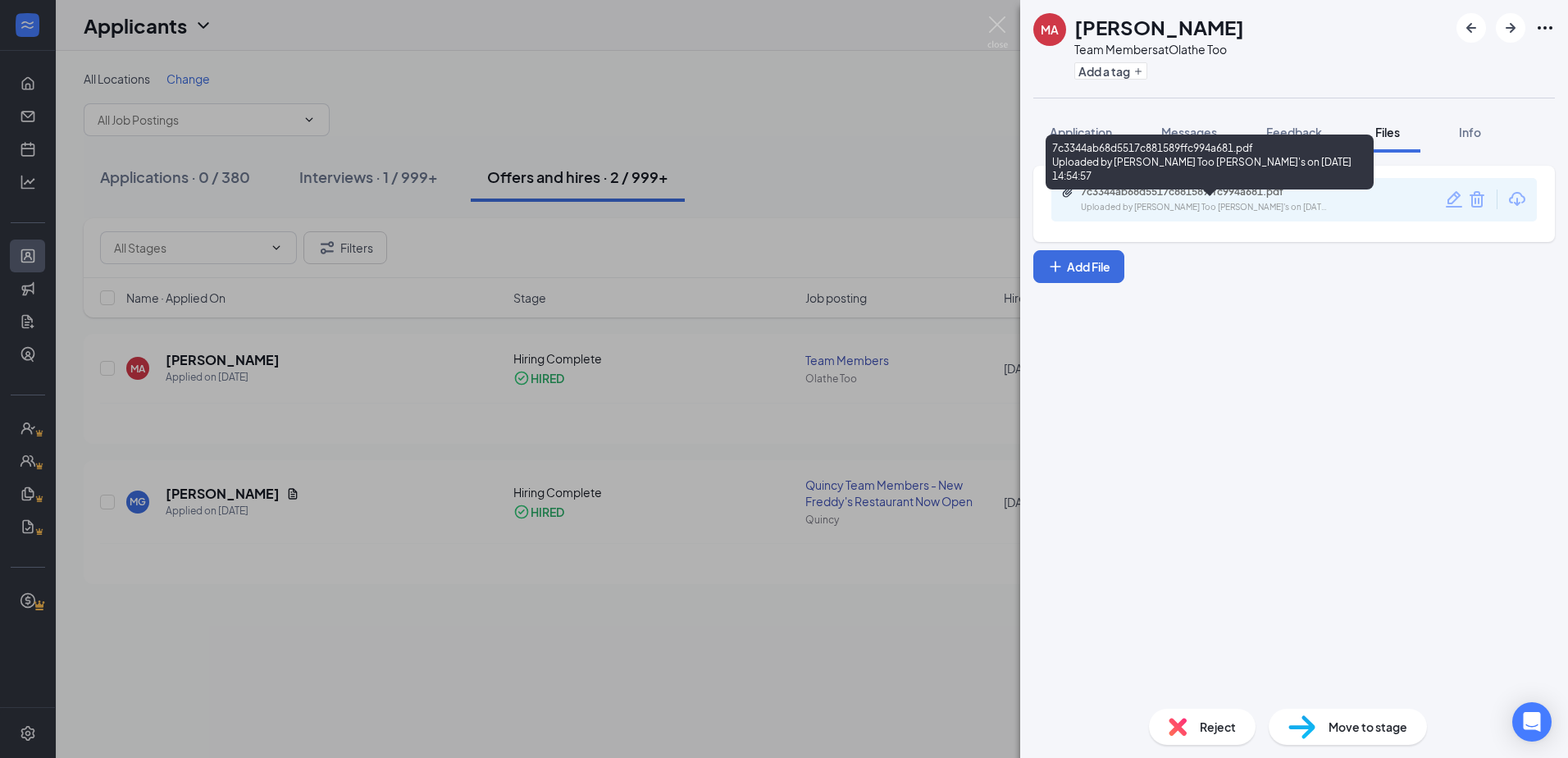
click at [1240, 202] on div "Uploaded by [PERSON_NAME] Too [PERSON_NAME]'s on [DATE] 14:54:57" at bounding box center [1204, 207] width 246 height 13
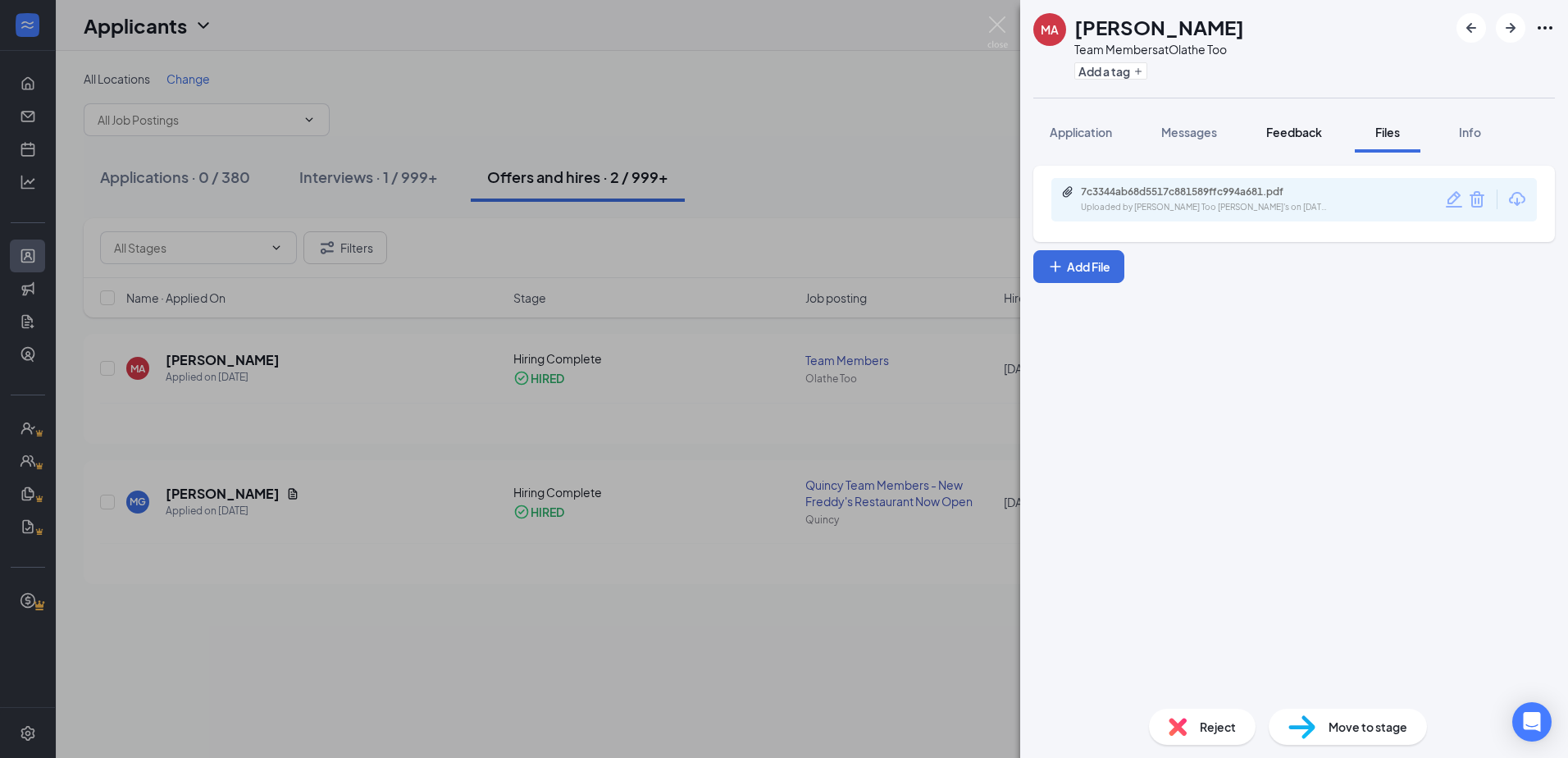
click at [1283, 127] on span "Feedback" at bounding box center [1293, 132] width 55 height 15
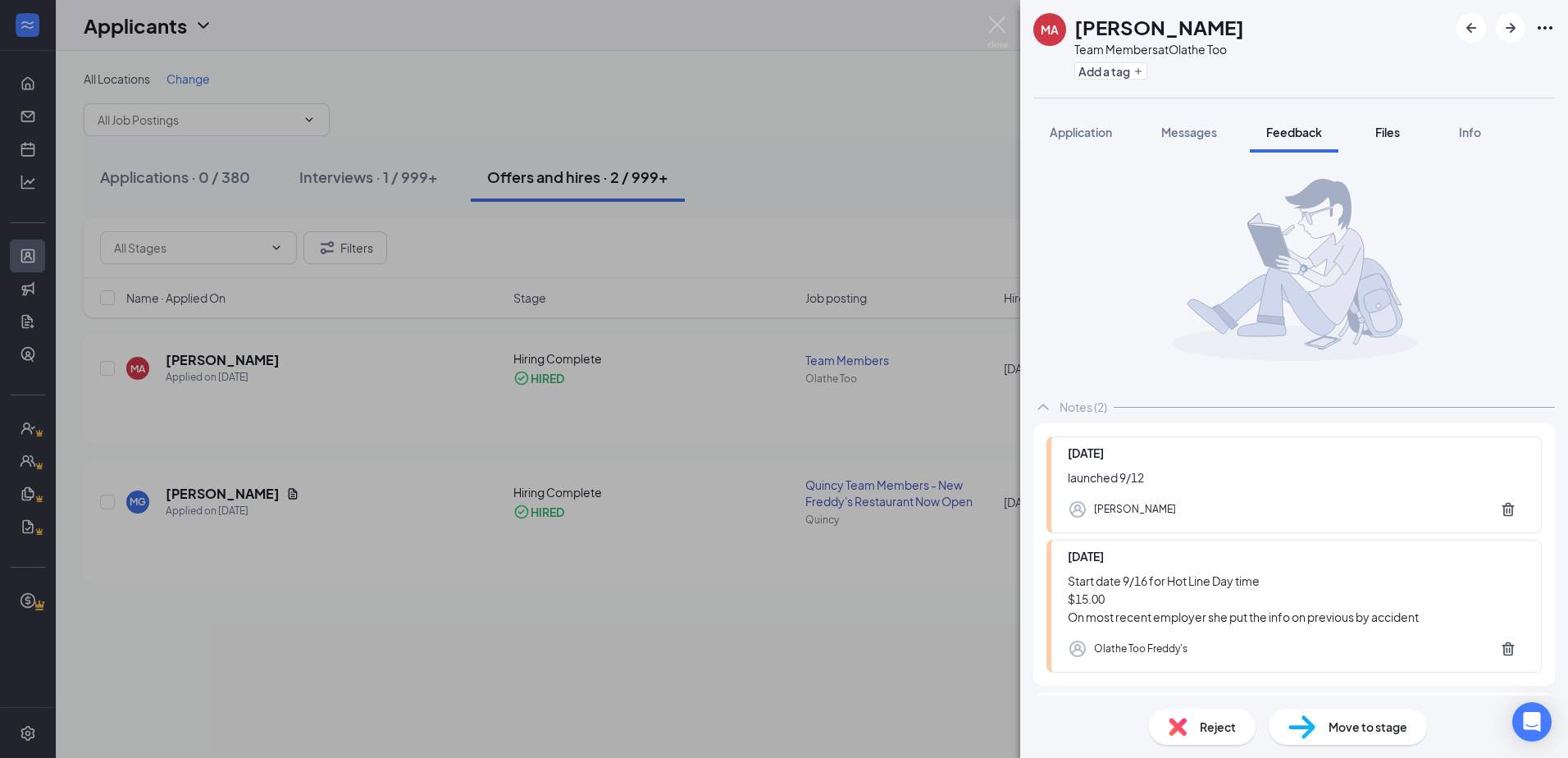
click at [1388, 128] on span "Files" at bounding box center [1388, 132] width 25 height 15
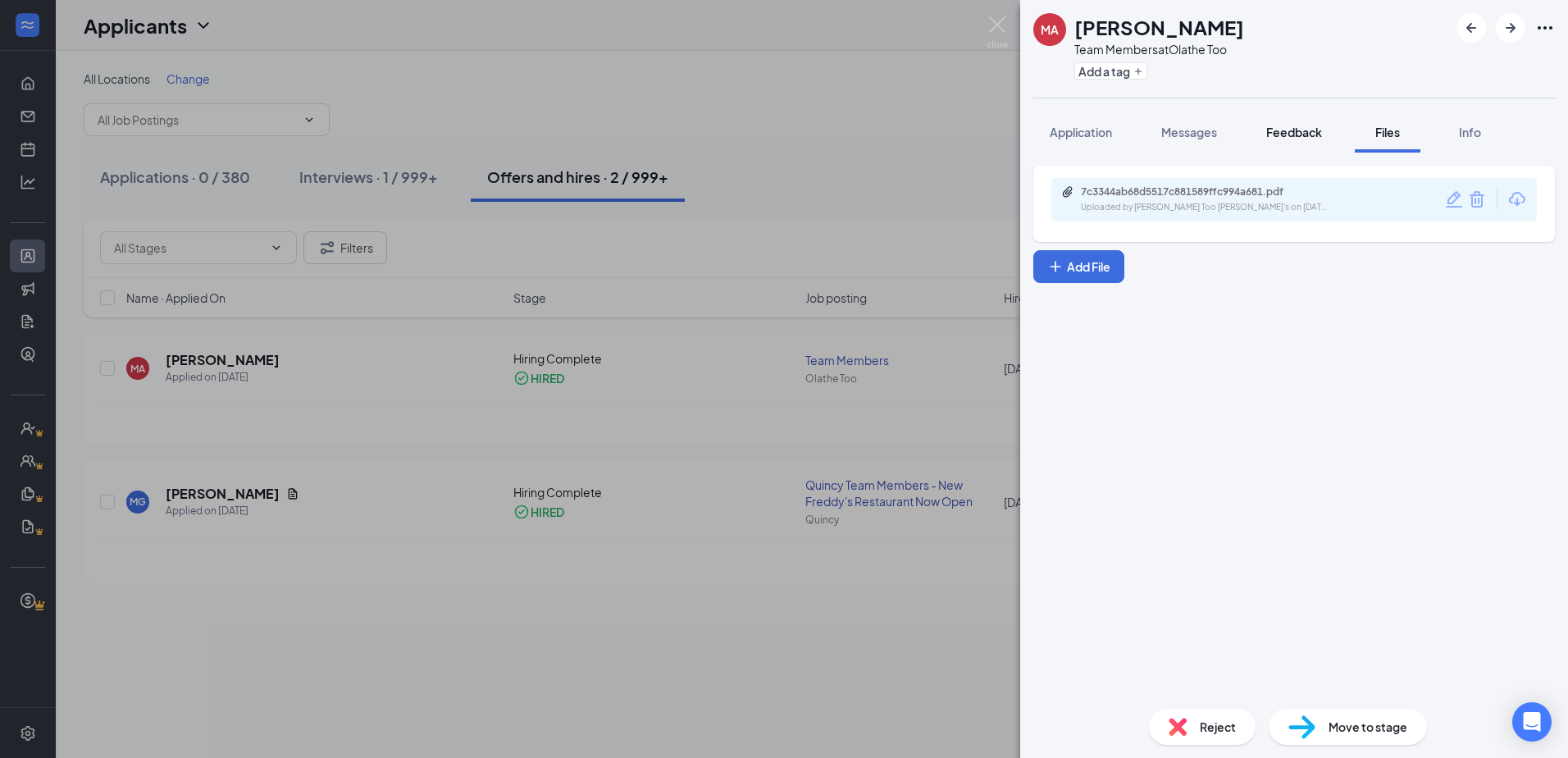
click at [1278, 140] on button "Feedback" at bounding box center [1293, 132] width 89 height 41
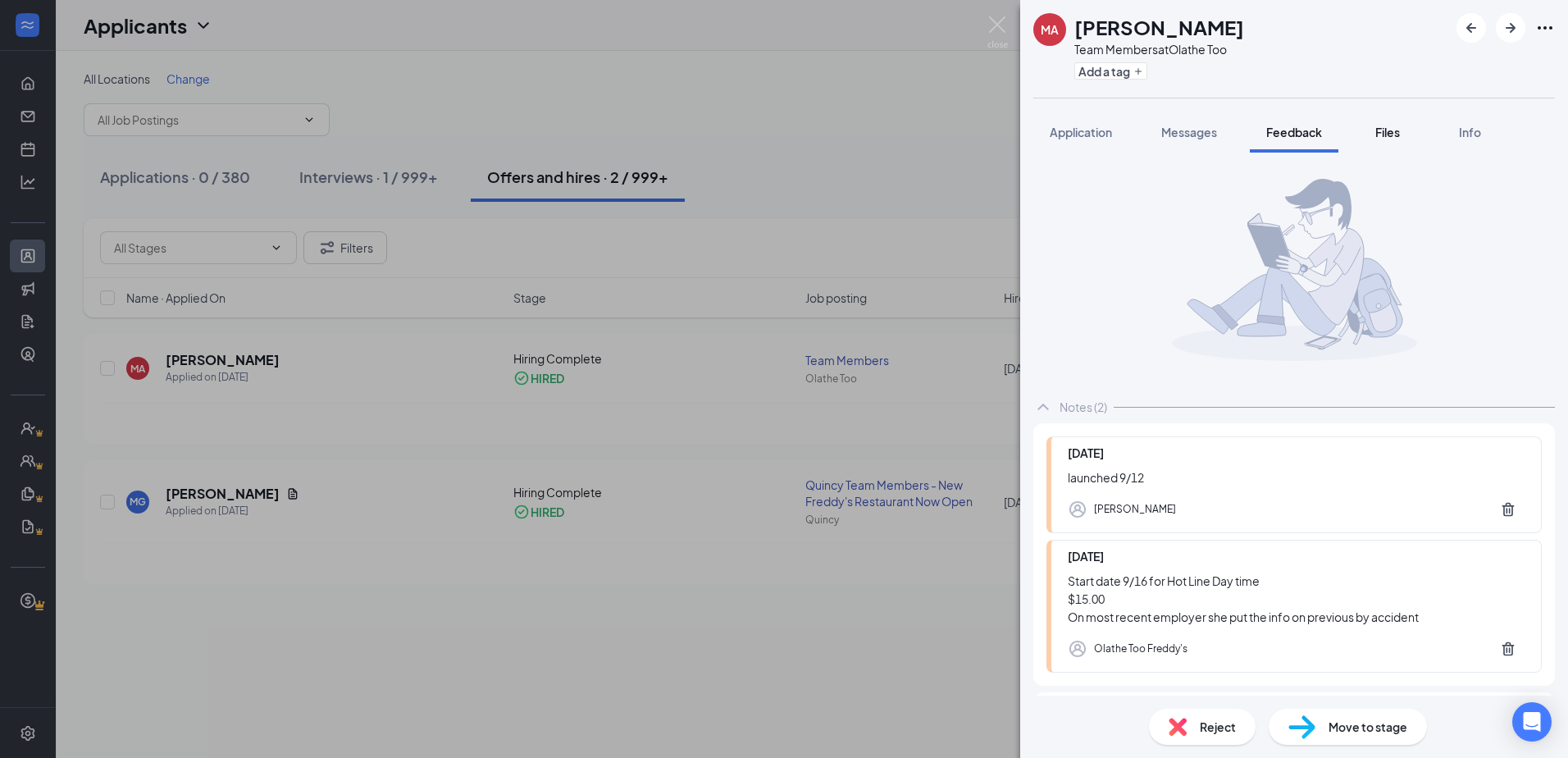
click at [1416, 130] on button "Files" at bounding box center [1388, 132] width 66 height 41
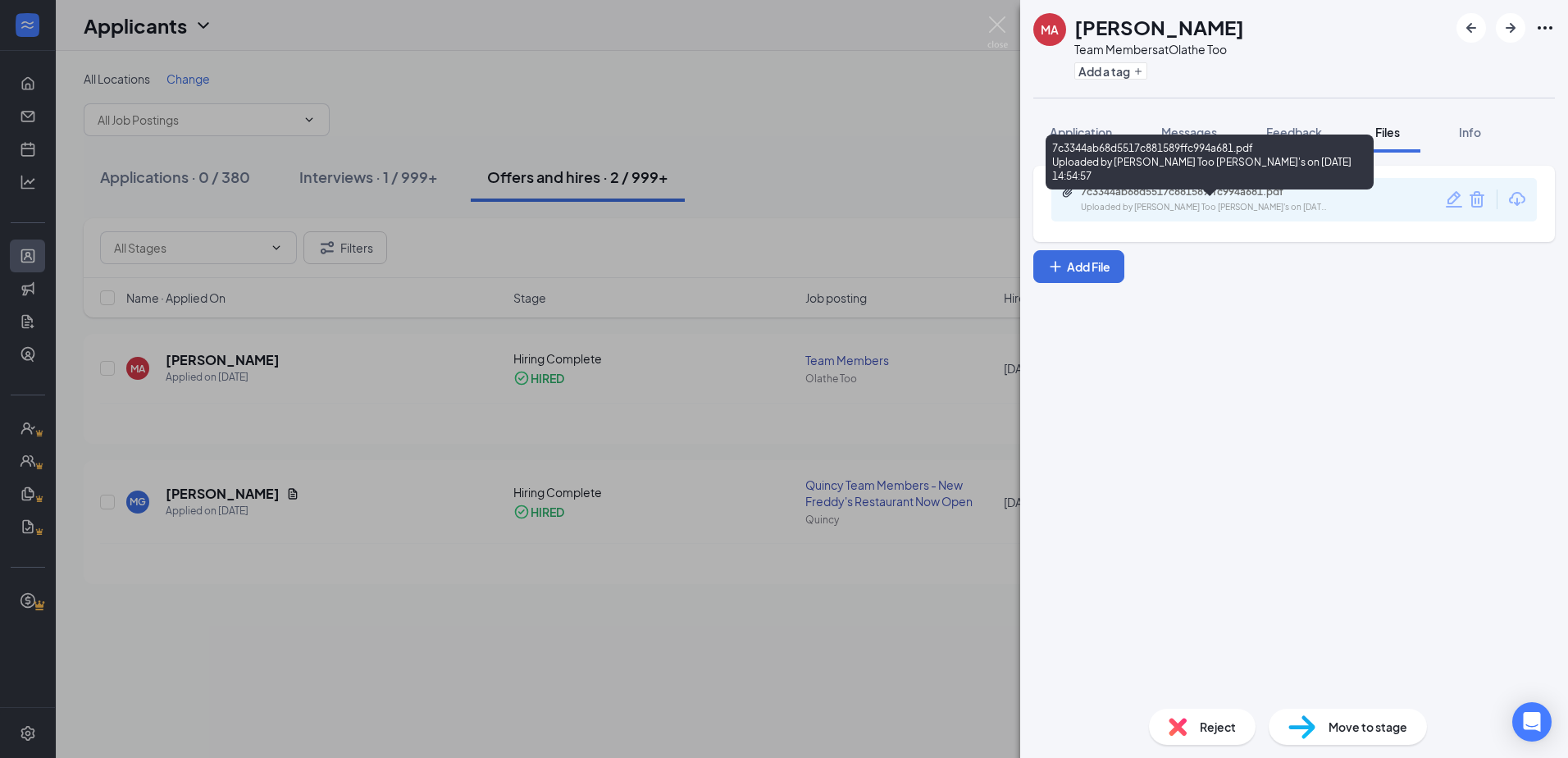
click at [1218, 205] on div "Uploaded by [PERSON_NAME] Too [PERSON_NAME]'s on [DATE] 14:54:57" at bounding box center [1204, 207] width 246 height 13
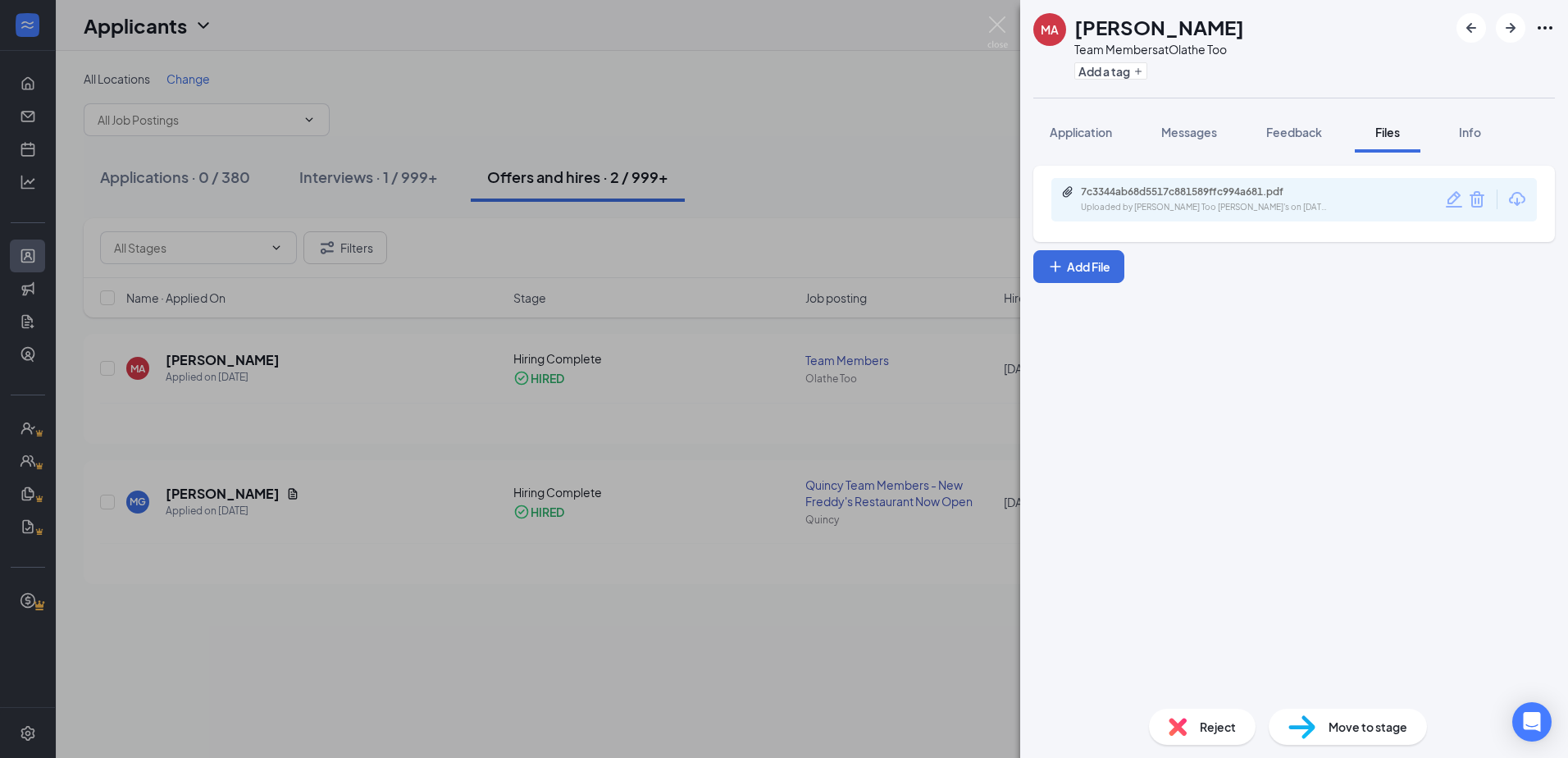
click at [911, 132] on div "MA Molly Anderson Team Members at Olathe Too Add a tag Application Messages Fee…" at bounding box center [784, 379] width 1568 height 758
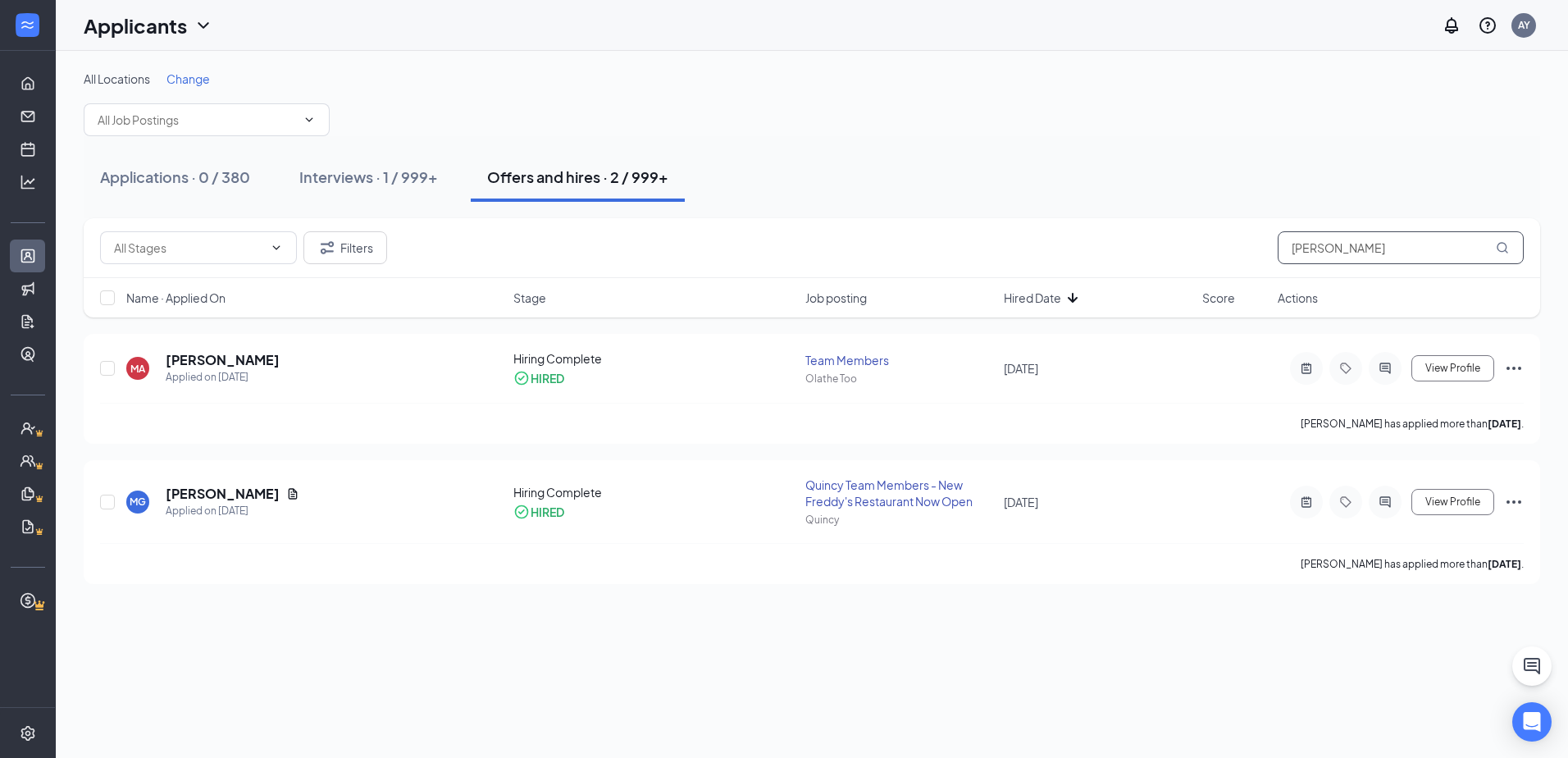
click at [1357, 252] on input "[PERSON_NAME]" at bounding box center [1400, 247] width 246 height 33
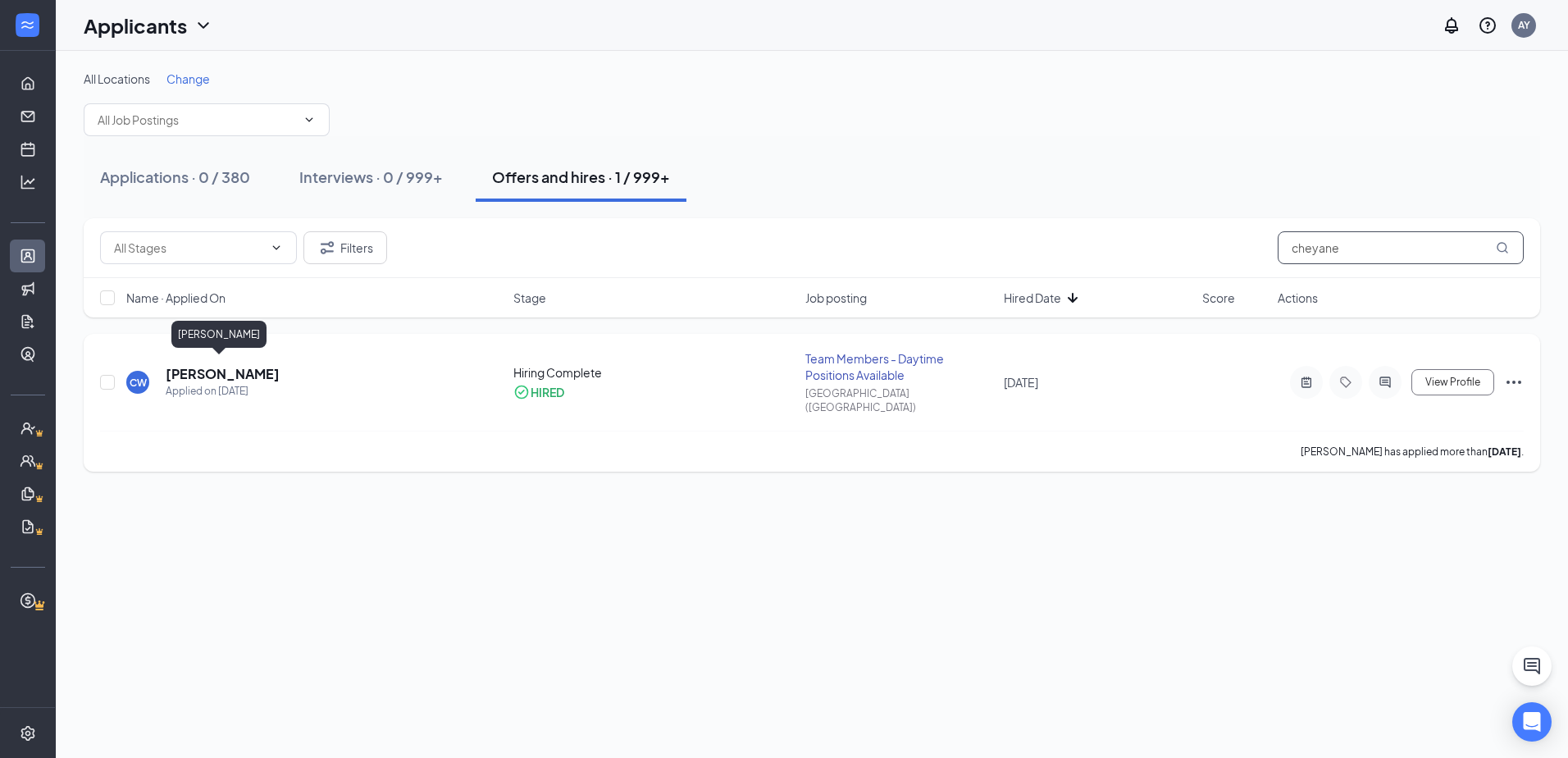
type input "cheyane"
drag, startPoint x: 220, startPoint y: 365, endPoint x: 196, endPoint y: 372, distance: 25.0
click at [219, 365] on h5 "[PERSON_NAME]" at bounding box center [222, 373] width 114 height 18
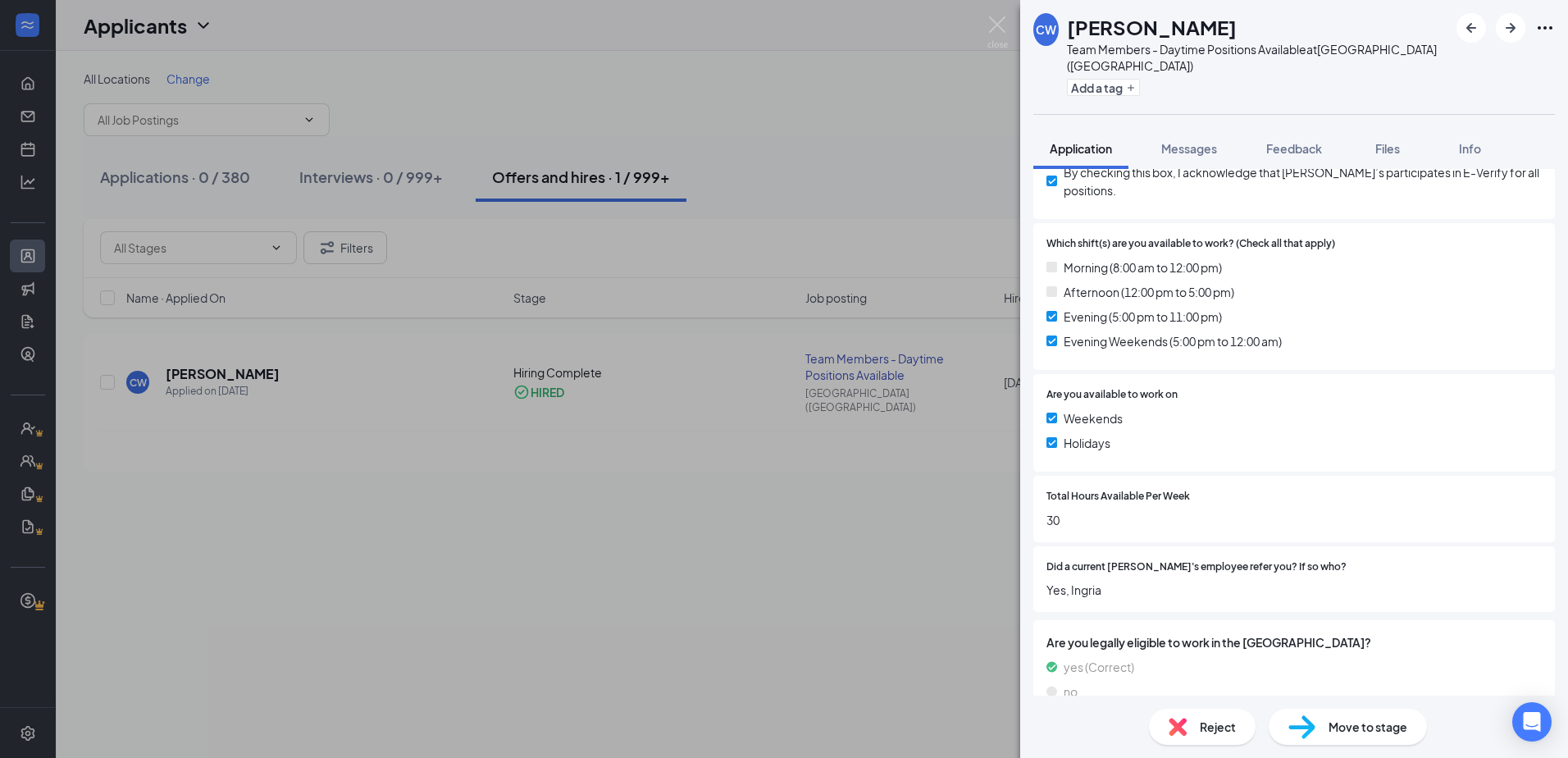
scroll to position [656, 0]
